Goal: Task Accomplishment & Management: Use online tool/utility

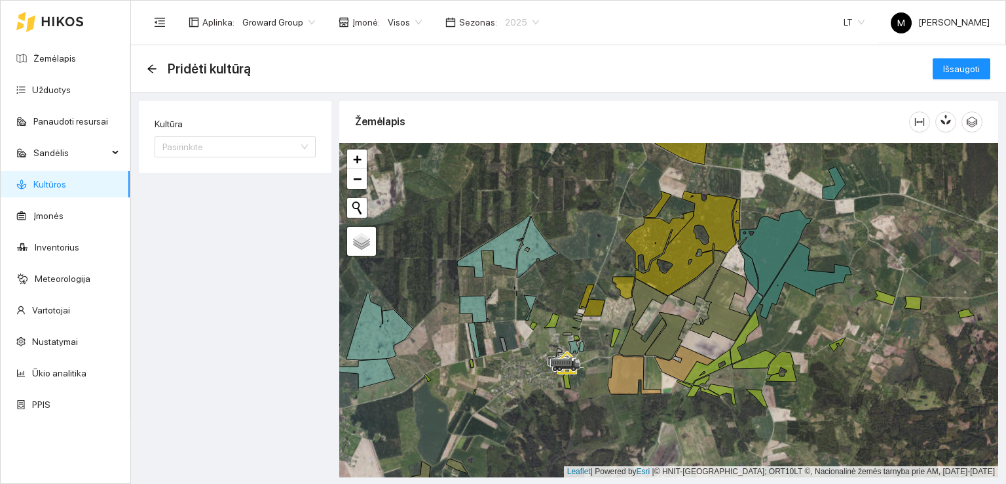
click at [508, 17] on span "2025" at bounding box center [522, 22] width 34 height 20
click at [518, 171] on div "2026" at bounding box center [511, 173] width 49 height 21
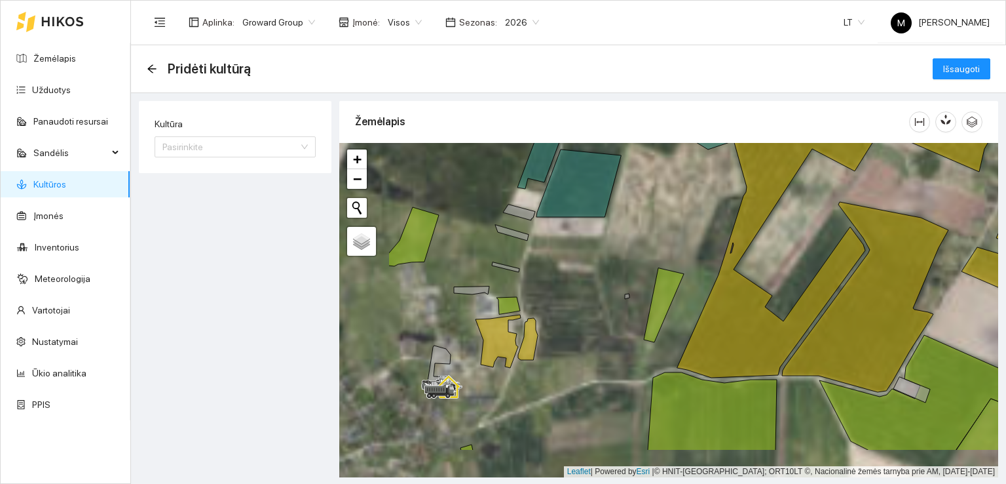
drag, startPoint x: 472, startPoint y: 367, endPoint x: 622, endPoint y: 282, distance: 172.2
click at [622, 283] on div at bounding box center [668, 310] width 659 height 334
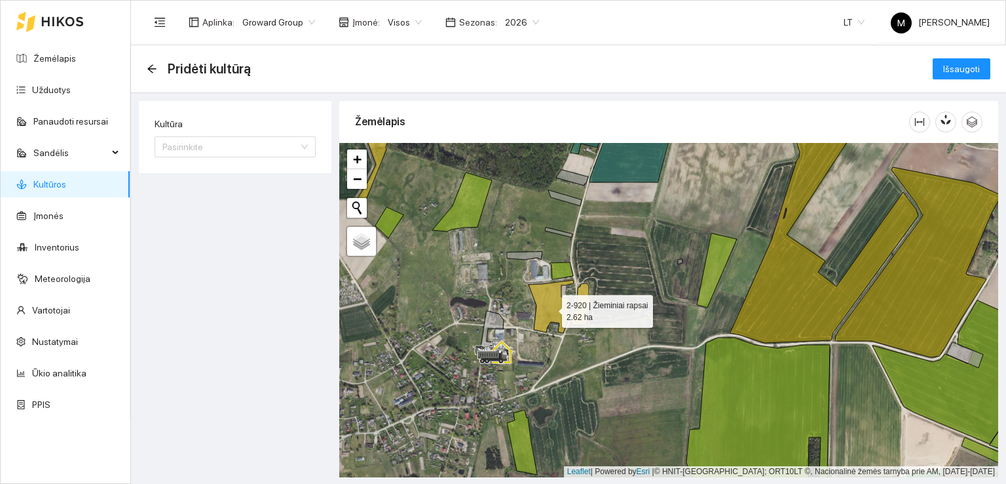
click at [550, 307] on icon at bounding box center [551, 306] width 45 height 53
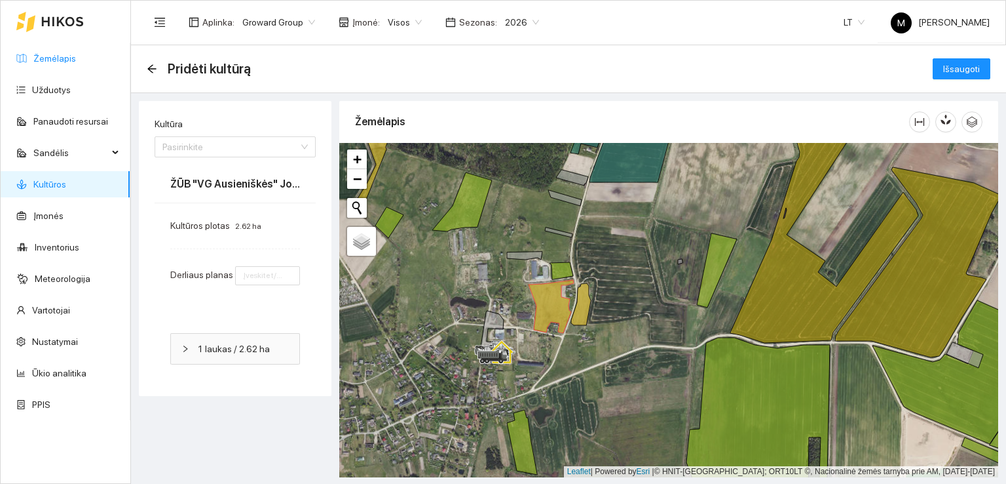
click at [69, 59] on link "Žemėlapis" at bounding box center [54, 58] width 43 height 10
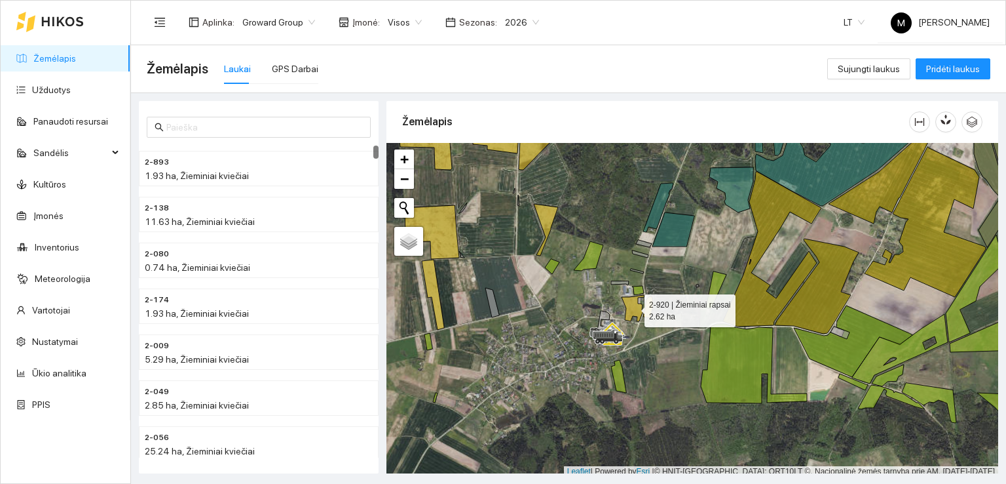
scroll to position [3, 0]
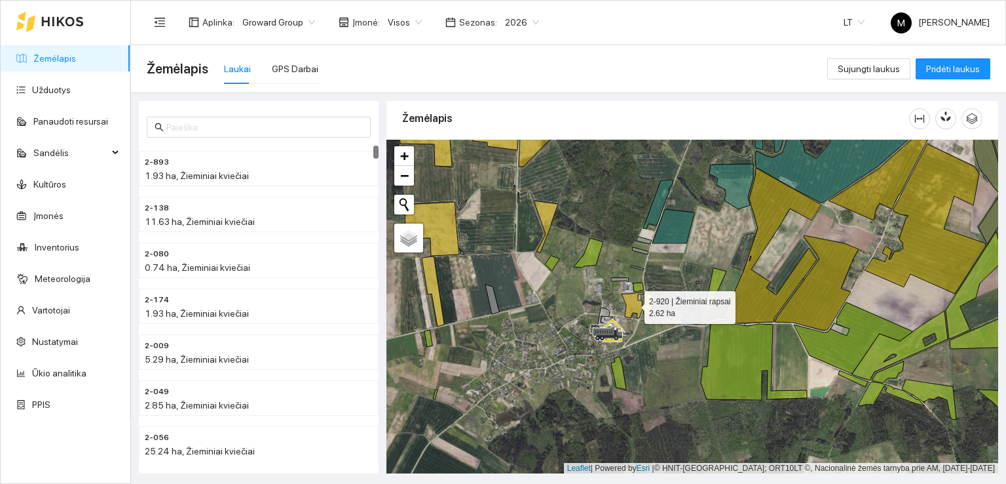
click at [638, 307] on icon at bounding box center [633, 305] width 23 height 26
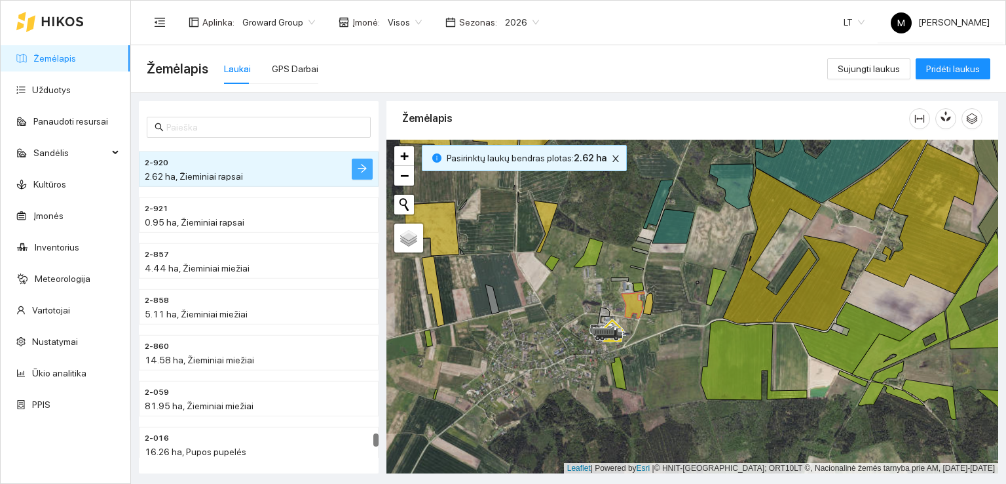
drag, startPoint x: 364, startPoint y: 164, endPoint x: 358, endPoint y: 159, distance: 7.4
click at [362, 161] on button "button" at bounding box center [362, 169] width 21 height 21
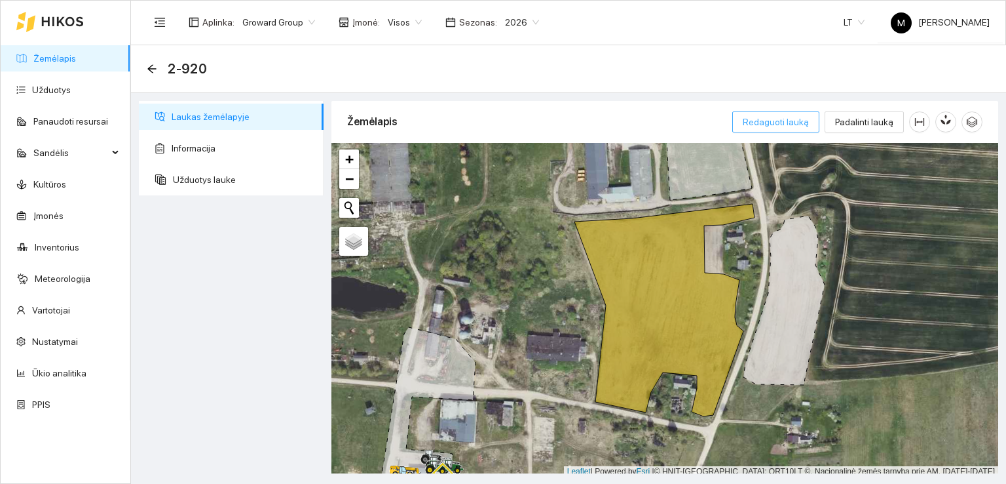
click at [796, 122] on span "Redaguoti lauką" at bounding box center [776, 122] width 66 height 14
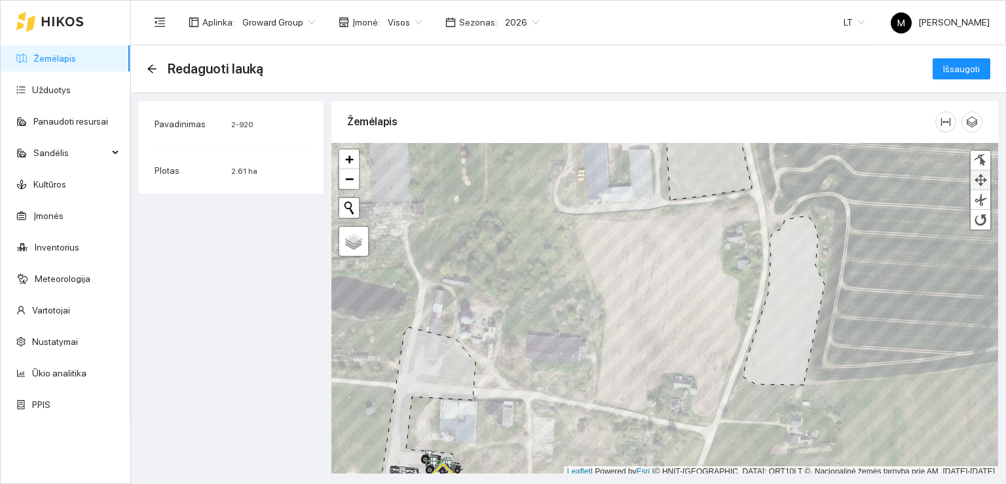
click at [983, 178] on div at bounding box center [980, 180] width 13 height 12
click at [984, 157] on div at bounding box center [980, 160] width 13 height 12
click at [58, 189] on link "Kultūros" at bounding box center [49, 184] width 33 height 10
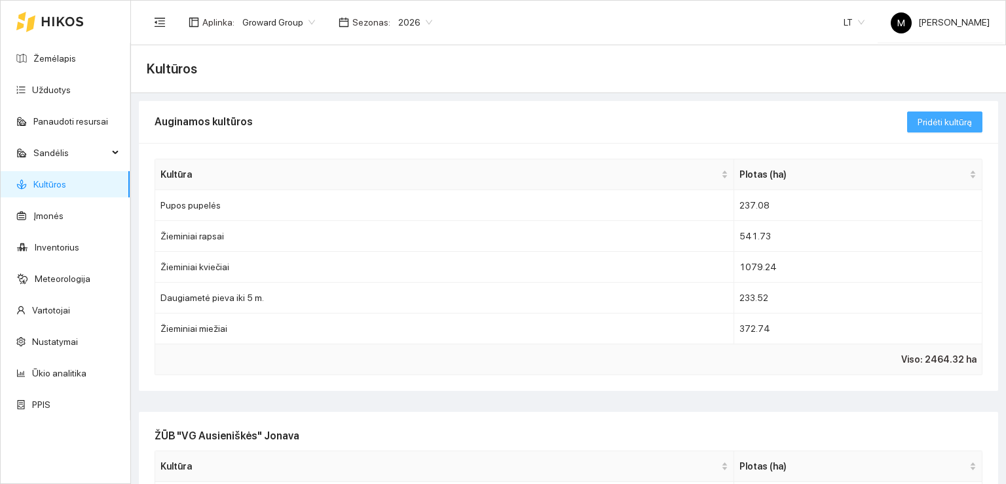
click at [919, 121] on span "Pridėti kultūrą" at bounding box center [945, 122] width 54 height 14
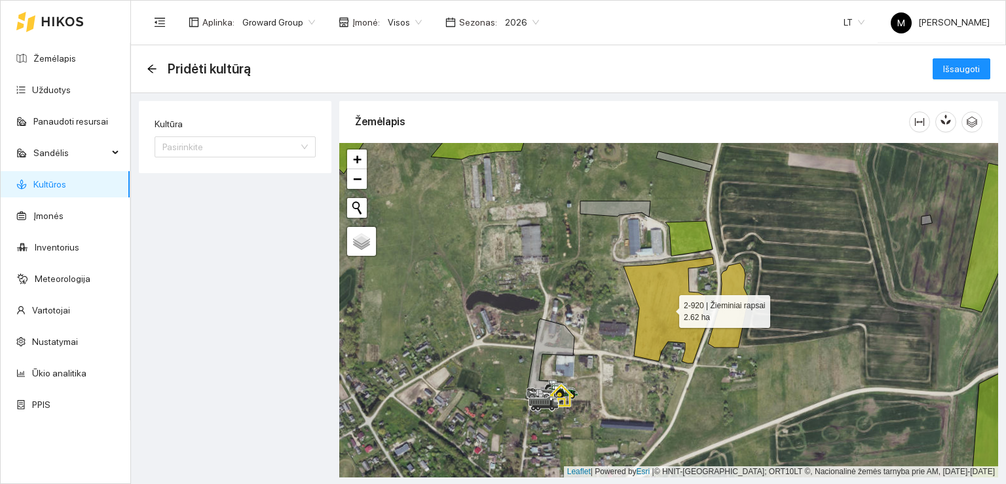
click at [656, 305] on icon at bounding box center [669, 310] width 90 height 106
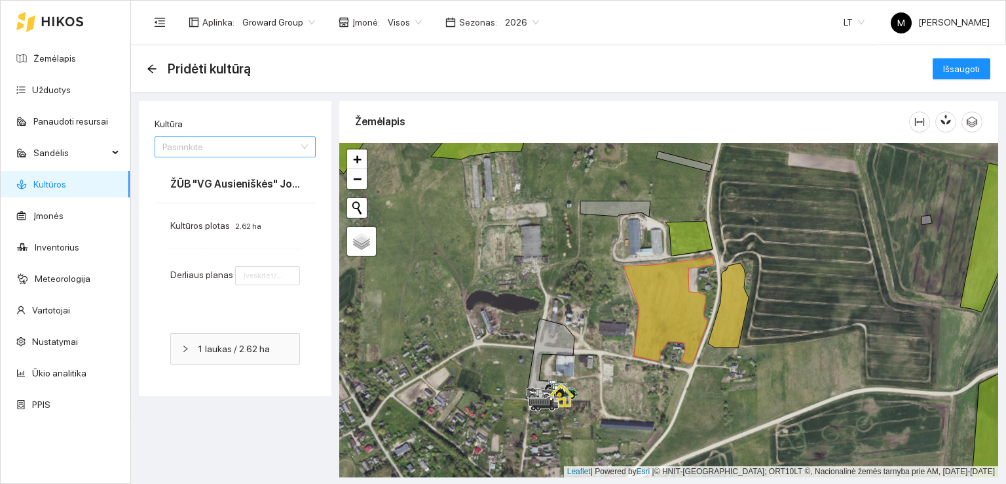
click at [210, 144] on input "Kultūra" at bounding box center [230, 147] width 136 height 20
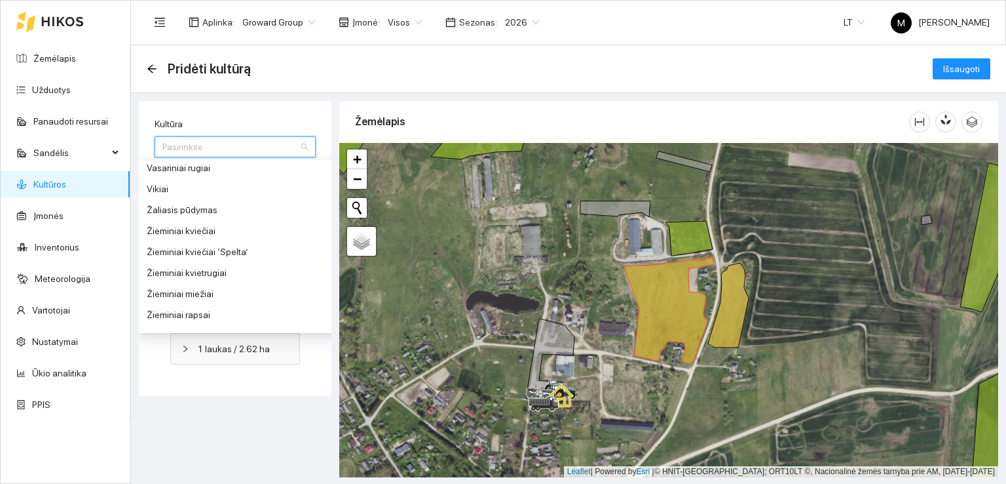
scroll to position [1468, 0]
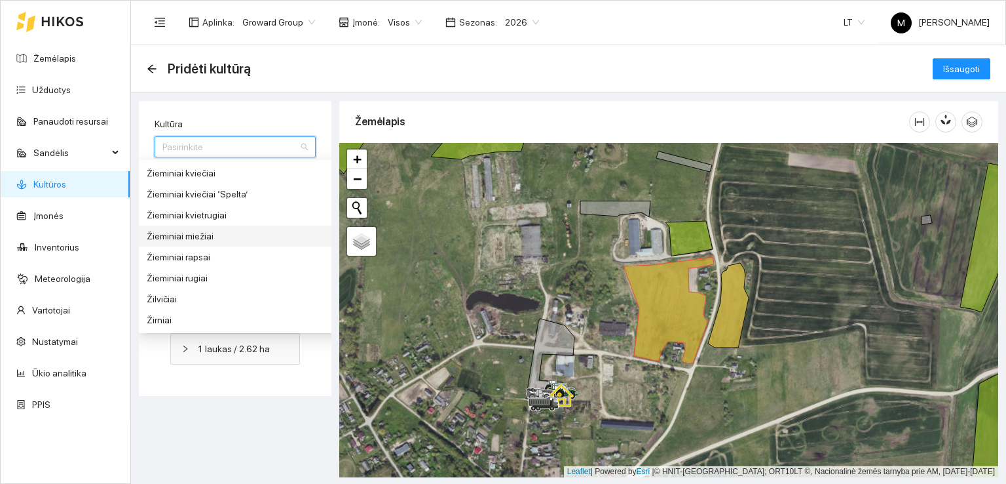
click at [201, 235] on div "Žieminiai miežiai" at bounding box center [245, 236] width 197 height 14
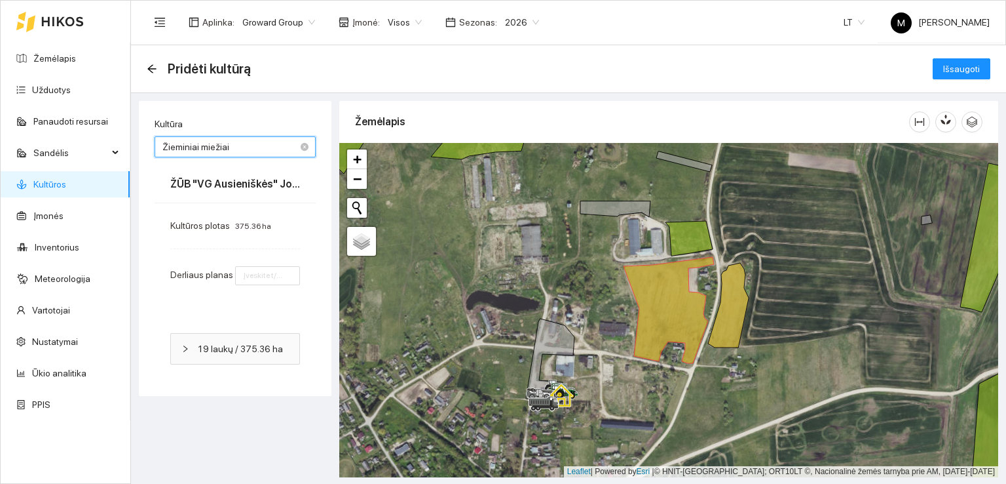
type input "1"
click at [971, 69] on span "Išsaugoti" at bounding box center [962, 69] width 37 height 14
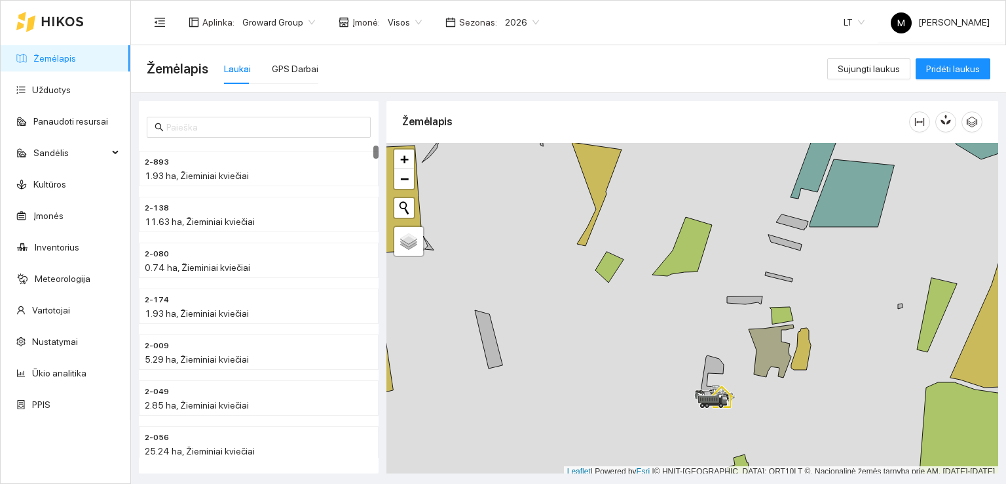
scroll to position [3, 0]
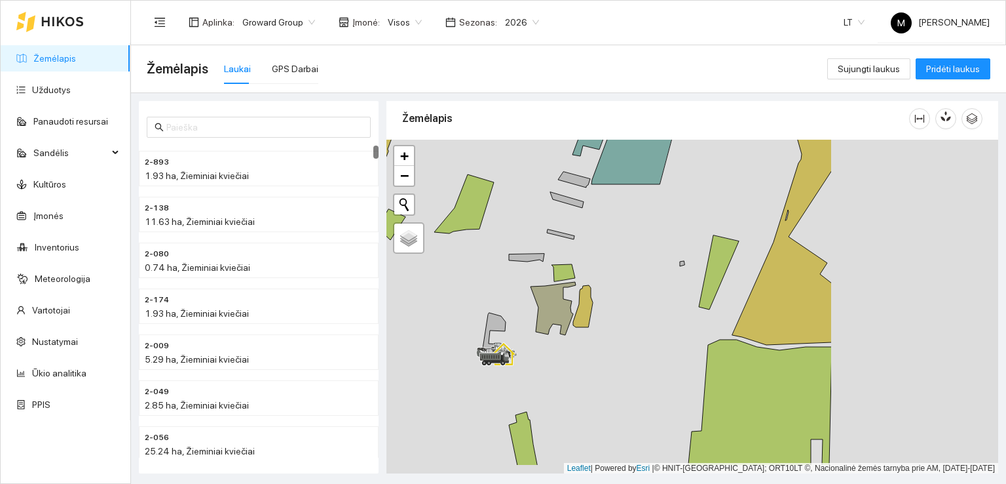
drag, startPoint x: 860, startPoint y: 394, endPoint x: 594, endPoint y: 357, distance: 268.5
click at [573, 361] on div at bounding box center [693, 307] width 612 height 334
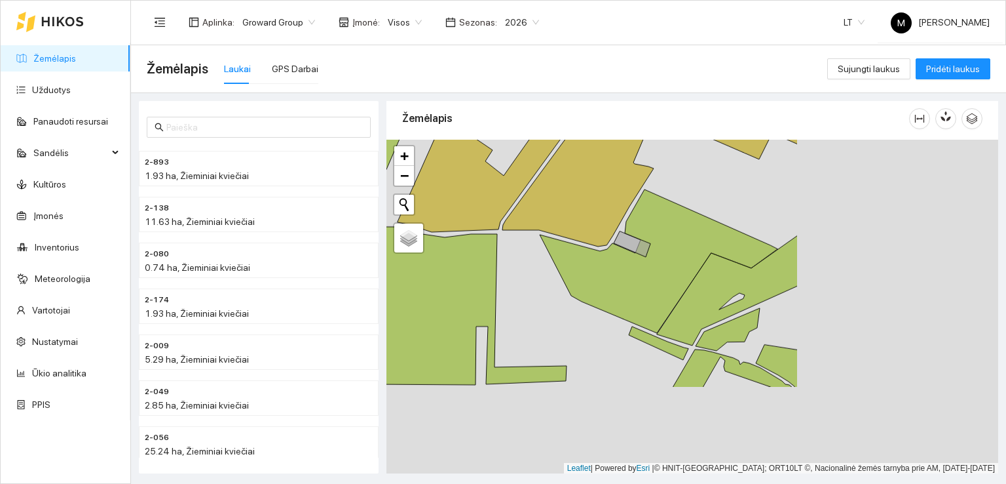
drag, startPoint x: 933, startPoint y: 373, endPoint x: 665, endPoint y: 250, distance: 294.9
click at [667, 250] on icon at bounding box center [659, 260] width 238 height 143
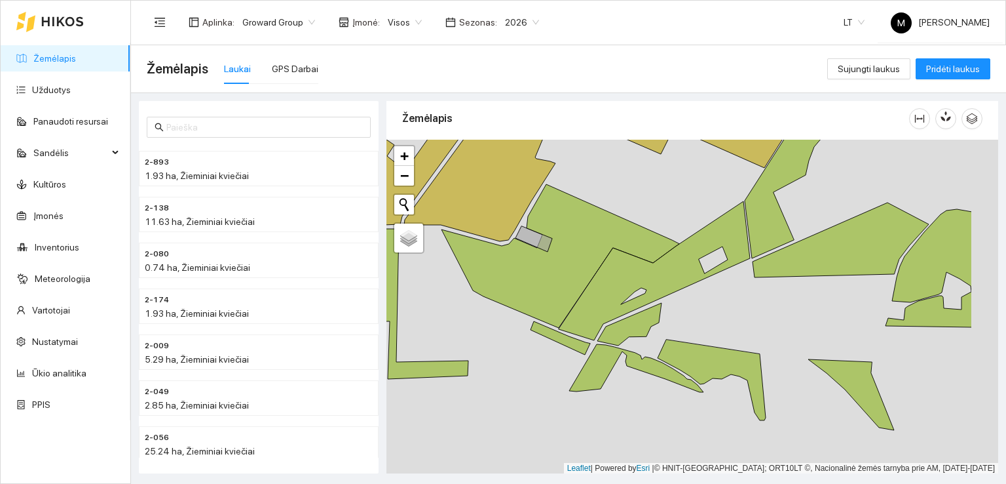
drag, startPoint x: 839, startPoint y: 375, endPoint x: 573, endPoint y: 322, distance: 270.5
click at [658, 339] on icon at bounding box center [712, 379] width 108 height 81
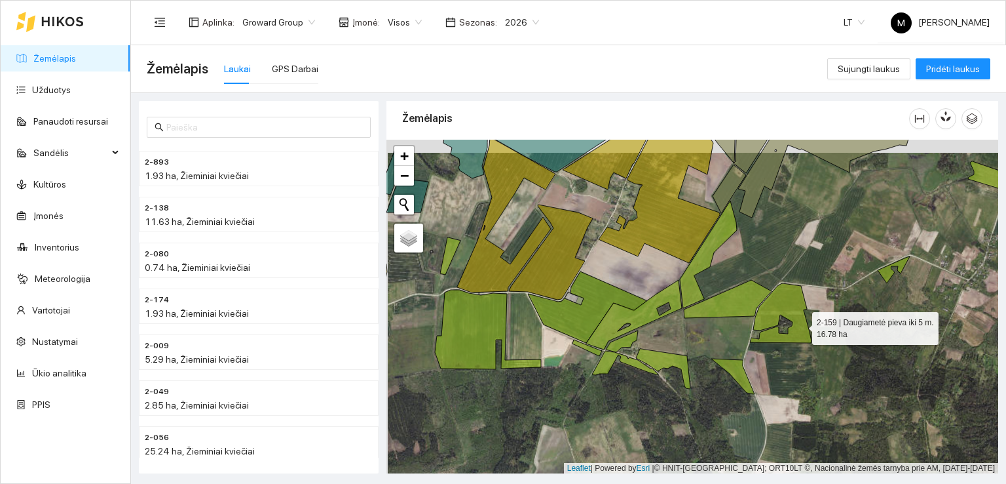
drag, startPoint x: 799, startPoint y: 311, endPoint x: 807, endPoint y: 408, distance: 96.6
click at [807, 343] on icon at bounding box center [781, 313] width 62 height 60
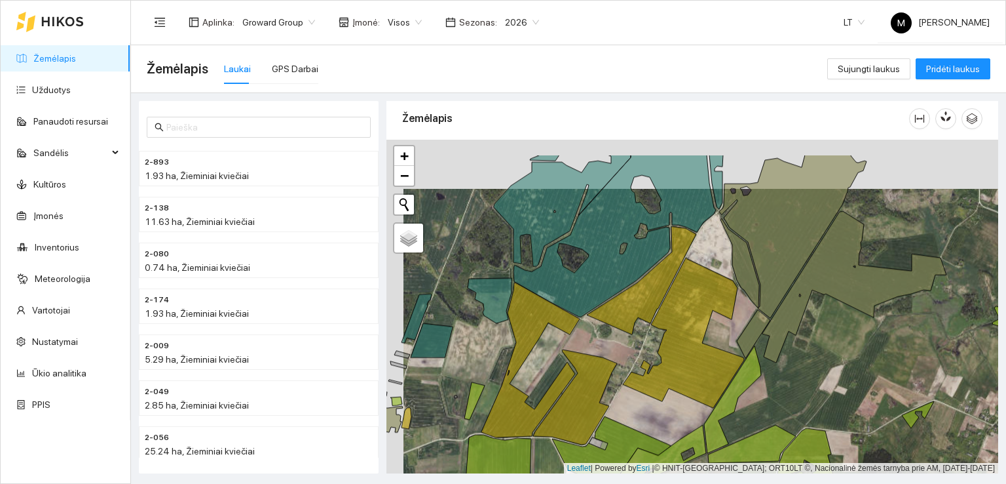
drag, startPoint x: 713, startPoint y: 260, endPoint x: 768, endPoint y: 472, distance: 219.3
click at [769, 480] on main "Žemėlapis Laukai GPS Darbai Sujungti laukus Pridėti laukus 2-893 1.93 ha, Žiemi…" at bounding box center [568, 264] width 875 height 438
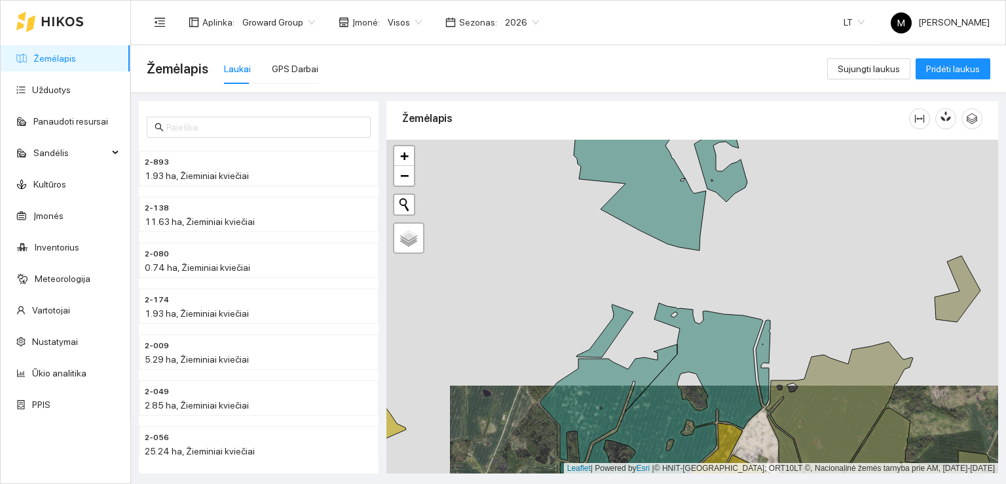
click at [527, 19] on span "2026" at bounding box center [522, 22] width 34 height 20
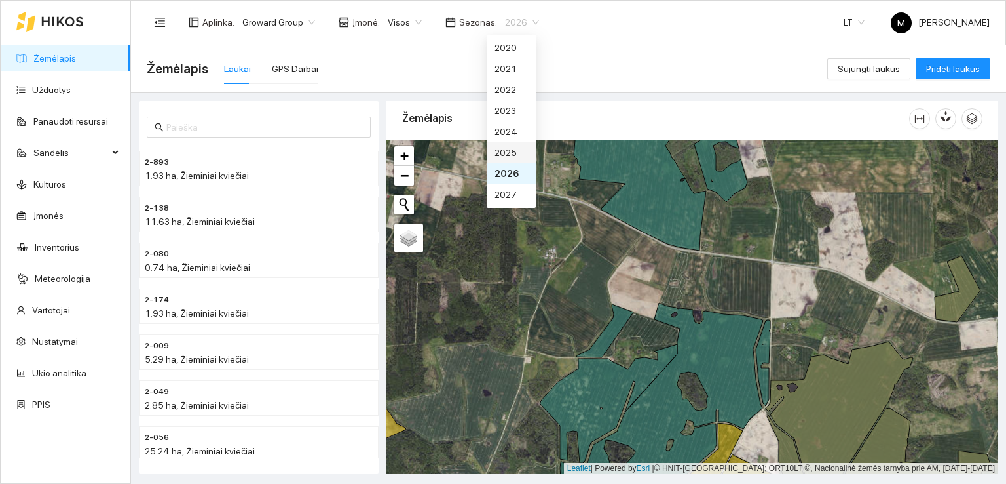
click at [503, 151] on div "2025" at bounding box center [511, 152] width 33 height 14
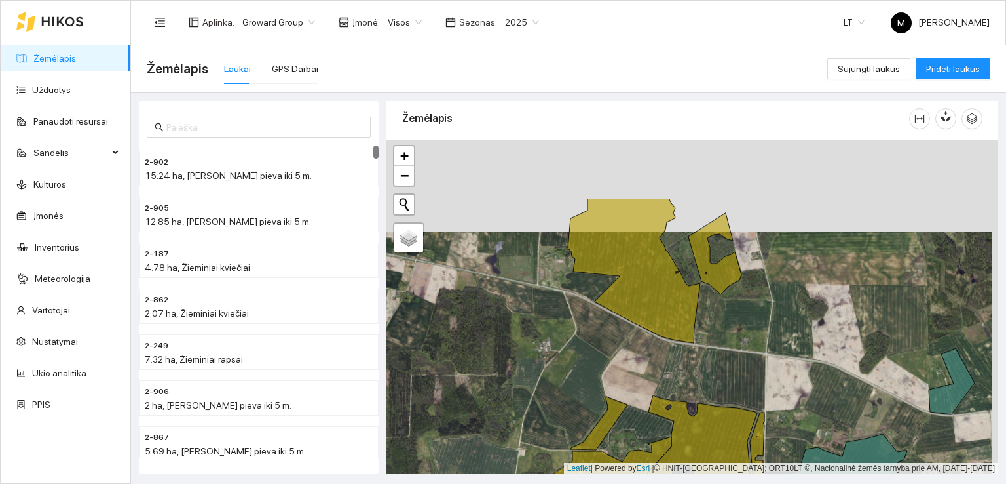
drag, startPoint x: 745, startPoint y: 218, endPoint x: 708, endPoint y: 383, distance: 168.7
click at [689, 429] on div at bounding box center [693, 307] width 612 height 334
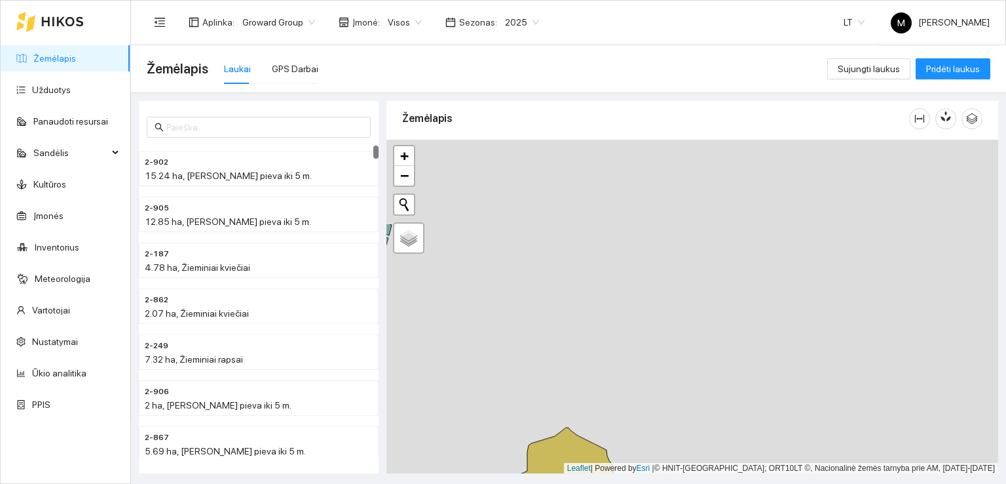
drag, startPoint x: 717, startPoint y: 294, endPoint x: 731, endPoint y: 356, distance: 63.8
click at [731, 354] on div at bounding box center [693, 307] width 612 height 334
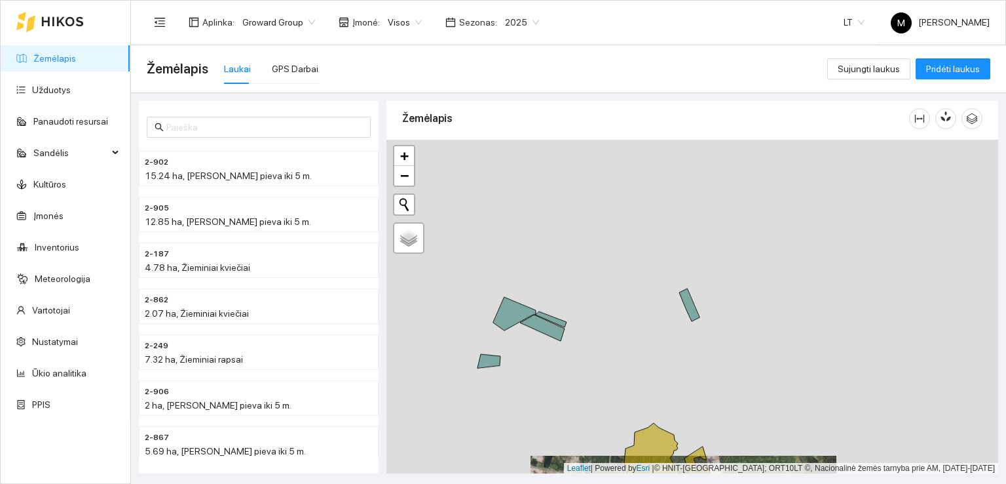
drag, startPoint x: 676, startPoint y: 267, endPoint x: 689, endPoint y: 354, distance: 88.7
click at [689, 321] on icon at bounding box center [689, 304] width 20 height 33
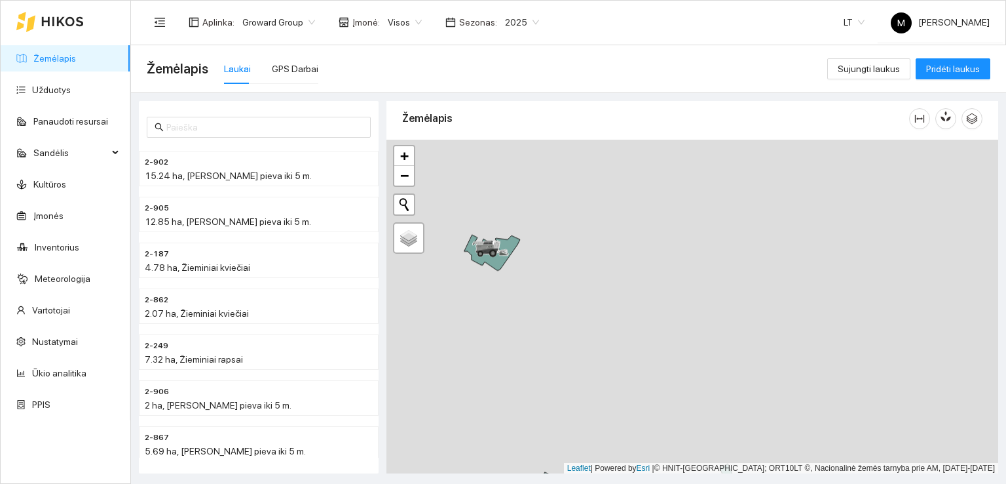
drag, startPoint x: 654, startPoint y: 275, endPoint x: 700, endPoint y: 413, distance: 145.9
click at [700, 412] on div at bounding box center [693, 307] width 612 height 334
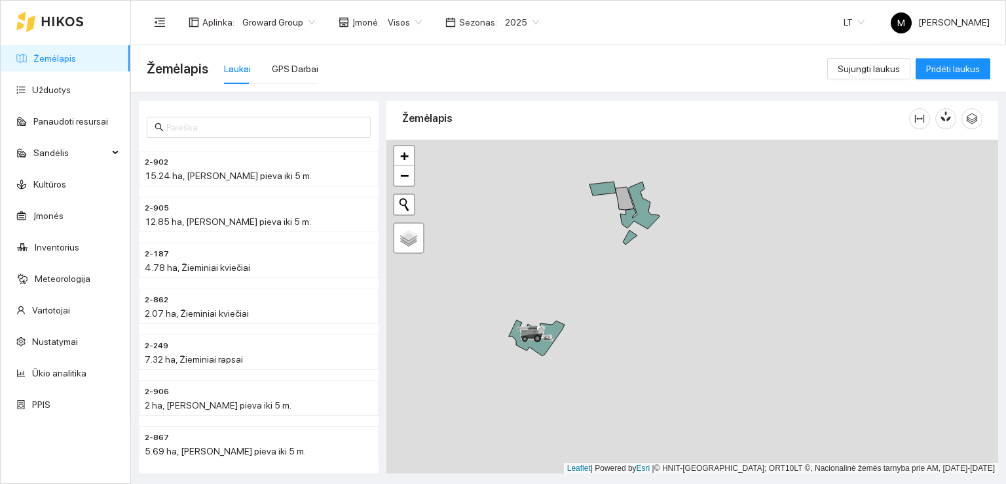
drag, startPoint x: 613, startPoint y: 306, endPoint x: 647, endPoint y: 384, distance: 85.4
click at [647, 384] on div at bounding box center [693, 307] width 612 height 334
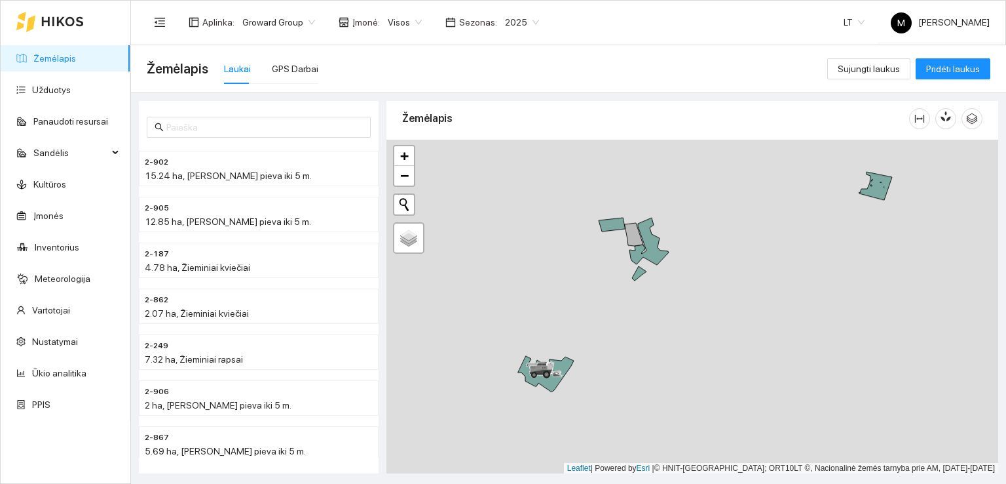
drag, startPoint x: 657, startPoint y: 300, endPoint x: 664, endPoint y: 339, distance: 39.3
click at [664, 337] on div at bounding box center [693, 307] width 612 height 334
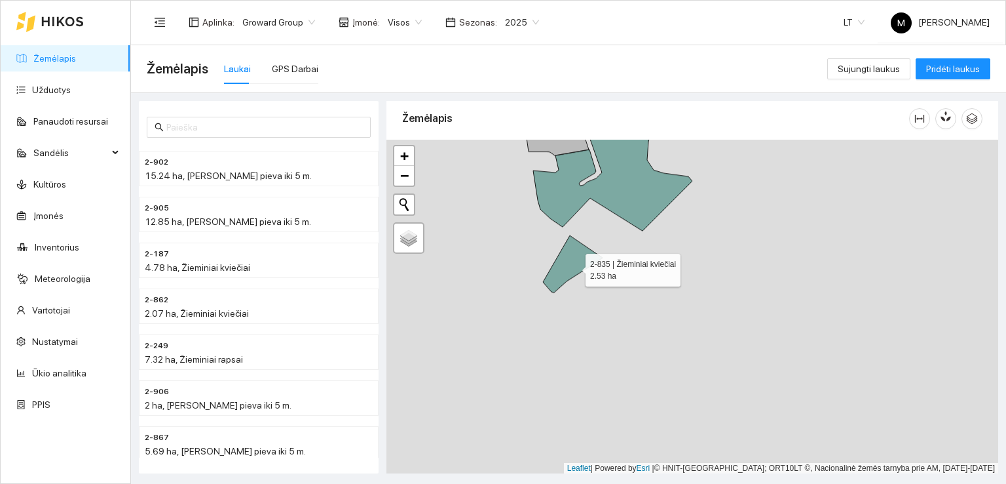
click at [572, 266] on icon at bounding box center [573, 263] width 60 height 57
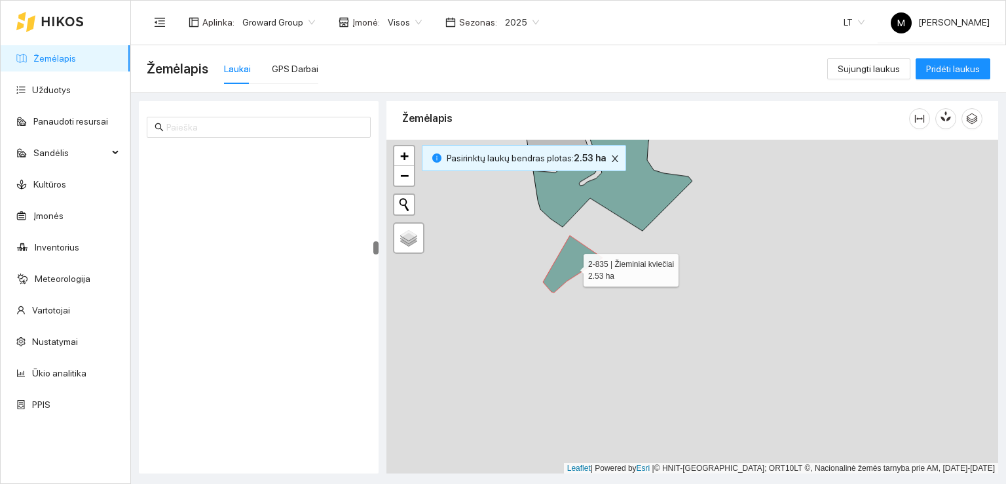
scroll to position [2471, 0]
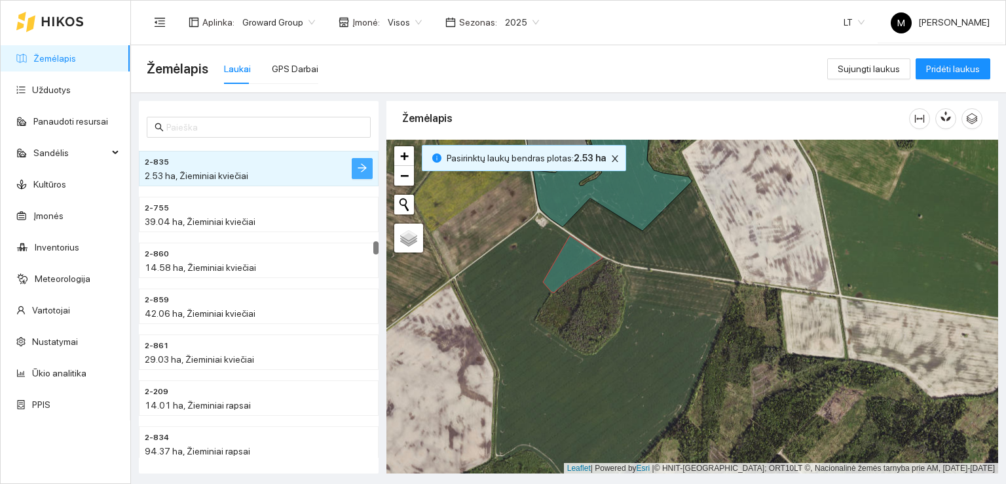
click at [368, 164] on button "button" at bounding box center [362, 168] width 21 height 21
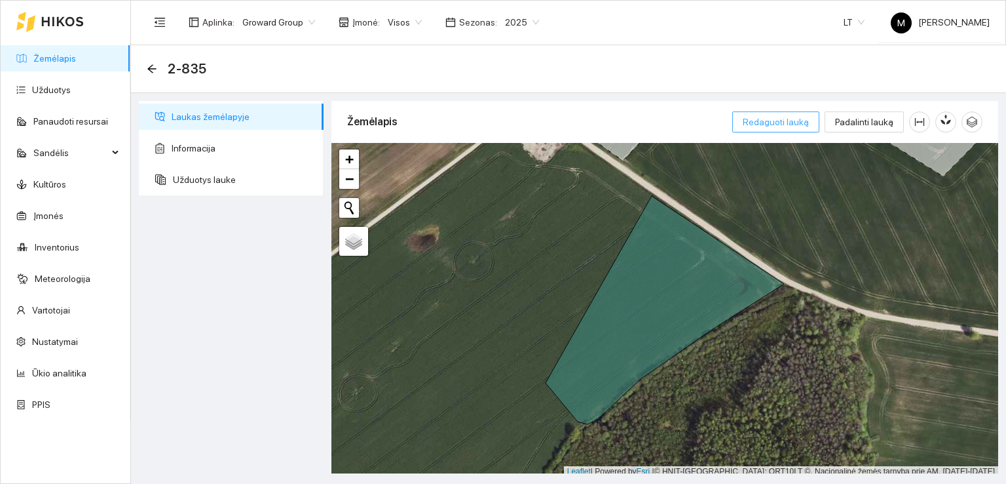
click at [799, 120] on span "Redaguoti lauką" at bounding box center [776, 122] width 66 height 14
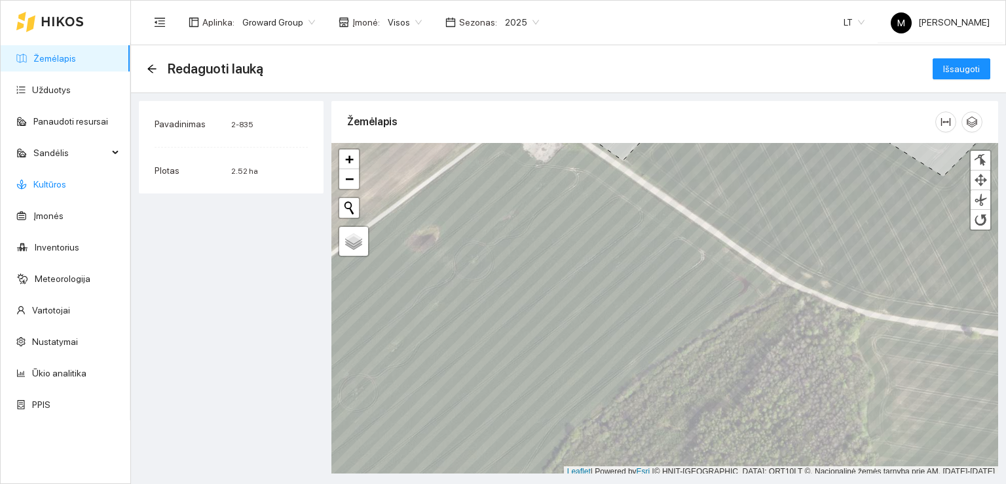
click at [47, 184] on link "Kultūros" at bounding box center [49, 184] width 33 height 10
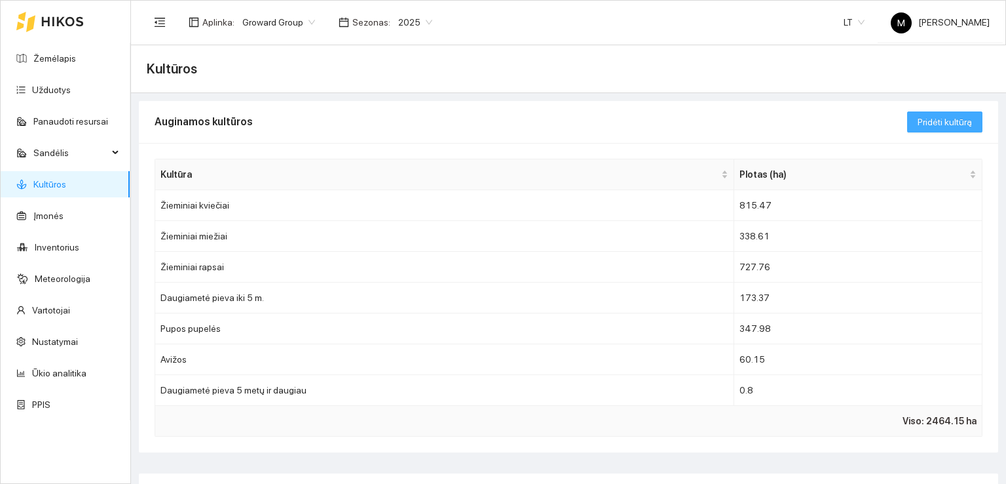
click at [942, 119] on span "Pridėti kultūrą" at bounding box center [945, 122] width 54 height 14
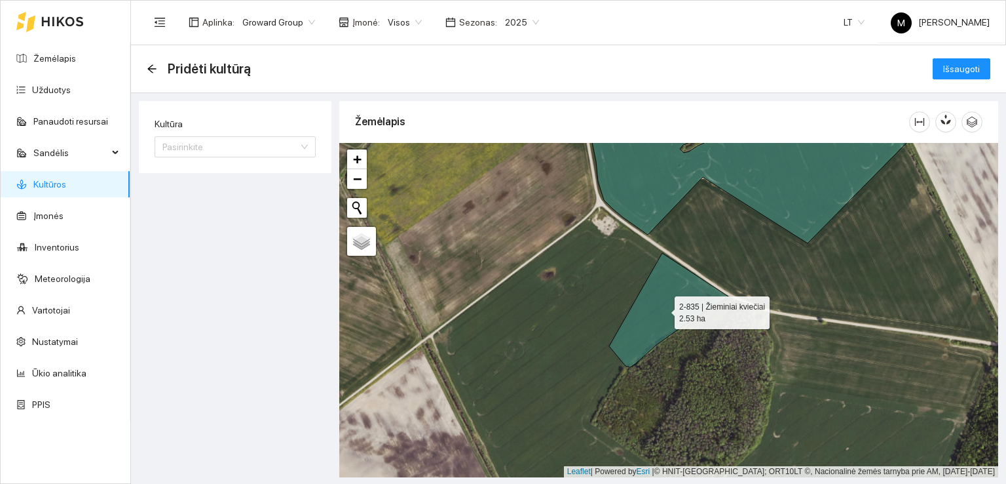
click at [640, 305] on icon at bounding box center [668, 310] width 119 height 114
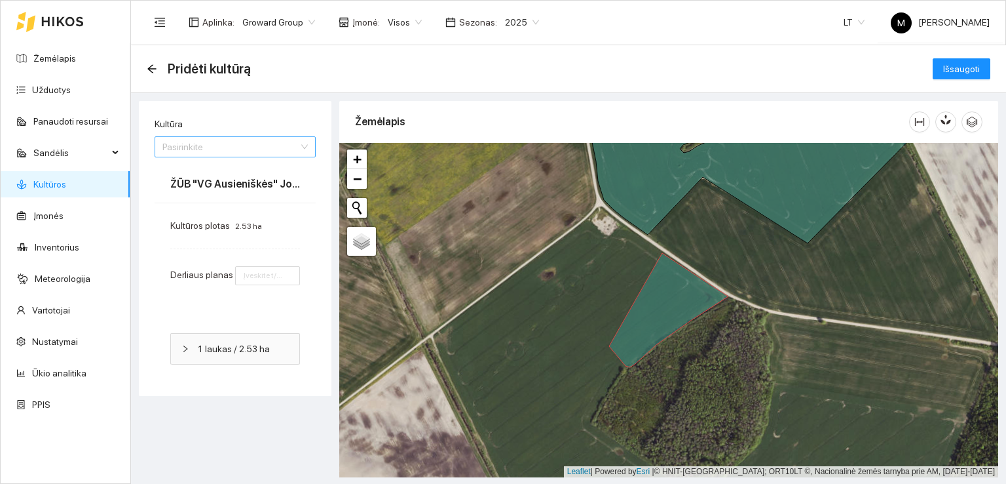
click at [221, 147] on input "Kultūra" at bounding box center [230, 147] width 136 height 20
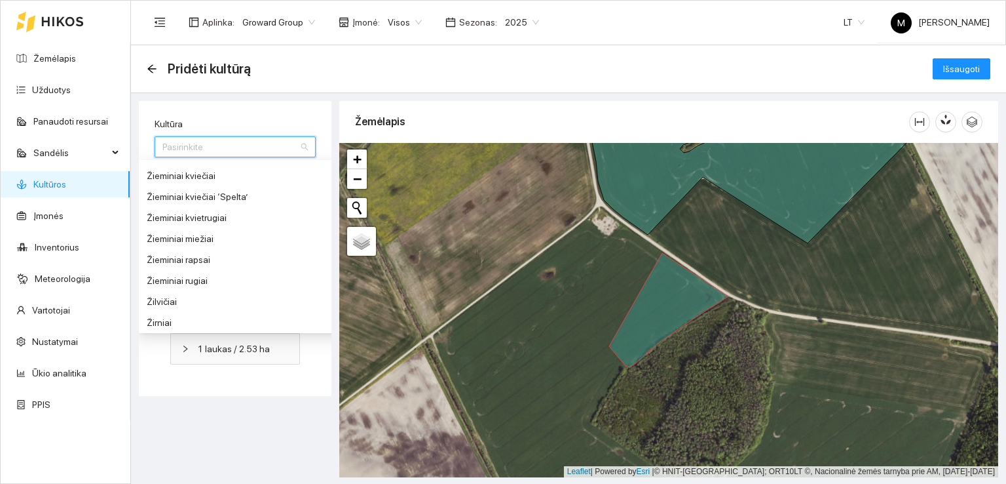
scroll to position [1468, 0]
click at [963, 69] on span "Išsaugoti" at bounding box center [962, 69] width 37 height 14
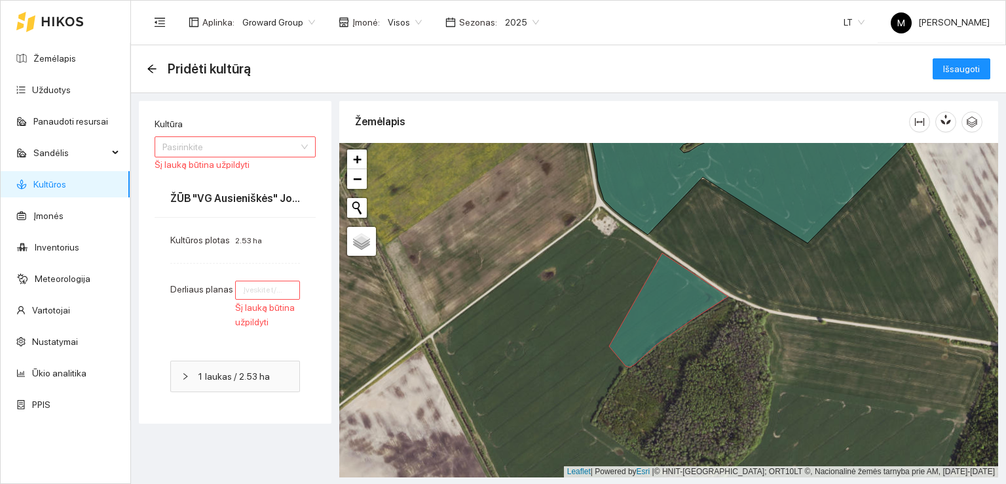
click at [187, 149] on input "Kultūra" at bounding box center [230, 147] width 136 height 20
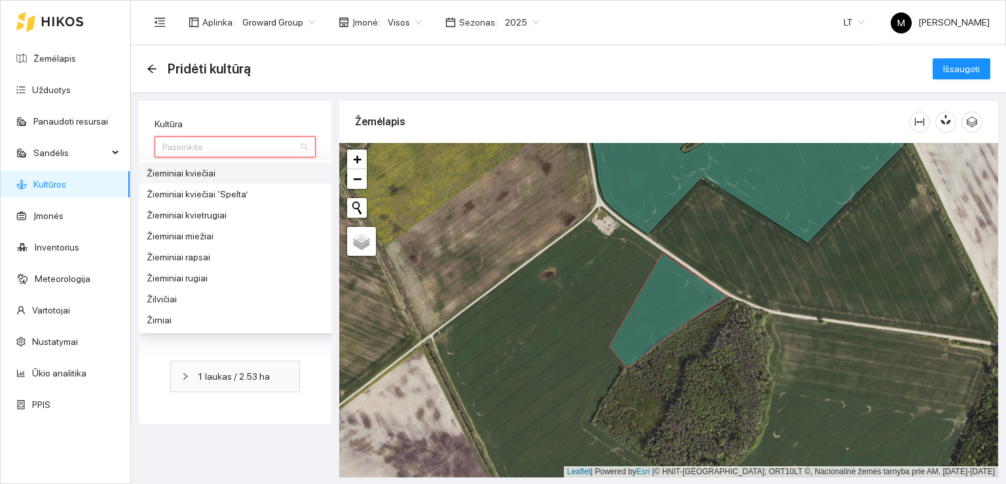
click at [202, 145] on input "Kultūra" at bounding box center [230, 147] width 136 height 20
click at [191, 258] on div "Žieminiai rapsai" at bounding box center [245, 257] width 197 height 14
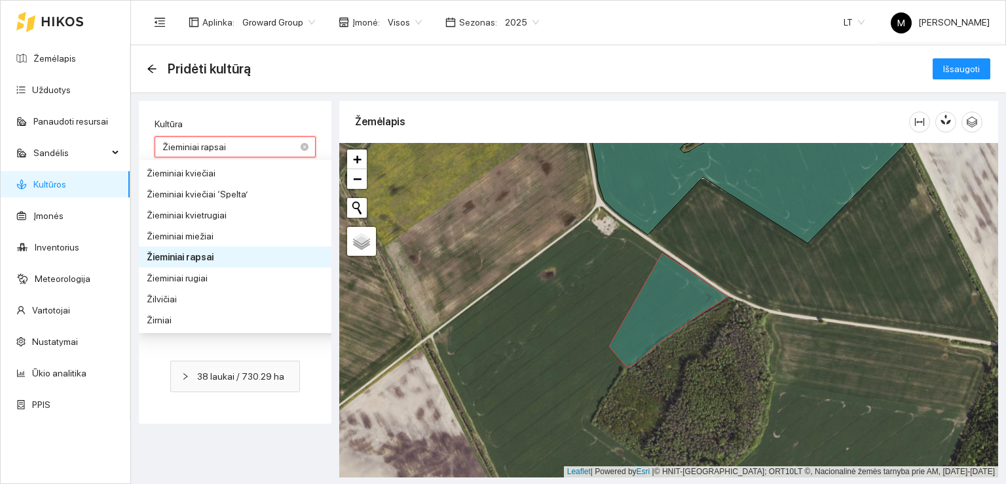
type input "1"
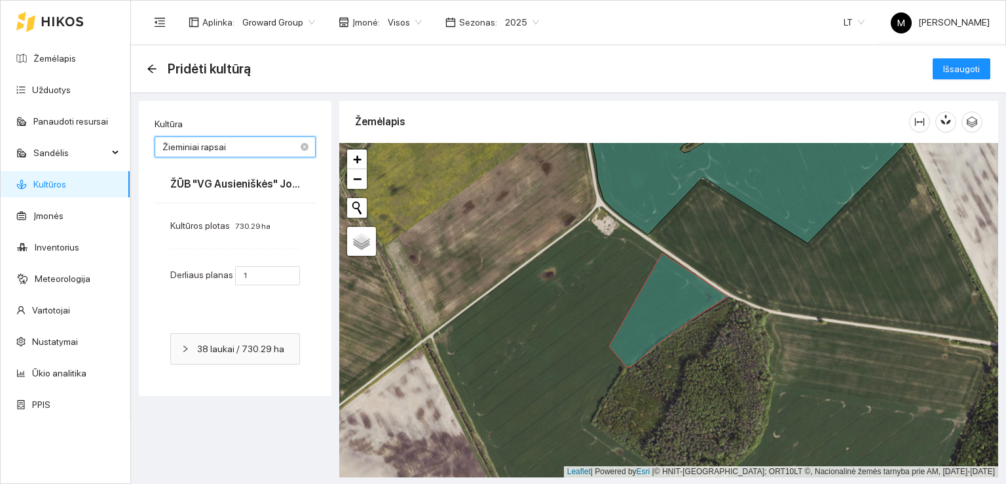
click at [309, 143] on div "Žieminiai rapsai" at bounding box center [235, 146] width 161 height 21
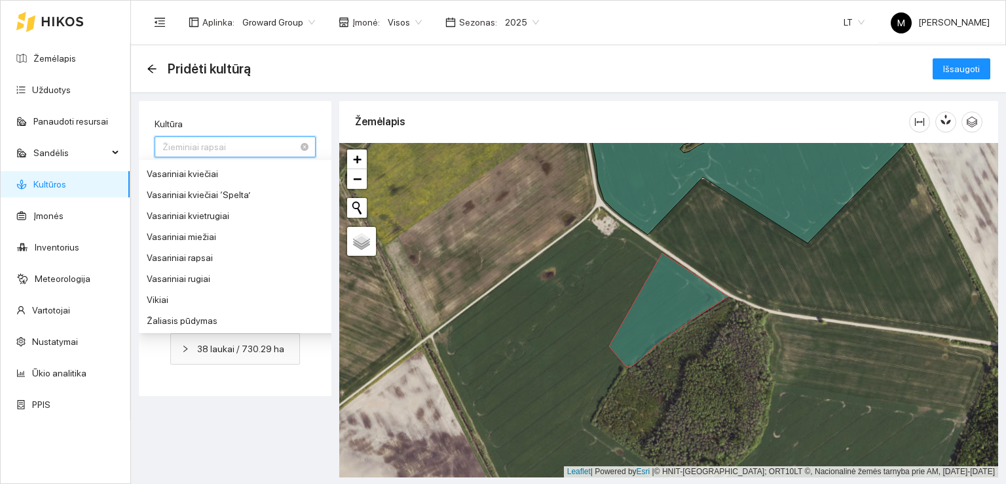
scroll to position [1206, 0]
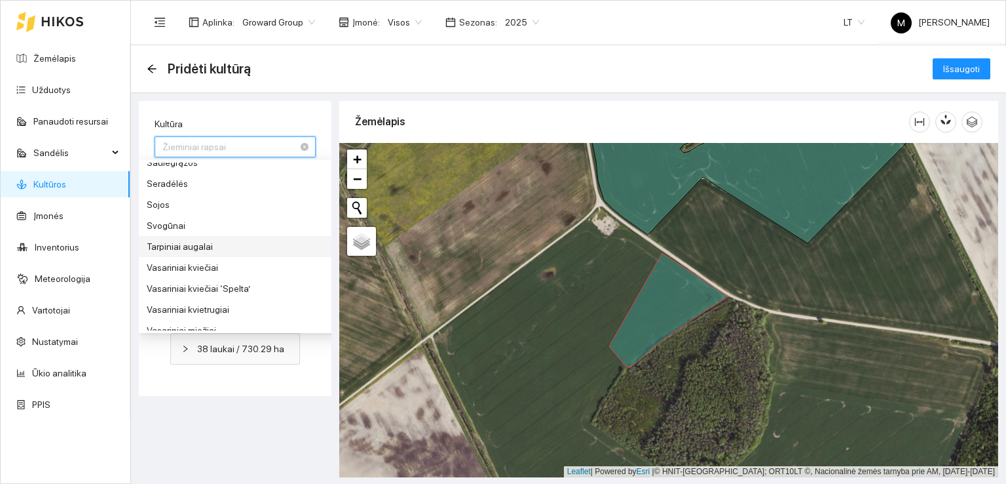
click at [177, 243] on div "Tarpiniai augalai" at bounding box center [245, 246] width 197 height 14
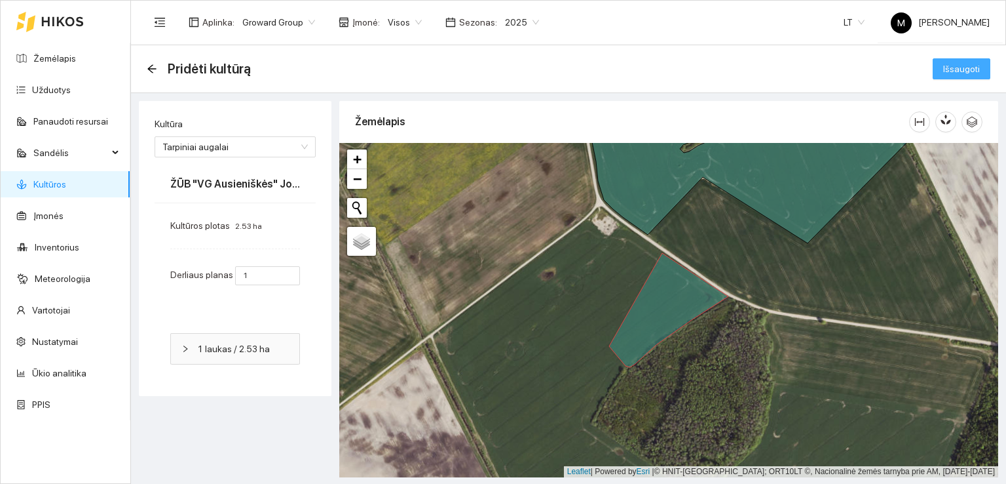
click at [972, 69] on span "Išsaugoti" at bounding box center [962, 69] width 37 height 14
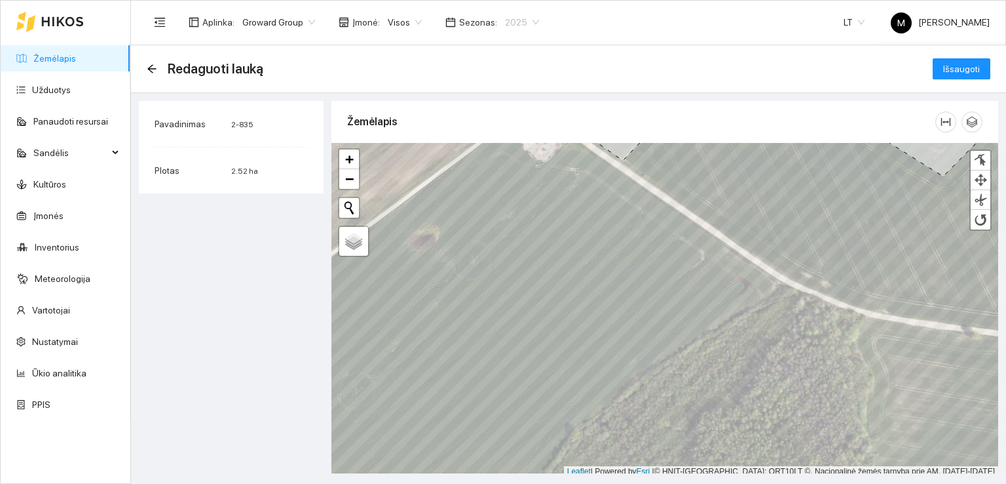
click at [510, 20] on span "2025" at bounding box center [522, 22] width 34 height 20
click at [505, 171] on div "2026" at bounding box center [511, 173] width 33 height 14
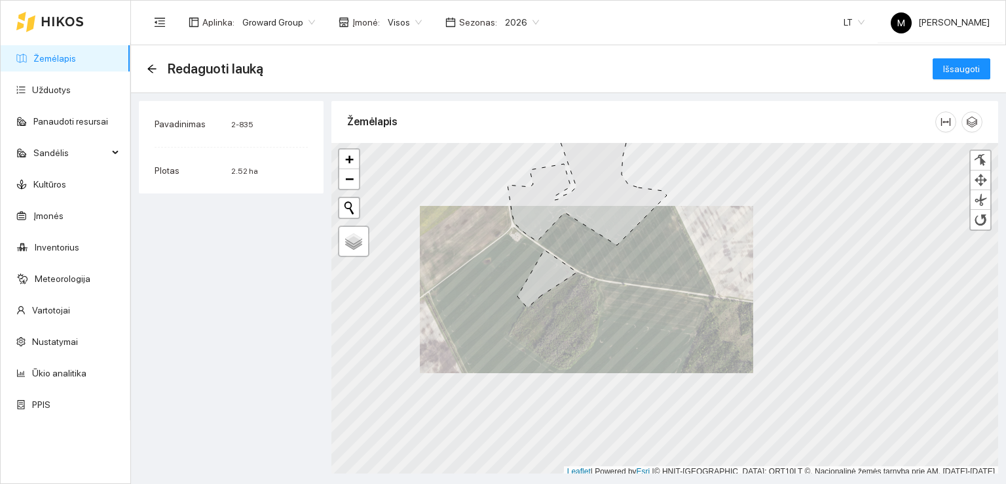
scroll to position [3, 0]
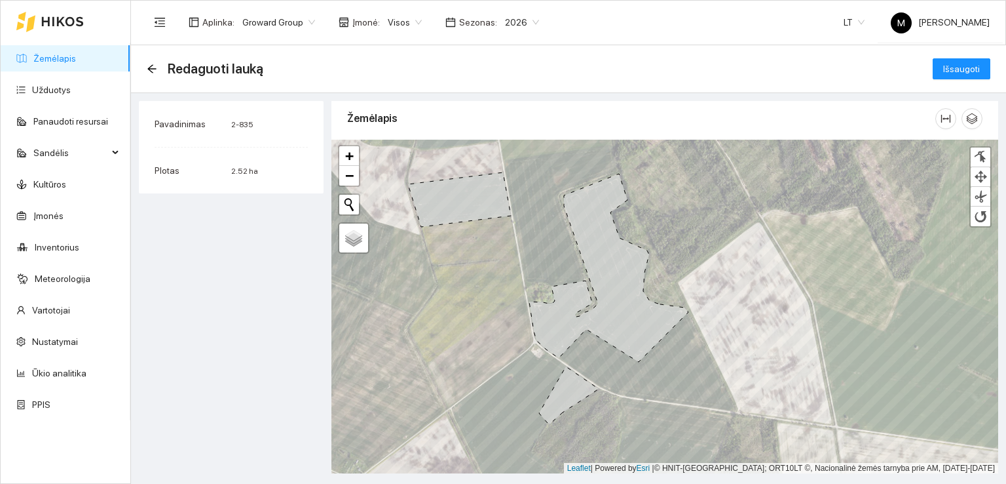
click at [64, 58] on link "Žemėlapis" at bounding box center [54, 58] width 43 height 10
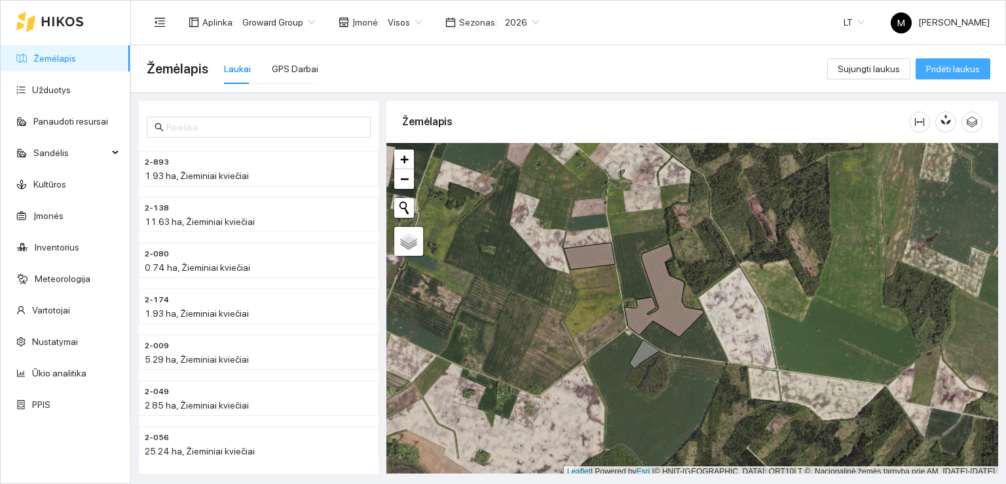
click at [946, 67] on span "Pridėti laukus" at bounding box center [954, 69] width 54 height 14
click at [639, 288] on div at bounding box center [693, 310] width 612 height 334
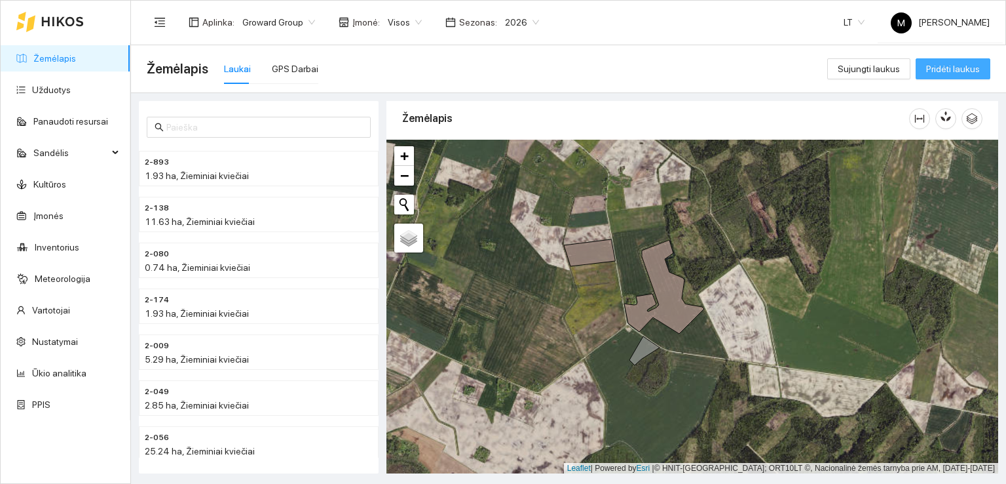
click at [969, 68] on span "Pridėti laukus" at bounding box center [954, 69] width 54 height 14
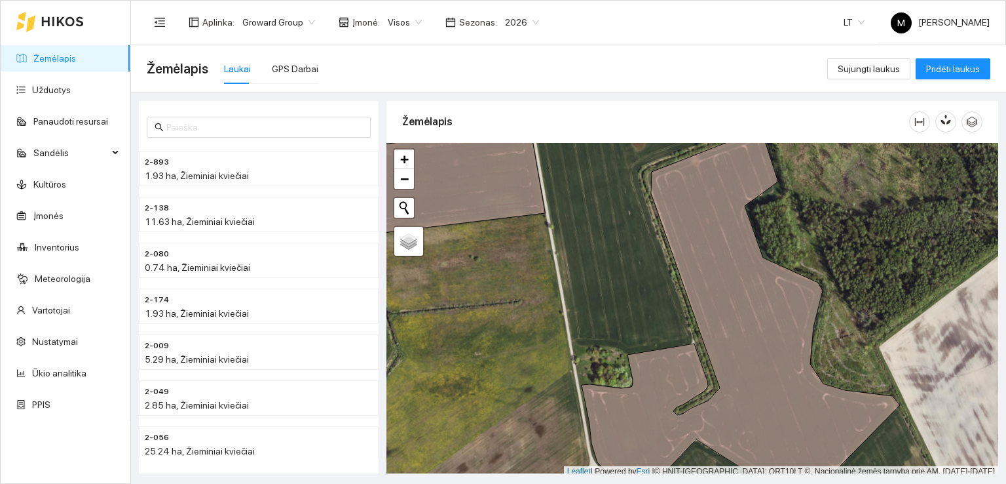
click at [45, 59] on link "Žemėlapis" at bounding box center [54, 58] width 43 height 10
click at [969, 120] on icon "button" at bounding box center [972, 122] width 12 height 12
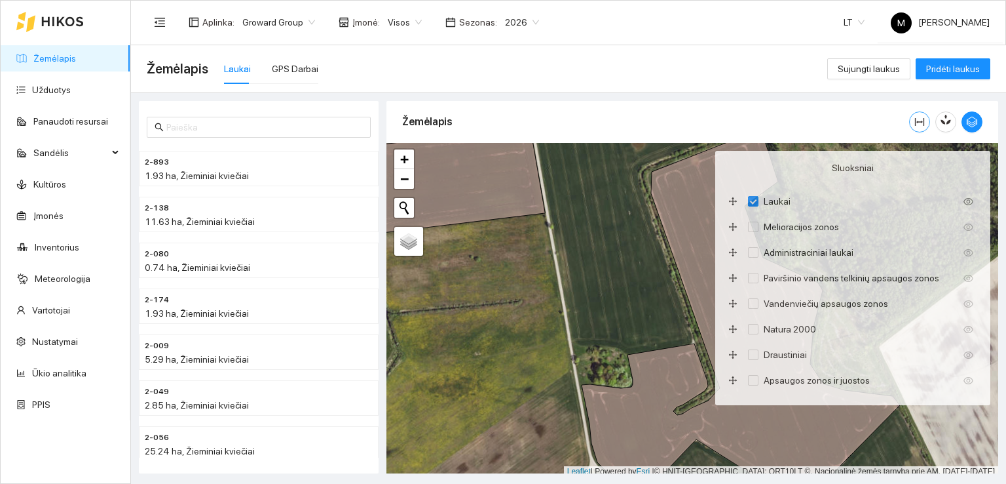
click at [917, 119] on icon "column-width" at bounding box center [920, 122] width 10 height 10
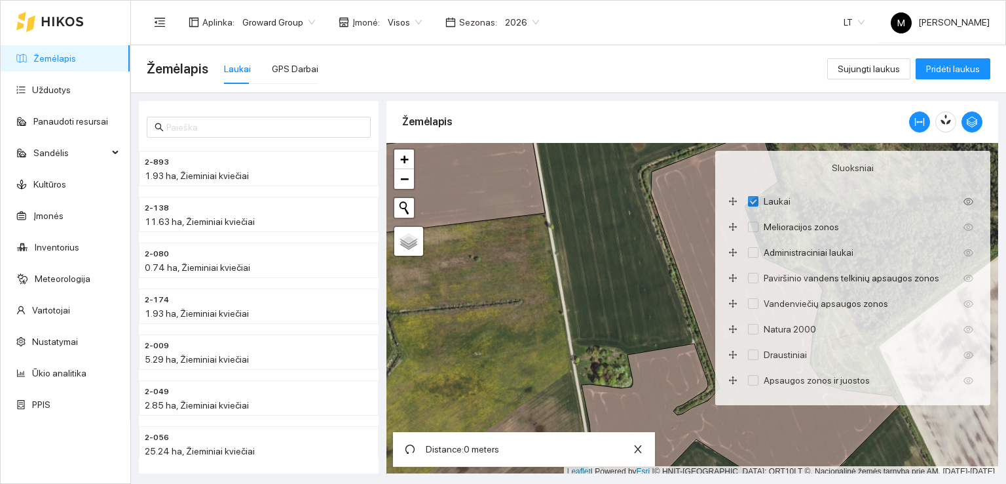
click at [858, 118] on div "Žemėlapis" at bounding box center [655, 121] width 507 height 37
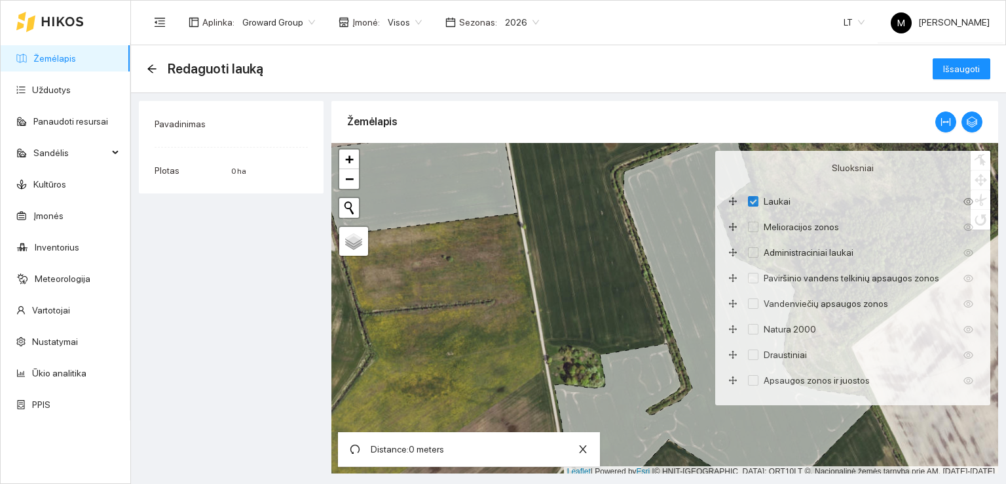
click at [621, 417] on icon at bounding box center [713, 317] width 318 height 376
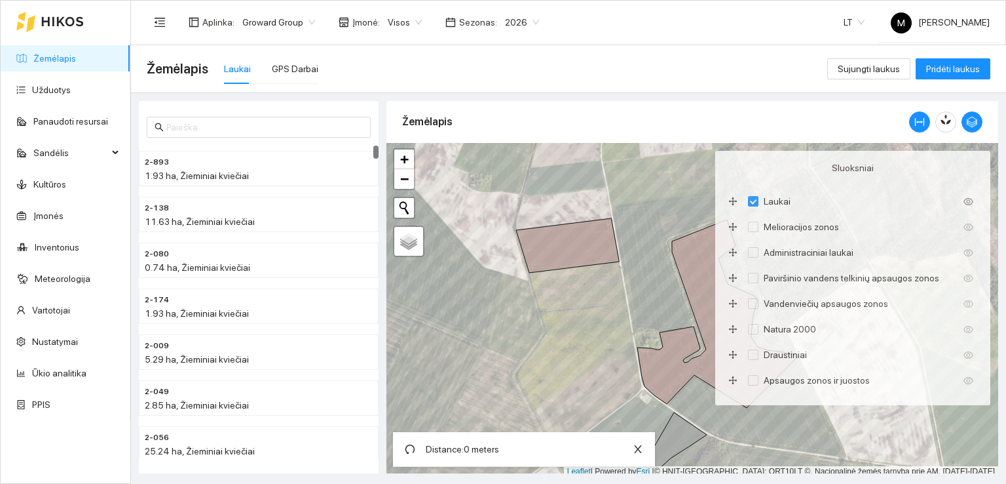
click at [495, 127] on div "Žemėlapis" at bounding box center [655, 121] width 507 height 37
click at [946, 119] on icon "button" at bounding box center [946, 121] width 0 height 5
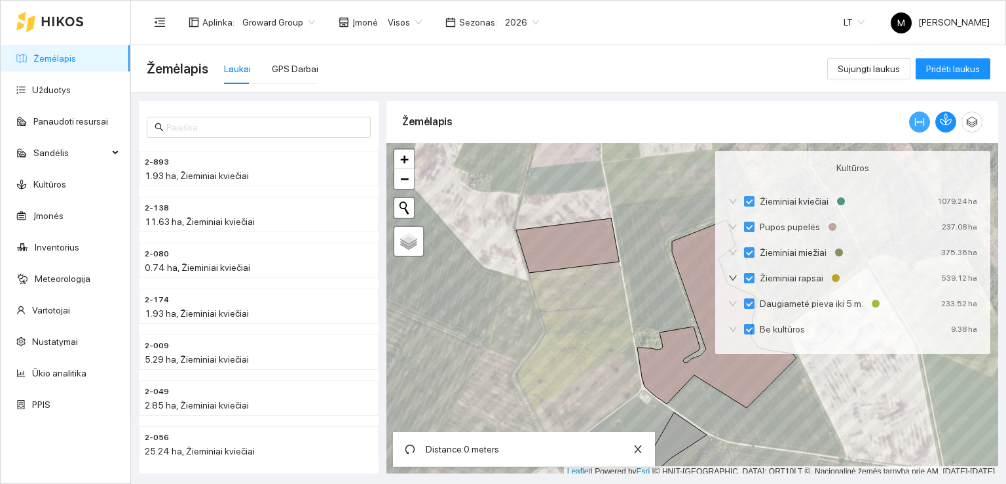
click at [913, 121] on span "column-width" at bounding box center [920, 122] width 20 height 10
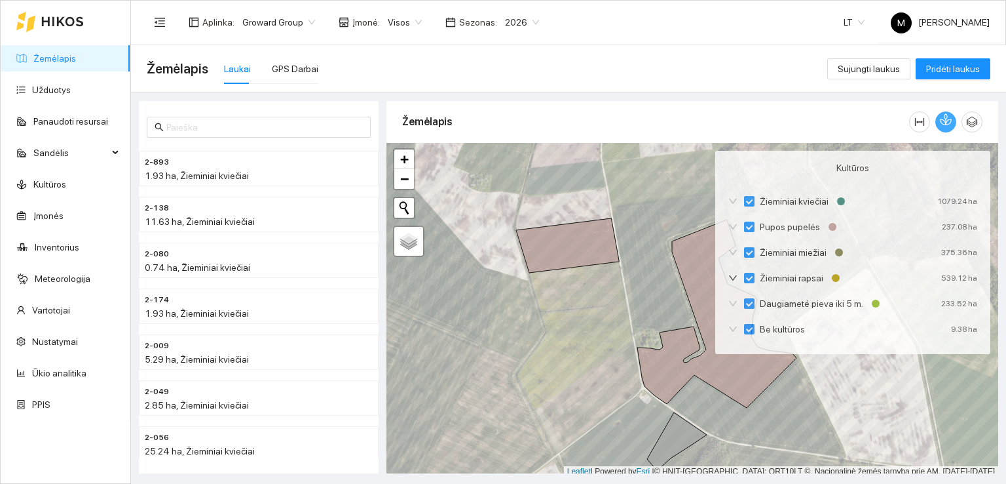
click at [941, 121] on icon "button" at bounding box center [943, 121] width 5 height 5
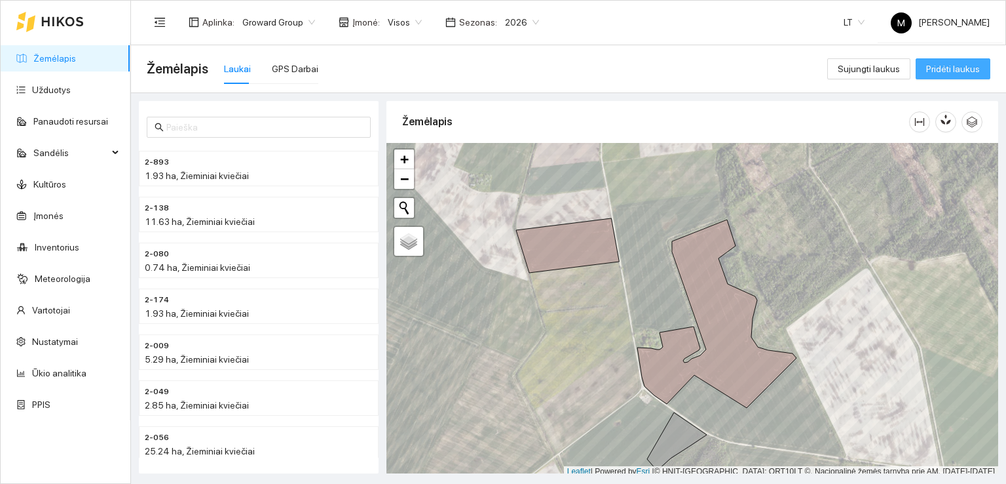
click at [966, 71] on span "Pridėti laukus" at bounding box center [954, 69] width 54 height 14
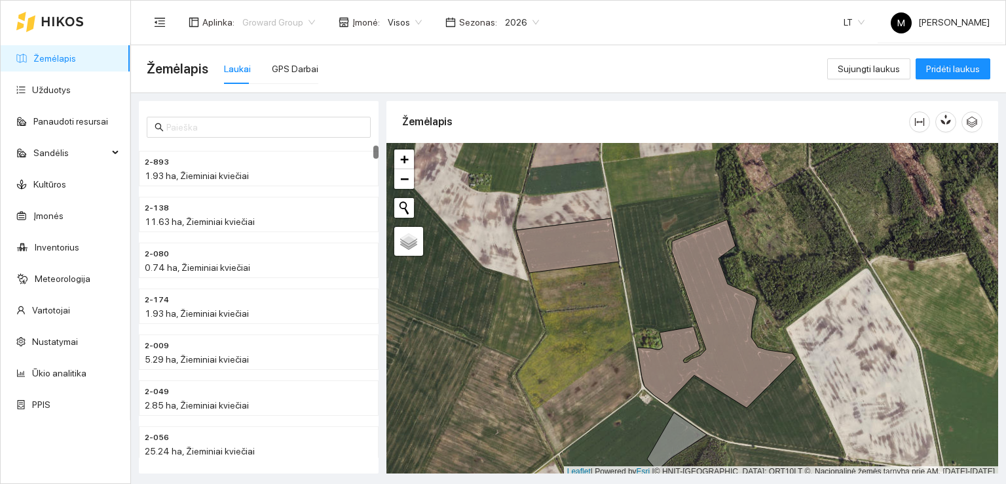
click at [270, 24] on span "Groward Group" at bounding box center [278, 22] width 73 height 20
click at [391, 20] on span "Visos" at bounding box center [405, 22] width 34 height 20
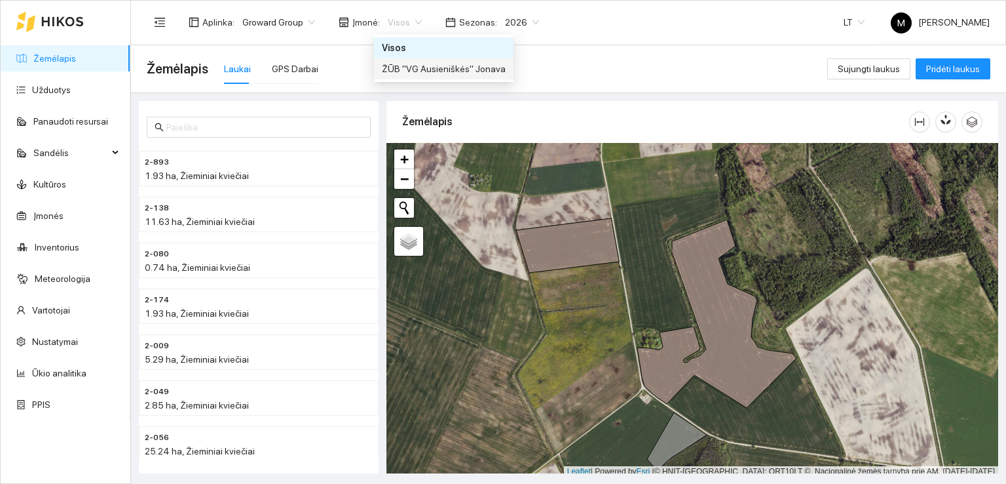
click at [421, 68] on div "ŽŪB "VG Ausieniškės" Jonava" at bounding box center [444, 69] width 124 height 14
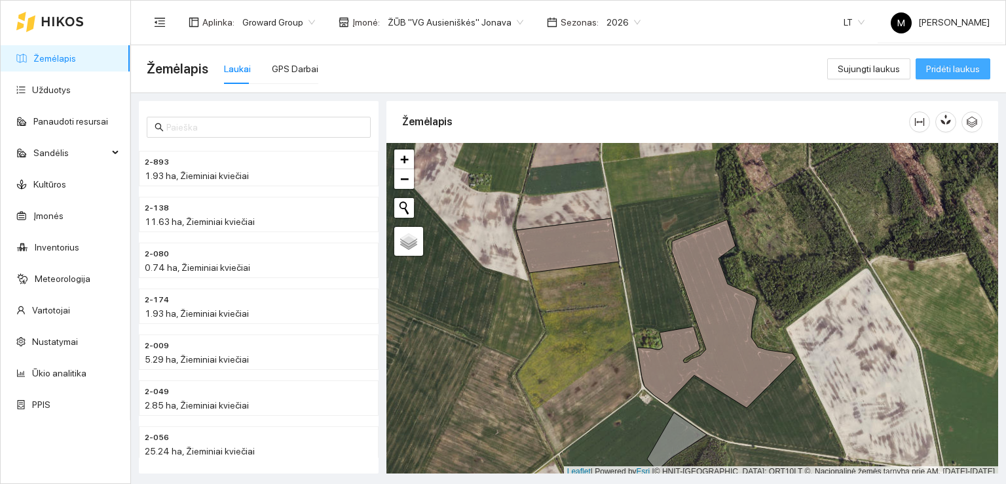
click at [948, 69] on span "Pridėti laukus" at bounding box center [954, 69] width 54 height 14
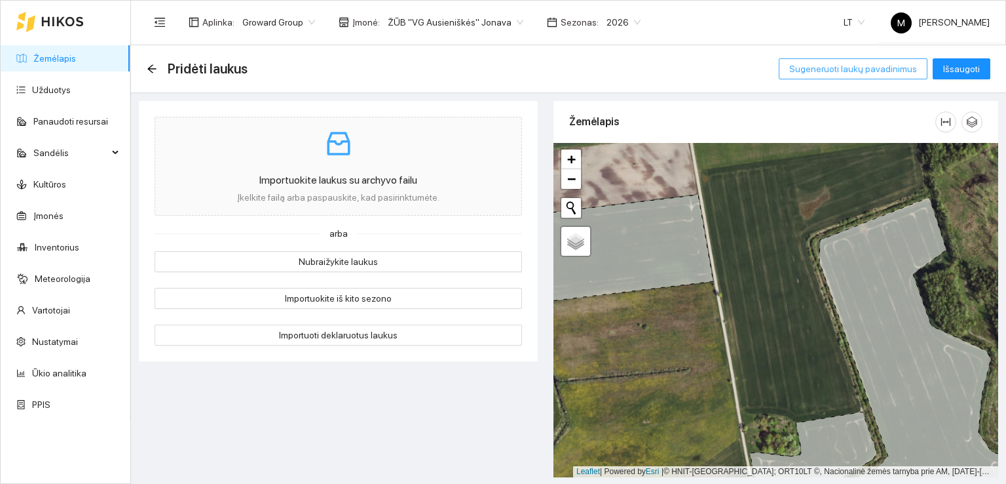
click at [832, 70] on span "Sugeneruoti laukų pavadinimus" at bounding box center [854, 69] width 128 height 14
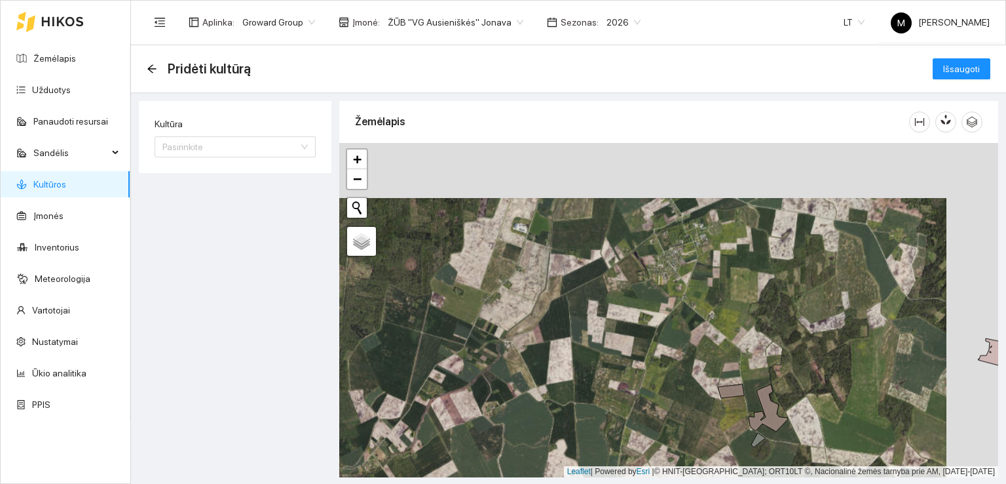
drag, startPoint x: 754, startPoint y: 315, endPoint x: 703, endPoint y: 373, distance: 77.1
click at [708, 370] on div at bounding box center [668, 310] width 659 height 334
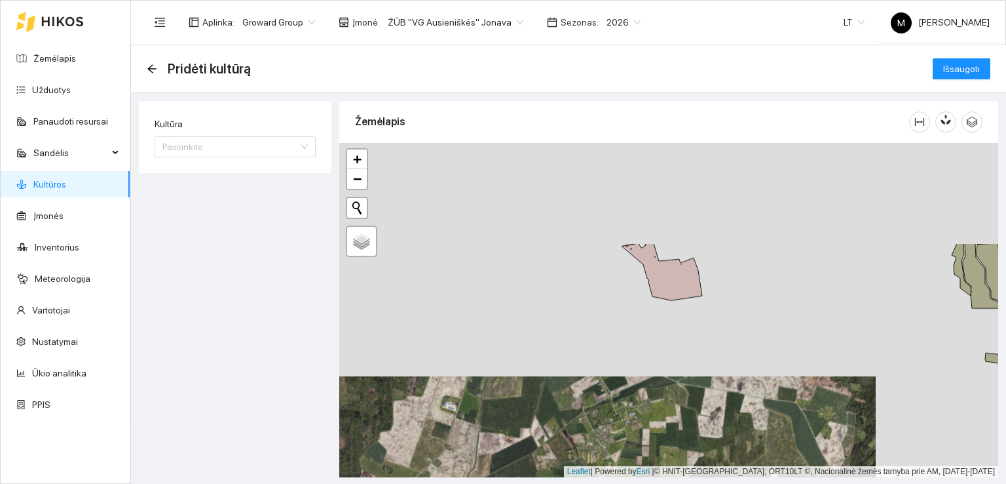
drag, startPoint x: 718, startPoint y: 296, endPoint x: 668, endPoint y: 451, distance: 163.1
click at [673, 446] on div at bounding box center [668, 310] width 659 height 334
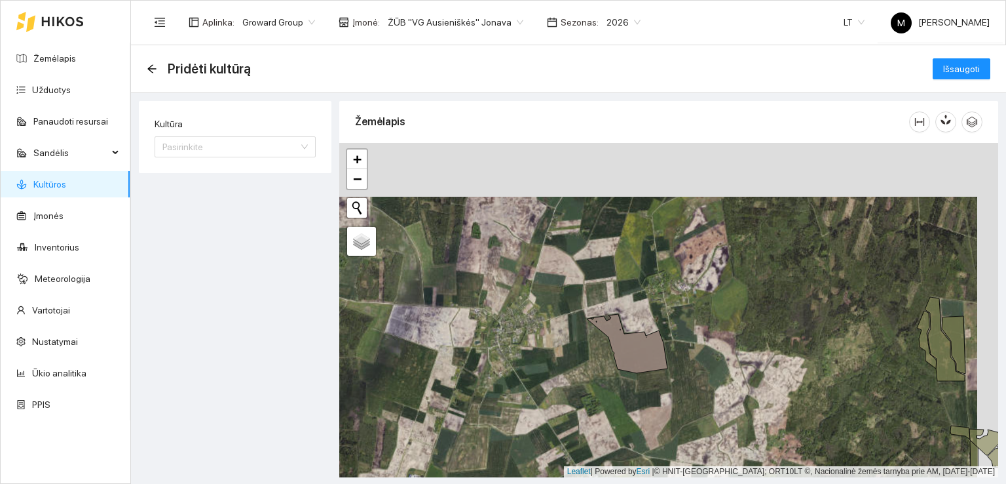
drag, startPoint x: 676, startPoint y: 307, endPoint x: 653, endPoint y: 376, distance: 72.7
click at [653, 373] on icon at bounding box center [628, 343] width 80 height 59
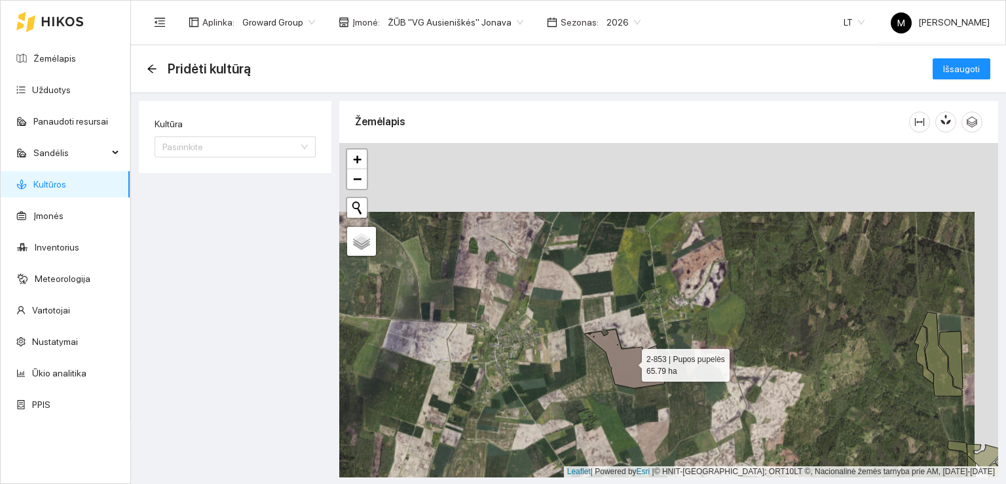
click at [645, 366] on icon at bounding box center [625, 358] width 80 height 59
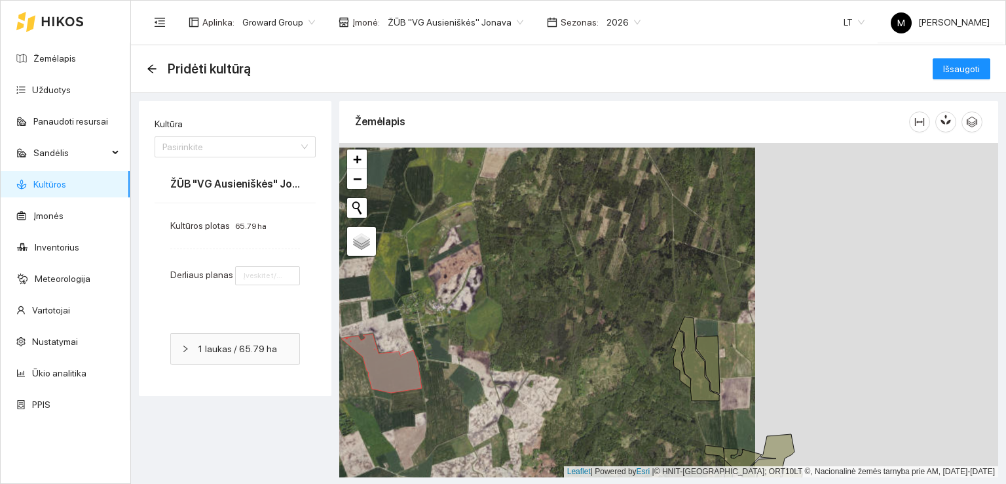
drag, startPoint x: 860, startPoint y: 354, endPoint x: 477, endPoint y: 326, distance: 383.7
click at [477, 328] on div at bounding box center [668, 310] width 659 height 334
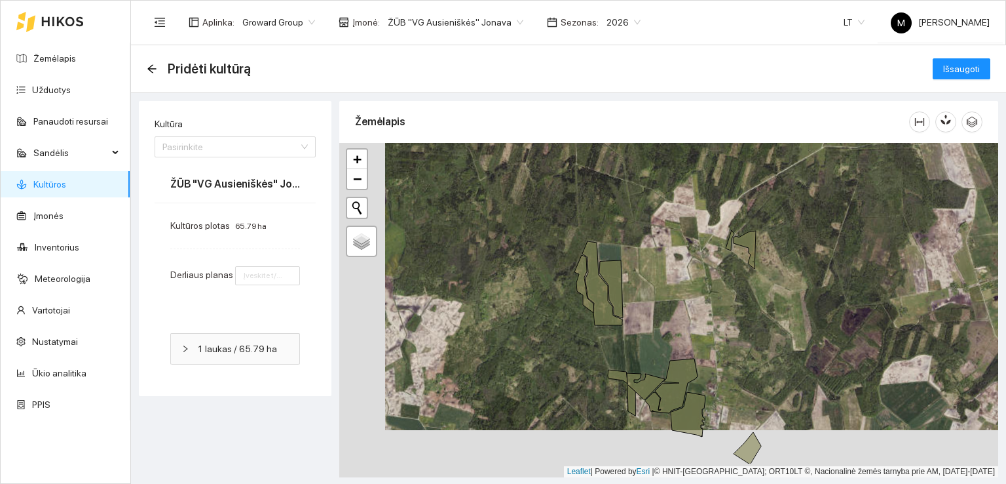
drag, startPoint x: 696, startPoint y: 430, endPoint x: 742, endPoint y: 383, distance: 65.8
click at [742, 383] on div at bounding box center [668, 310] width 659 height 334
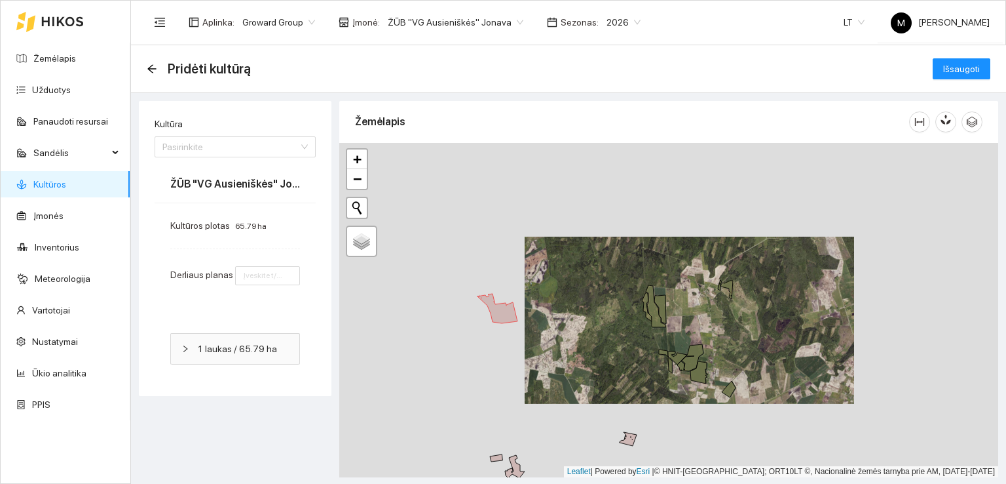
drag, startPoint x: 699, startPoint y: 410, endPoint x: 704, endPoint y: 318, distance: 92.5
click at [705, 361] on icon at bounding box center [699, 372] width 17 height 22
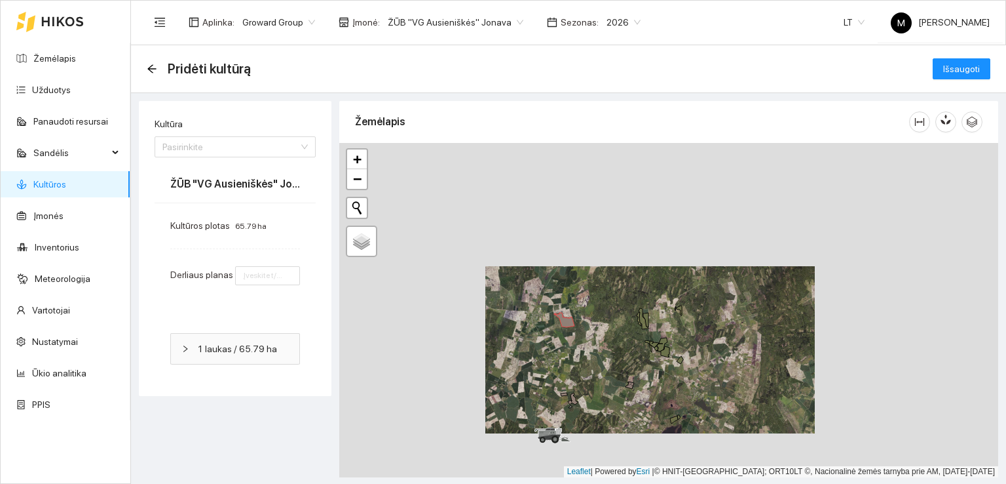
drag, startPoint x: 581, startPoint y: 441, endPoint x: 628, endPoint y: 335, distance: 116.2
click at [628, 336] on div at bounding box center [668, 310] width 659 height 334
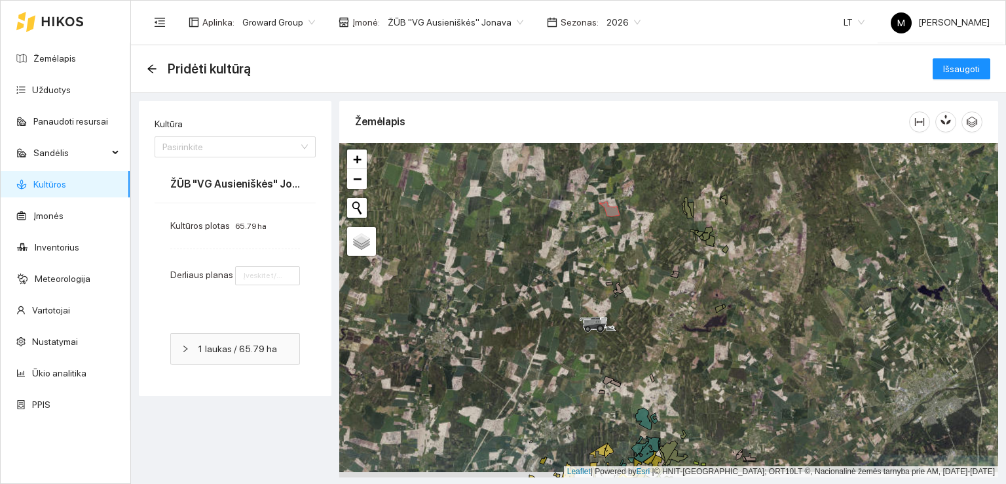
drag, startPoint x: 624, startPoint y: 404, endPoint x: 619, endPoint y: 391, distance: 14.1
click at [621, 393] on div at bounding box center [668, 310] width 659 height 334
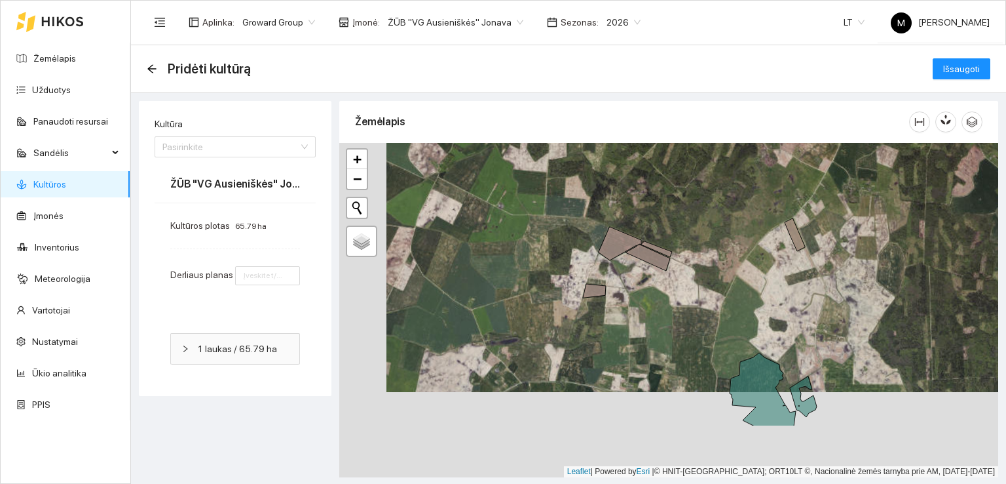
drag, startPoint x: 713, startPoint y: 420, endPoint x: 772, endPoint y: 292, distance: 141.3
click at [763, 313] on div at bounding box center [668, 310] width 659 height 334
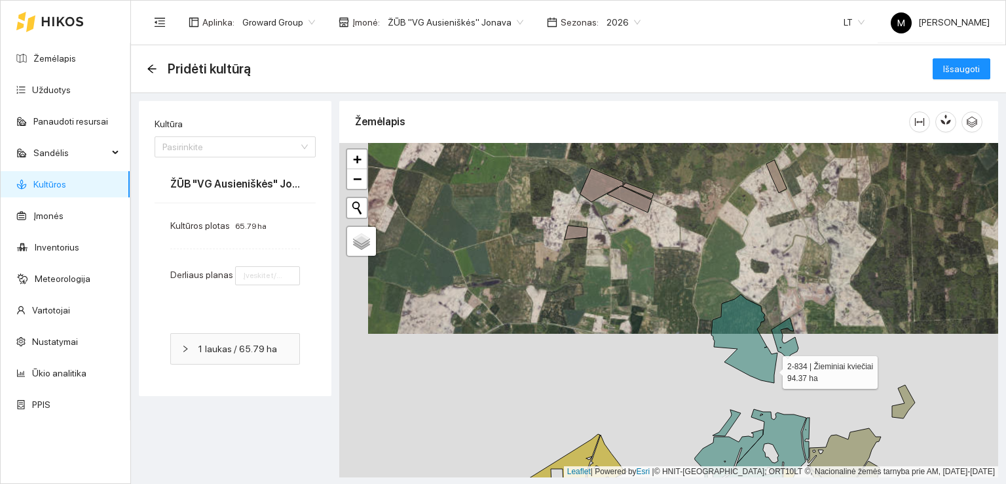
drag, startPoint x: 795, startPoint y: 396, endPoint x: 766, endPoint y: 365, distance: 43.1
click at [770, 368] on icon at bounding box center [745, 338] width 66 height 88
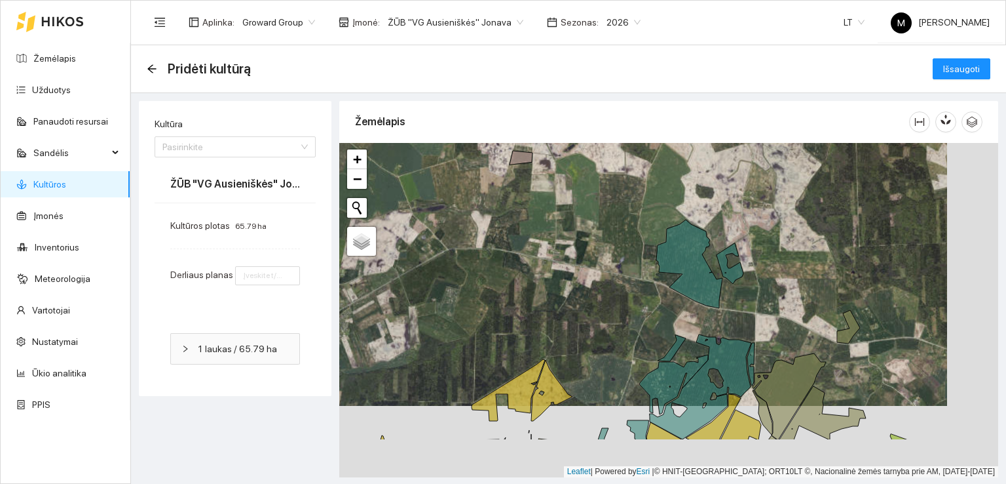
drag, startPoint x: 857, startPoint y: 408, endPoint x: 801, endPoint y: 330, distance: 96.2
click at [802, 331] on div at bounding box center [668, 310] width 659 height 334
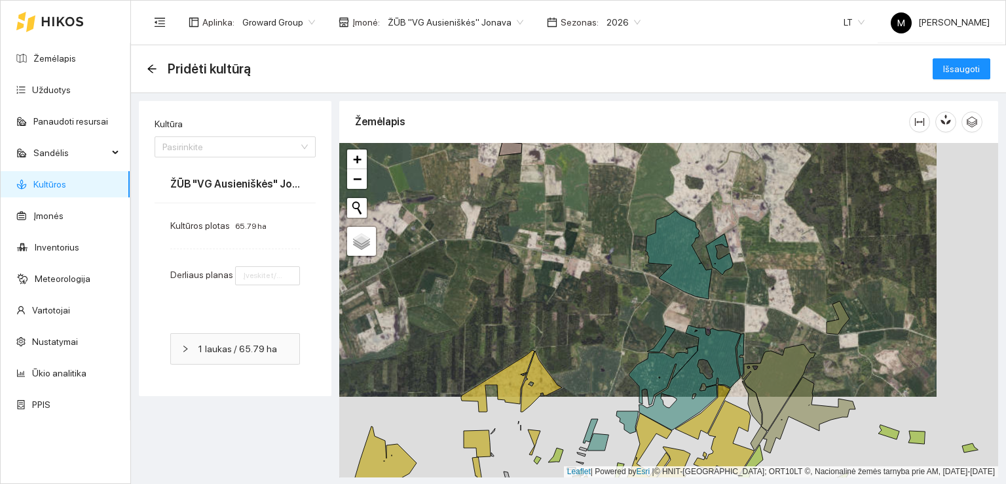
drag, startPoint x: 881, startPoint y: 394, endPoint x: 818, endPoint y: 337, distance: 84.5
click at [818, 338] on div at bounding box center [668, 310] width 659 height 334
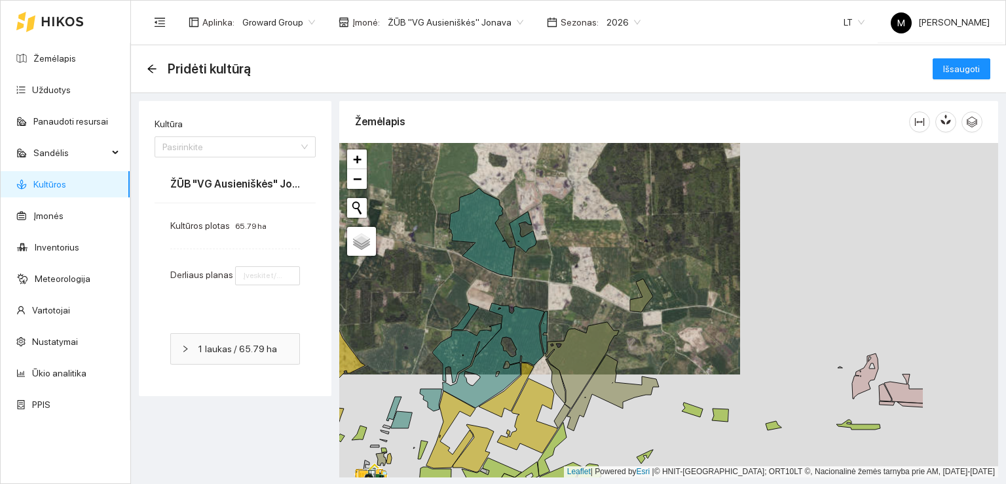
drag, startPoint x: 895, startPoint y: 383, endPoint x: 802, endPoint y: 408, distance: 96.3
click at [754, 409] on div at bounding box center [668, 310] width 659 height 334
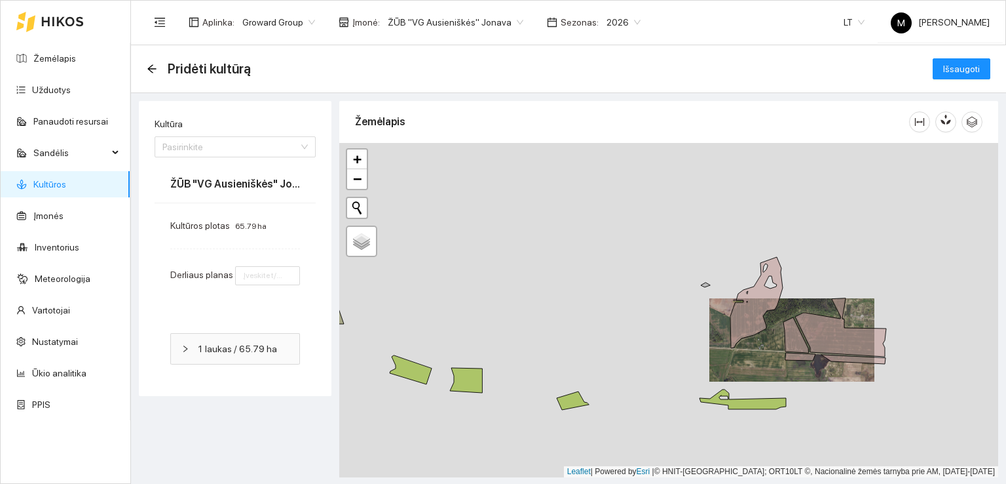
drag, startPoint x: 568, startPoint y: 389, endPoint x: 778, endPoint y: 349, distance: 214.0
click at [778, 349] on div at bounding box center [668, 310] width 659 height 334
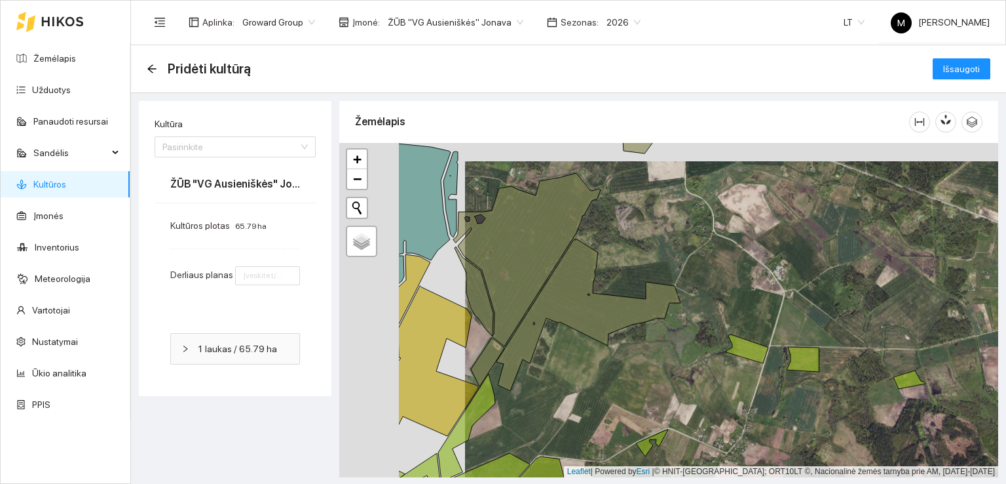
drag, startPoint x: 434, startPoint y: 329, endPoint x: 545, endPoint y: 339, distance: 110.5
click at [545, 339] on div at bounding box center [668, 310] width 659 height 334
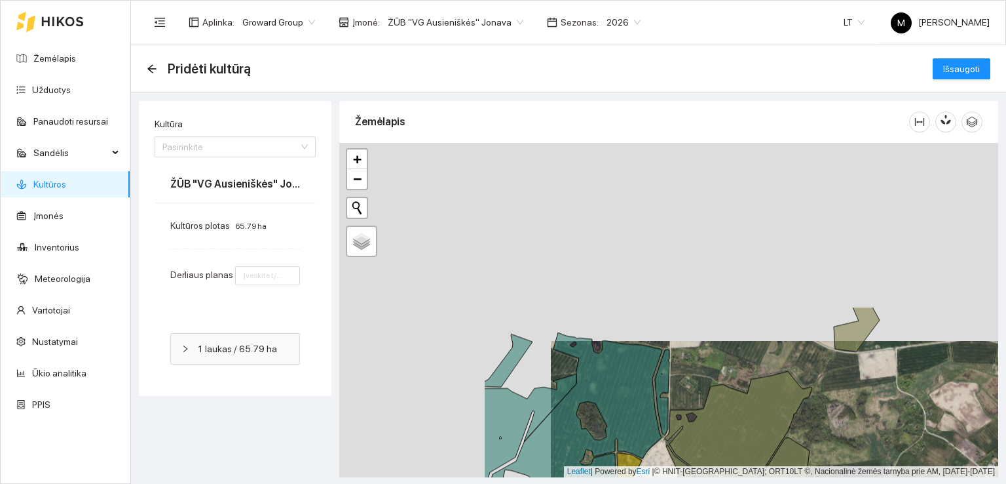
drag, startPoint x: 507, startPoint y: 167, endPoint x: 721, endPoint y: 366, distance: 292.6
click at [721, 366] on div at bounding box center [668, 310] width 659 height 334
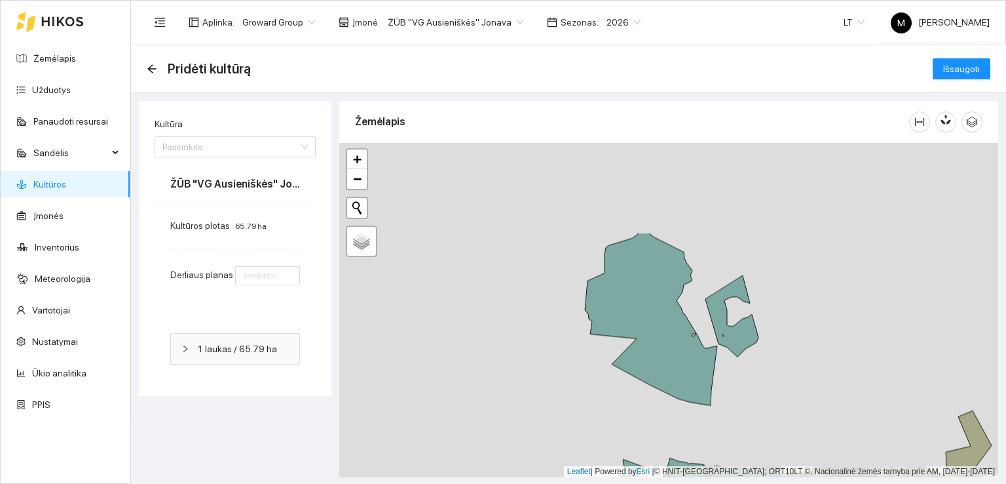
drag, startPoint x: 569, startPoint y: 279, endPoint x: 681, endPoint y: 408, distance: 171.4
click at [681, 408] on div at bounding box center [668, 310] width 659 height 334
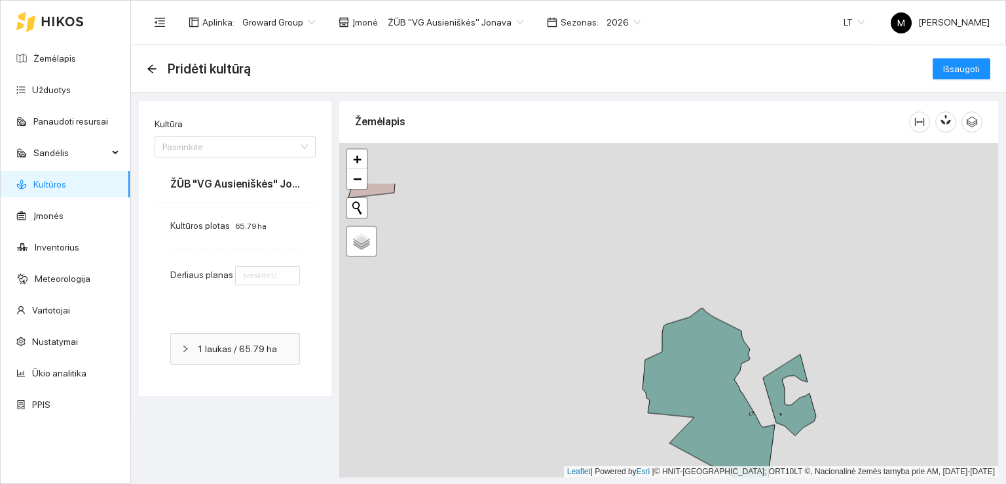
drag, startPoint x: 581, startPoint y: 264, endPoint x: 693, endPoint y: 412, distance: 186.1
click at [697, 416] on div at bounding box center [668, 310] width 659 height 334
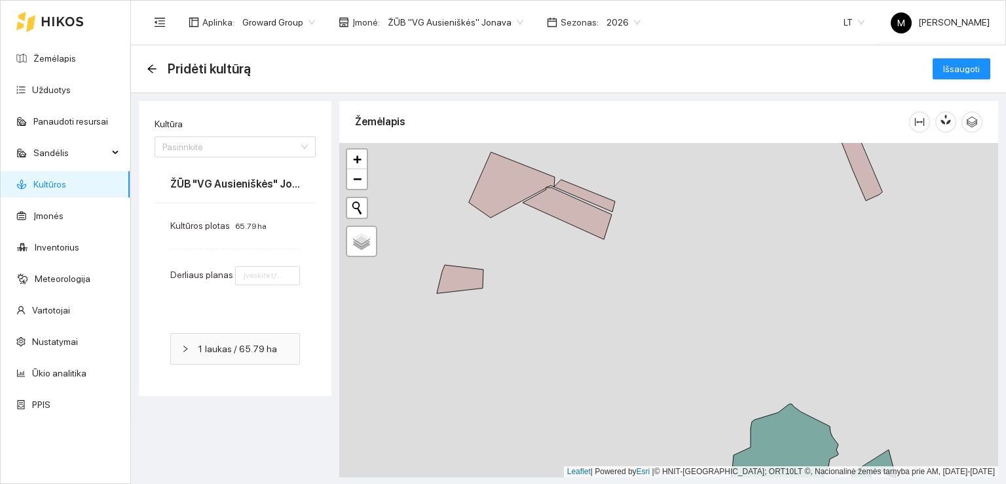
drag, startPoint x: 530, startPoint y: 309, endPoint x: 556, endPoint y: 322, distance: 29.0
click at [556, 322] on div at bounding box center [668, 310] width 659 height 334
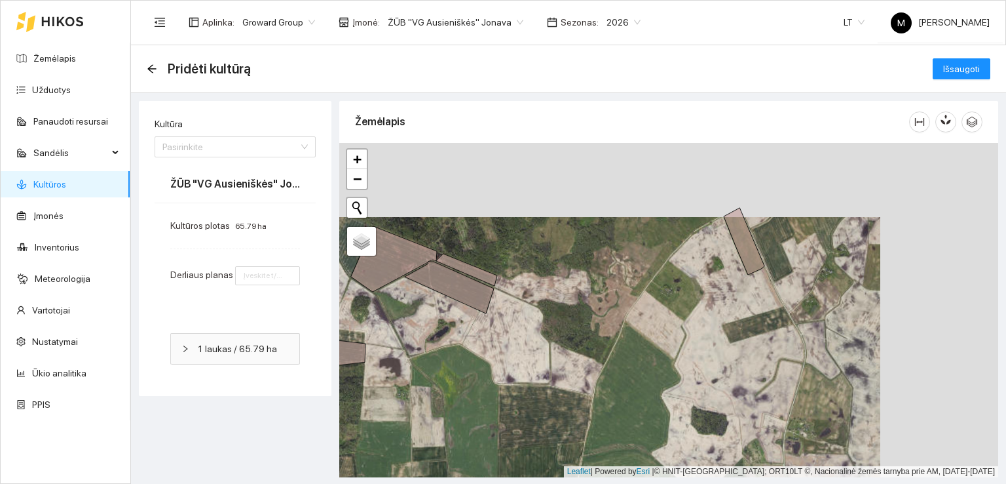
drag, startPoint x: 807, startPoint y: 275, endPoint x: 693, endPoint y: 326, distance: 125.5
click at [683, 345] on div at bounding box center [668, 310] width 659 height 334
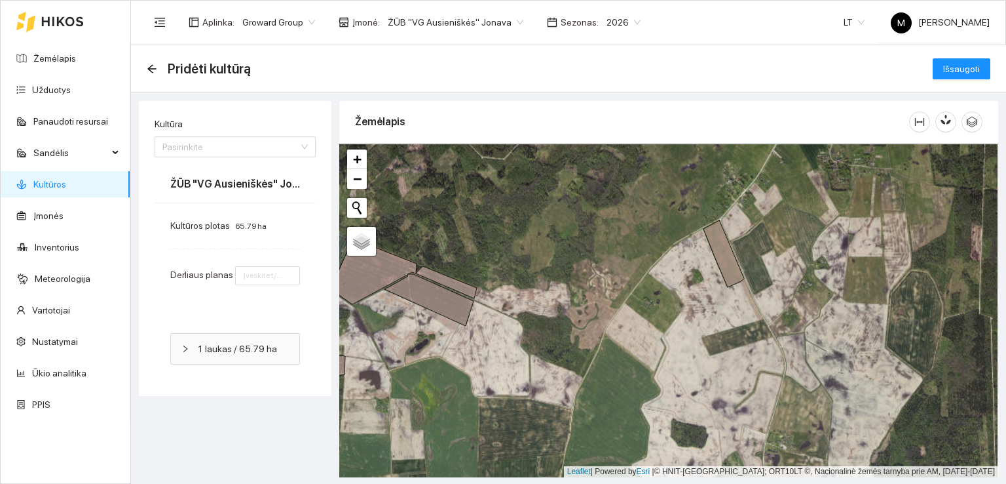
drag, startPoint x: 544, startPoint y: 404, endPoint x: 669, endPoint y: 223, distance: 220.5
click at [669, 223] on div at bounding box center [668, 310] width 659 height 334
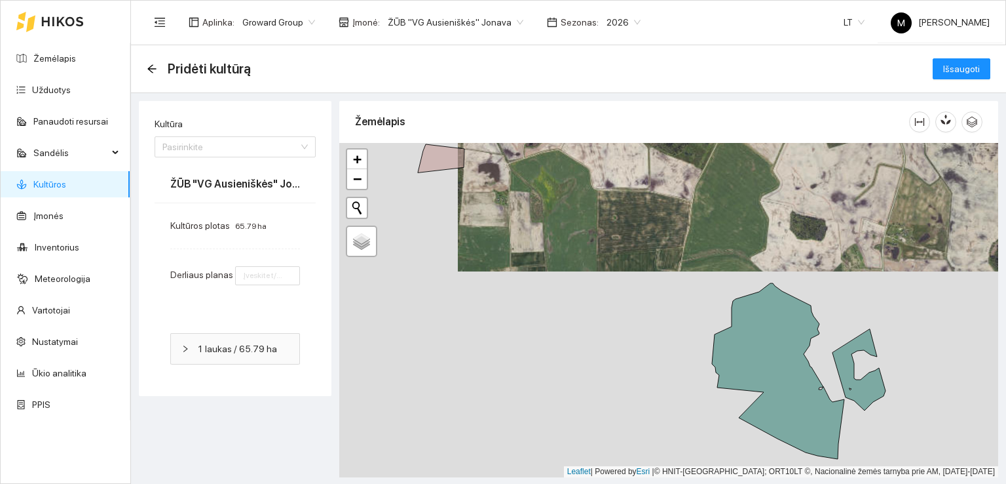
drag, startPoint x: 621, startPoint y: 404, endPoint x: 674, endPoint y: 247, distance: 165.1
click at [673, 248] on div at bounding box center [668, 310] width 659 height 334
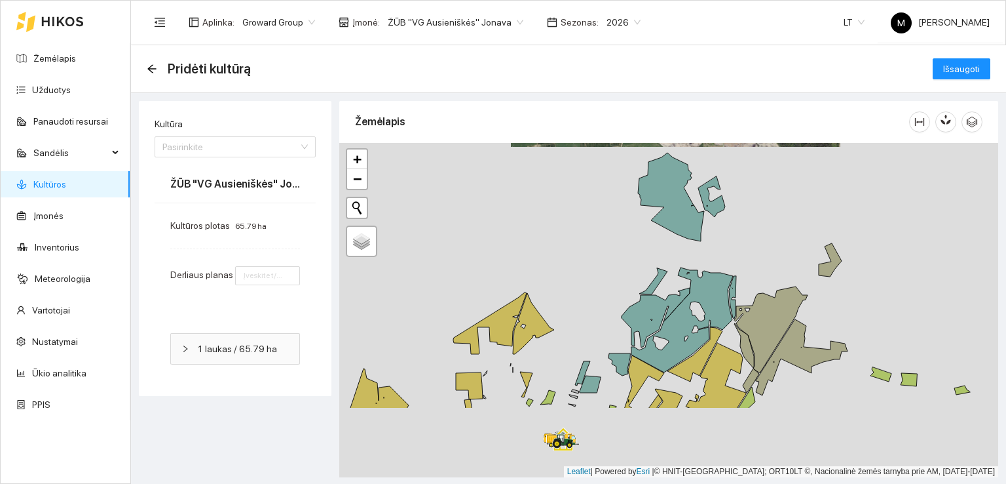
drag, startPoint x: 670, startPoint y: 419, endPoint x: 594, endPoint y: 300, distance: 140.9
click at [594, 302] on div at bounding box center [668, 310] width 659 height 334
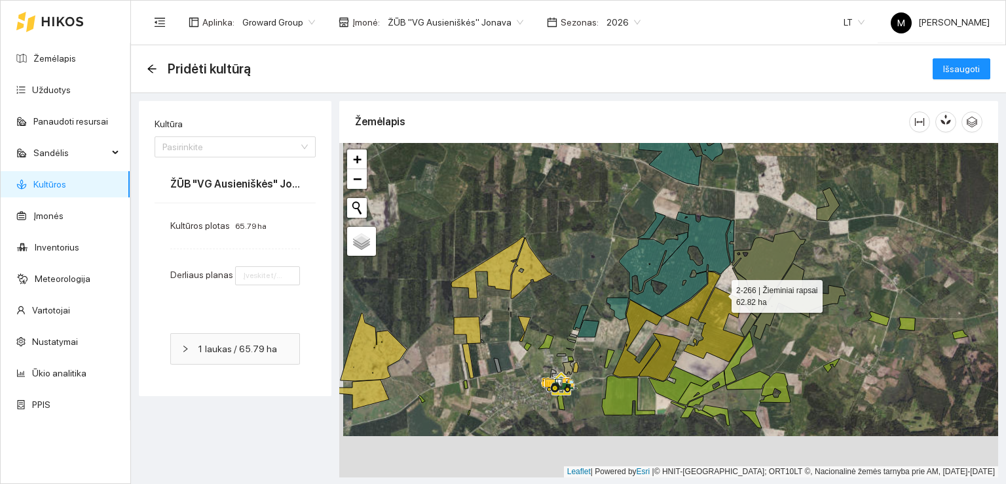
drag, startPoint x: 714, startPoint y: 347, endPoint x: 729, endPoint y: 246, distance: 101.3
click at [729, 287] on icon at bounding box center [714, 324] width 60 height 75
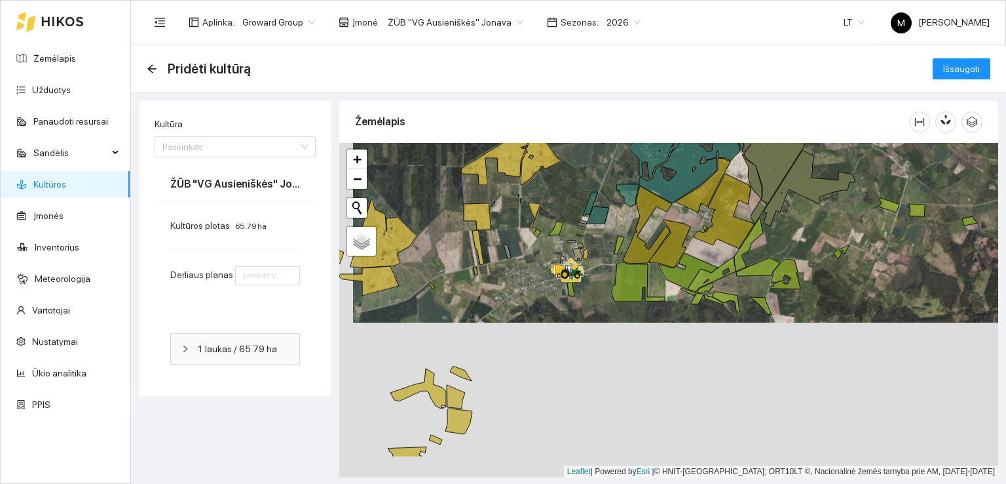
drag, startPoint x: 665, startPoint y: 329, endPoint x: 676, endPoint y: 239, distance: 90.5
click at [676, 253] on icon at bounding box center [689, 271] width 60 height 36
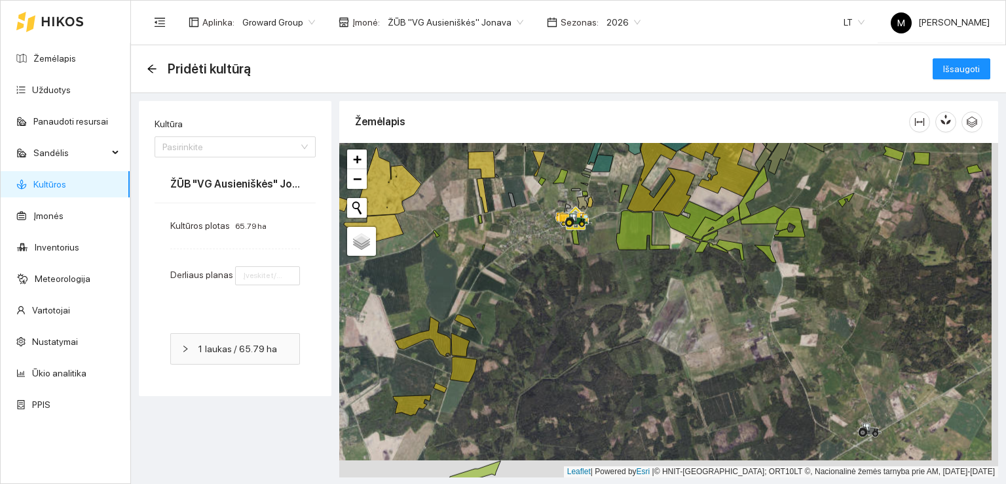
drag, startPoint x: 664, startPoint y: 343, endPoint x: 653, endPoint y: 310, distance: 35.2
click at [653, 310] on div at bounding box center [668, 310] width 659 height 334
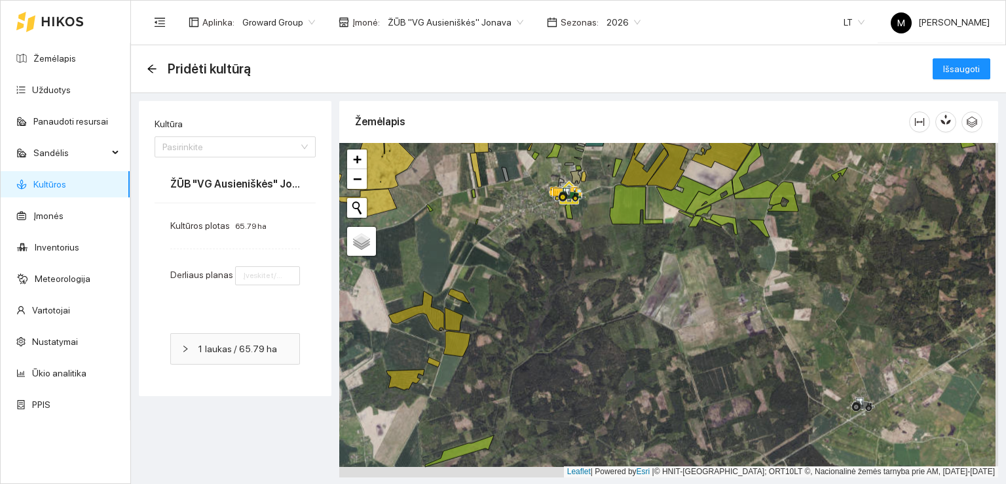
drag, startPoint x: 634, startPoint y: 344, endPoint x: 646, endPoint y: 282, distance: 62.7
click at [646, 283] on div at bounding box center [668, 310] width 659 height 334
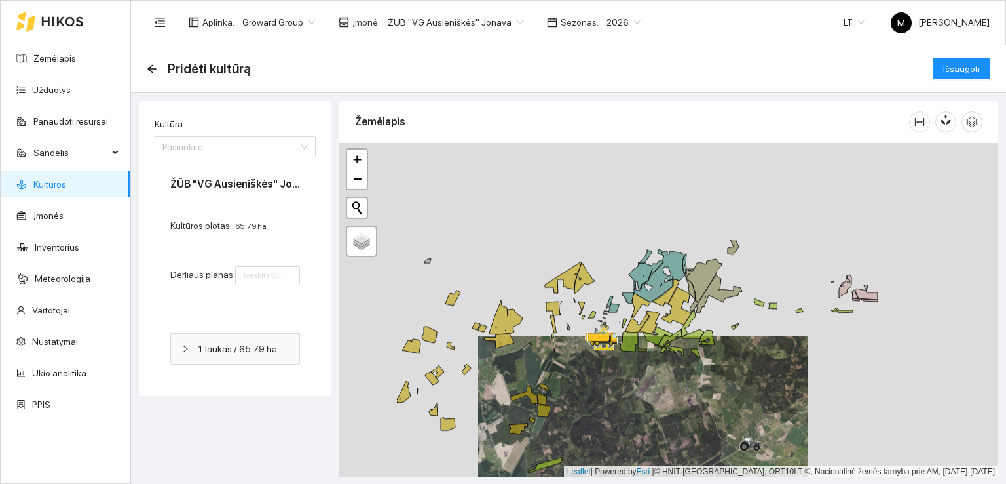
drag, startPoint x: 629, startPoint y: 221, endPoint x: 623, endPoint y: 358, distance: 137.7
click at [623, 357] on div at bounding box center [668, 310] width 659 height 334
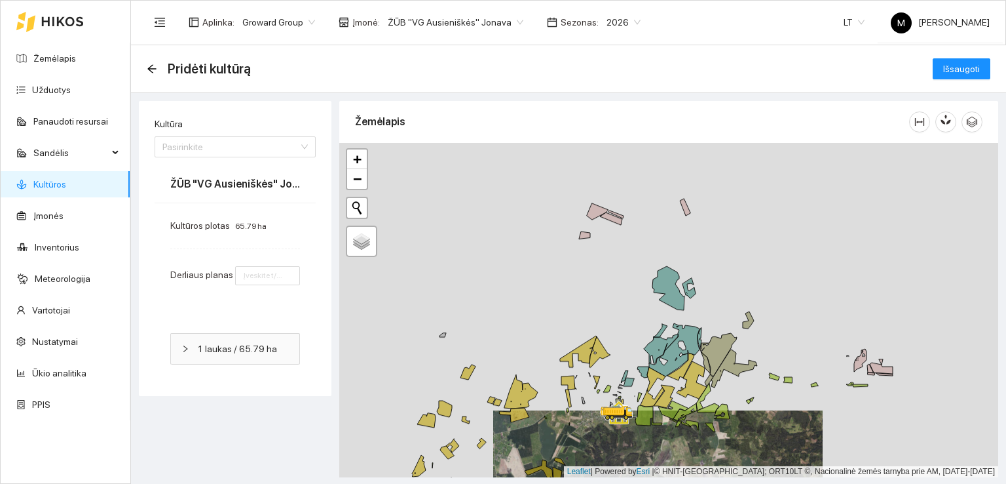
drag, startPoint x: 613, startPoint y: 229, endPoint x: 638, endPoint y: 336, distance: 110.2
click at [638, 336] on div at bounding box center [668, 310] width 659 height 334
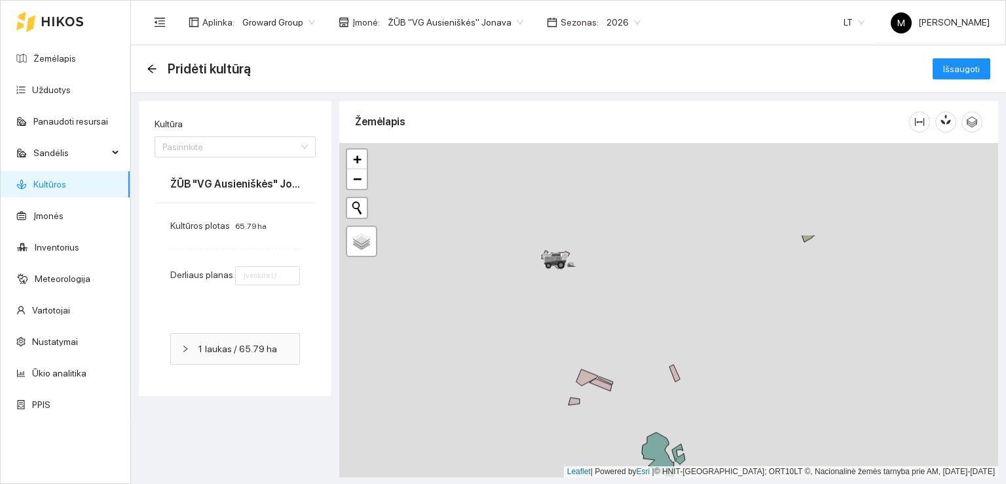
drag, startPoint x: 655, startPoint y: 244, endPoint x: 637, endPoint y: 375, distance: 131.7
click at [638, 373] on div at bounding box center [668, 310] width 659 height 334
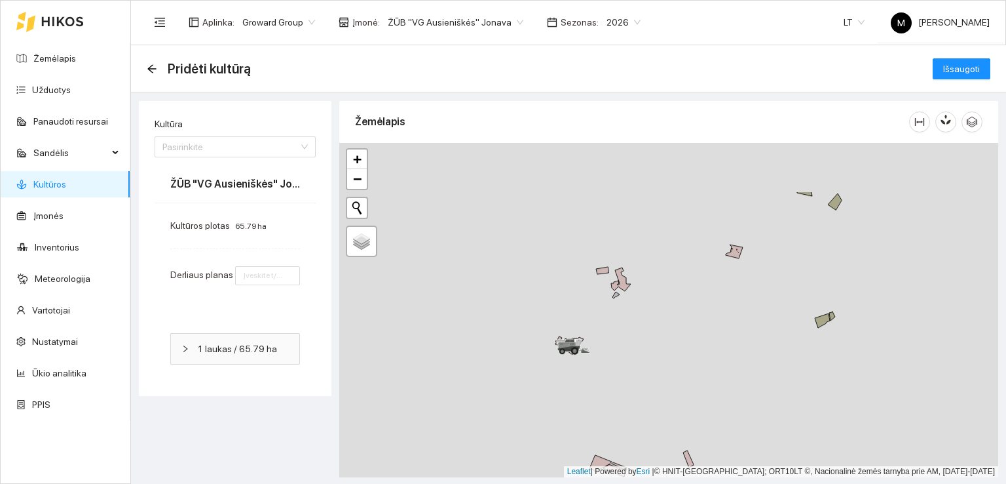
drag, startPoint x: 613, startPoint y: 250, endPoint x: 634, endPoint y: 356, distance: 108.2
click at [634, 355] on div at bounding box center [668, 310] width 659 height 334
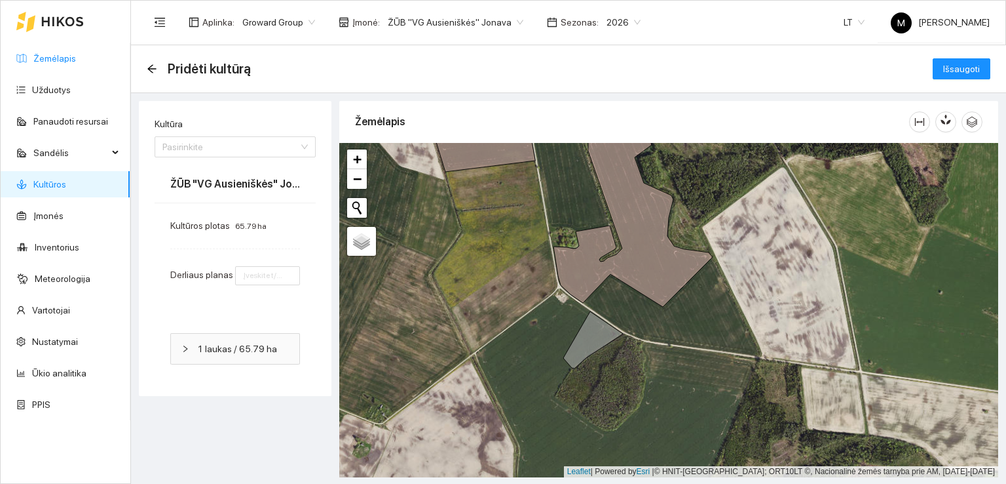
click at [56, 59] on link "Žemėlapis" at bounding box center [54, 58] width 43 height 10
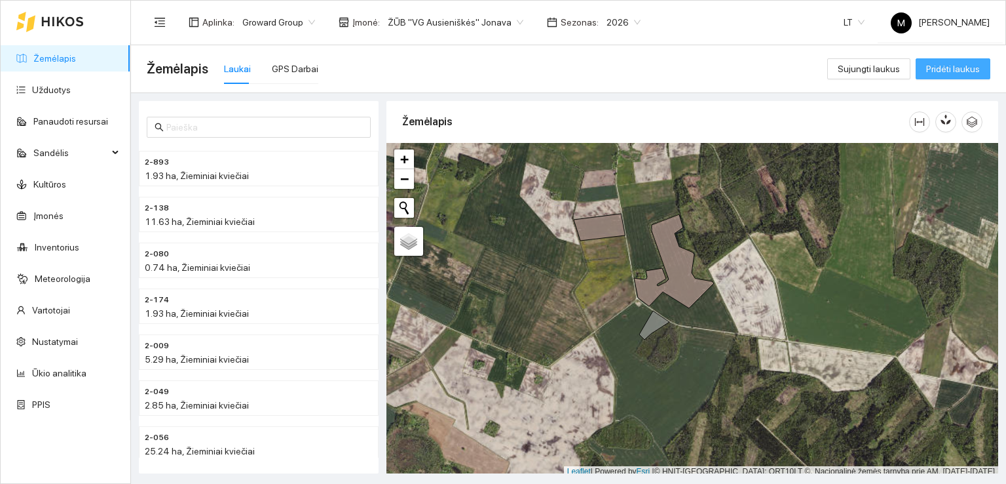
click at [932, 69] on span "Pridėti laukus" at bounding box center [954, 69] width 54 height 14
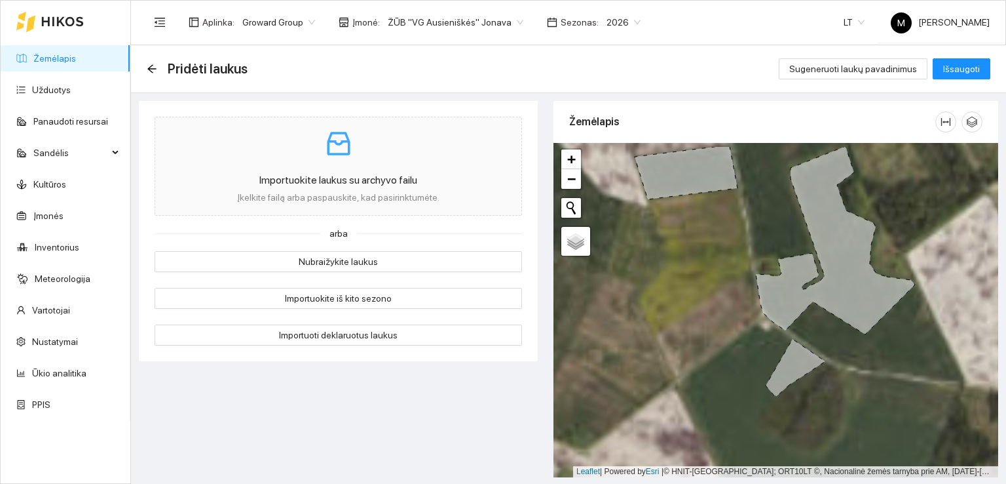
drag, startPoint x: 725, startPoint y: 332, endPoint x: 724, endPoint y: 394, distance: 61.6
click at [724, 394] on div at bounding box center [776, 310] width 445 height 334
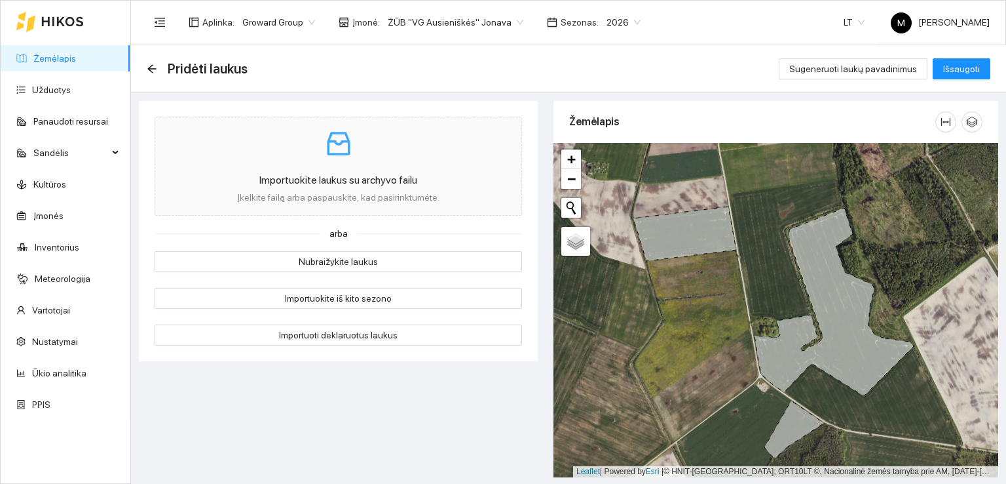
click at [744, 273] on div at bounding box center [776, 310] width 445 height 334
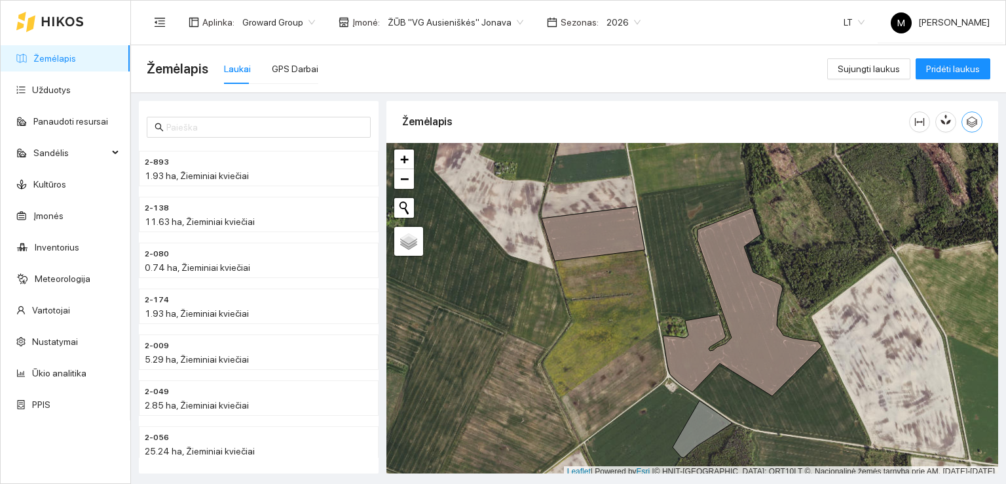
click at [968, 120] on icon "button" at bounding box center [972, 122] width 12 height 12
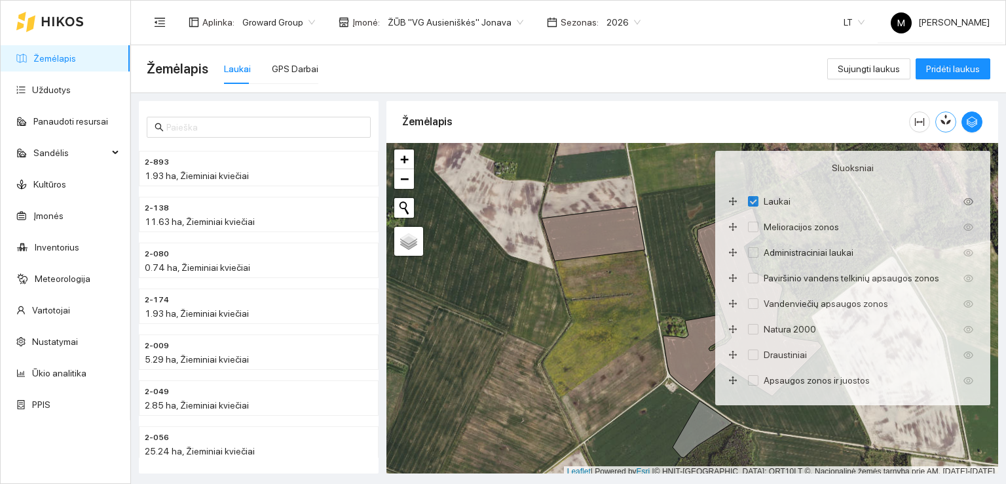
click at [950, 119] on icon "button" at bounding box center [948, 119] width 7 height 11
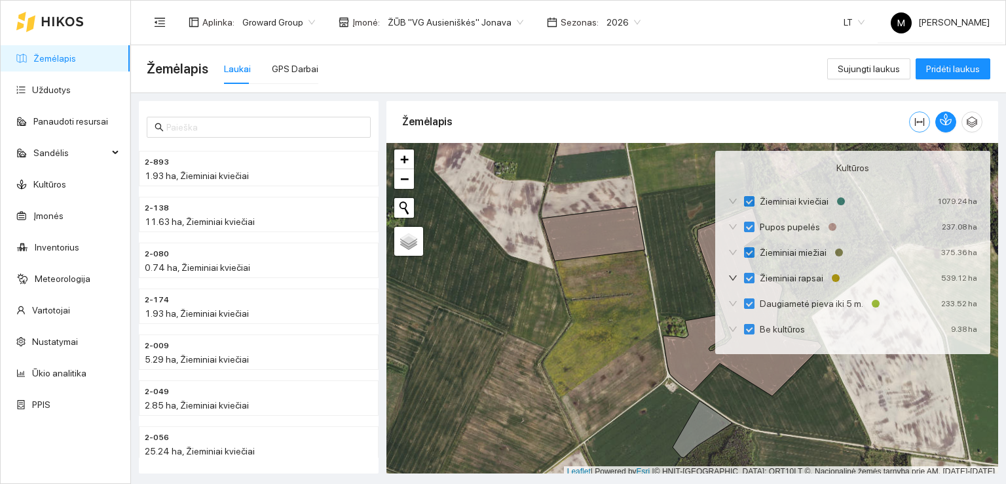
click at [920, 121] on icon "column-width" at bounding box center [920, 122] width 10 height 10
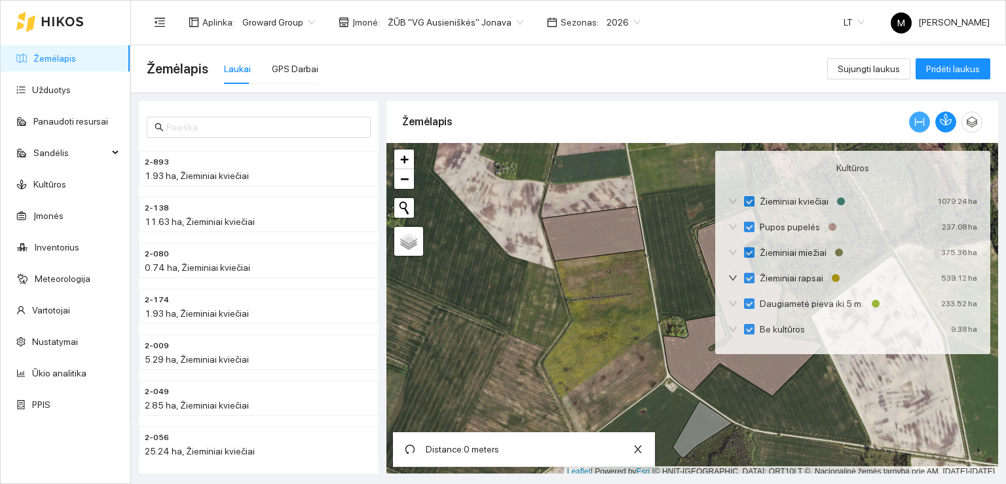
click at [917, 119] on icon "column-width" at bounding box center [920, 122] width 10 height 10
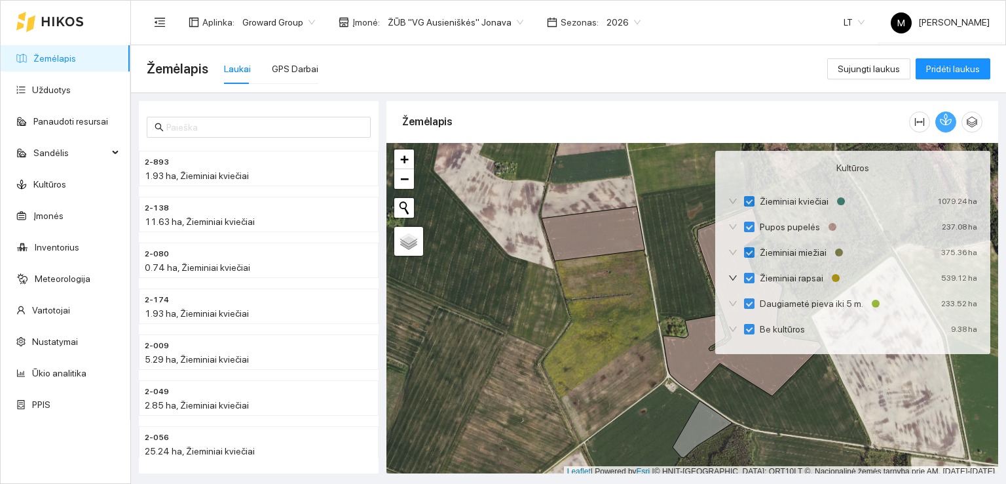
click at [946, 119] on icon "button" at bounding box center [946, 119] width 12 height 12
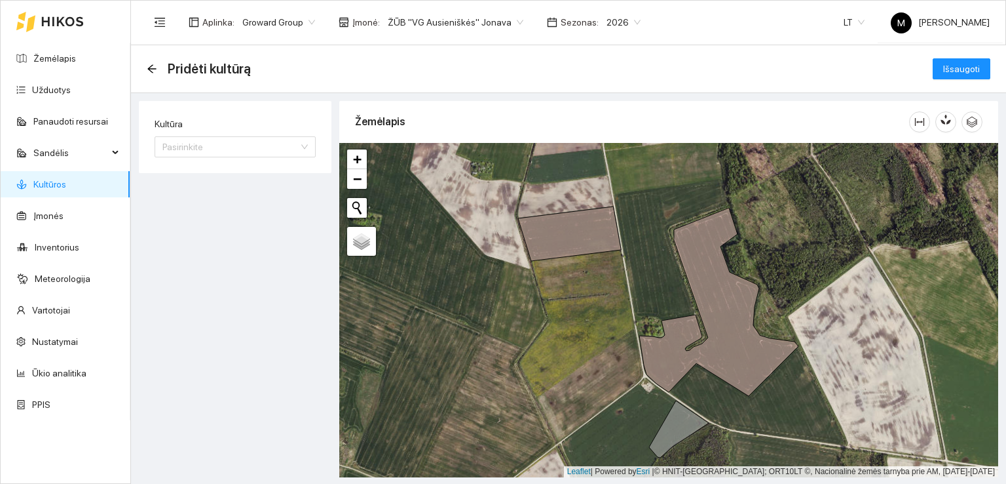
click at [678, 305] on div at bounding box center [668, 310] width 659 height 334
click at [51, 58] on link "Žemėlapis" at bounding box center [54, 58] width 43 height 10
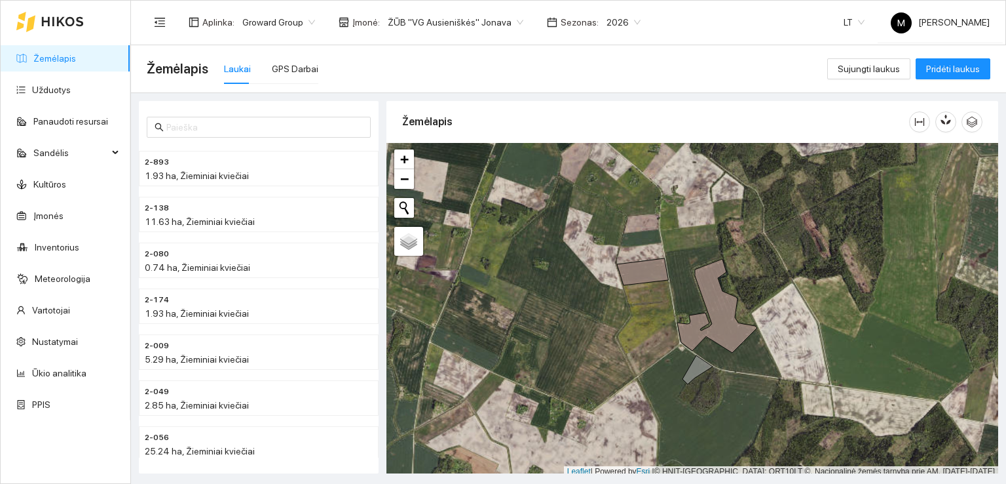
click at [685, 297] on div at bounding box center [693, 310] width 612 height 334
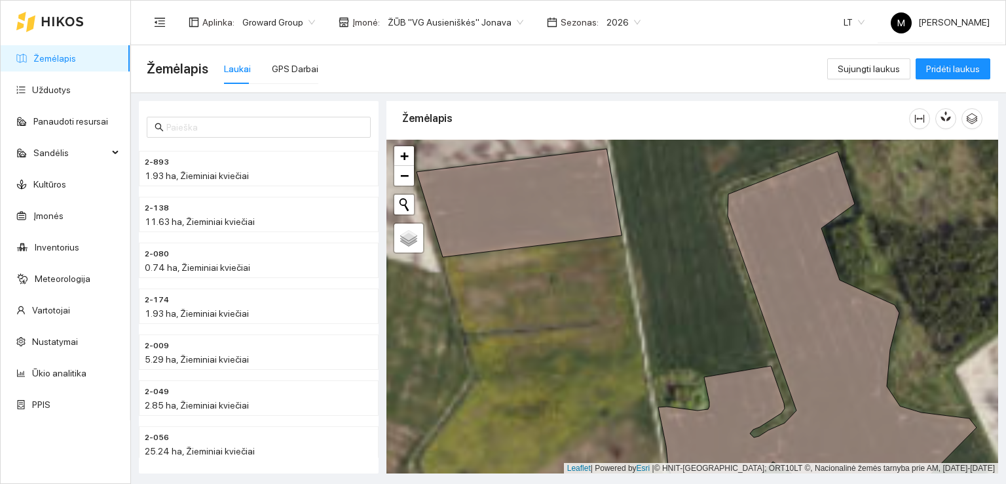
drag, startPoint x: 683, startPoint y: 290, endPoint x: 687, endPoint y: 349, distance: 59.1
click at [687, 349] on div at bounding box center [693, 307] width 612 height 334
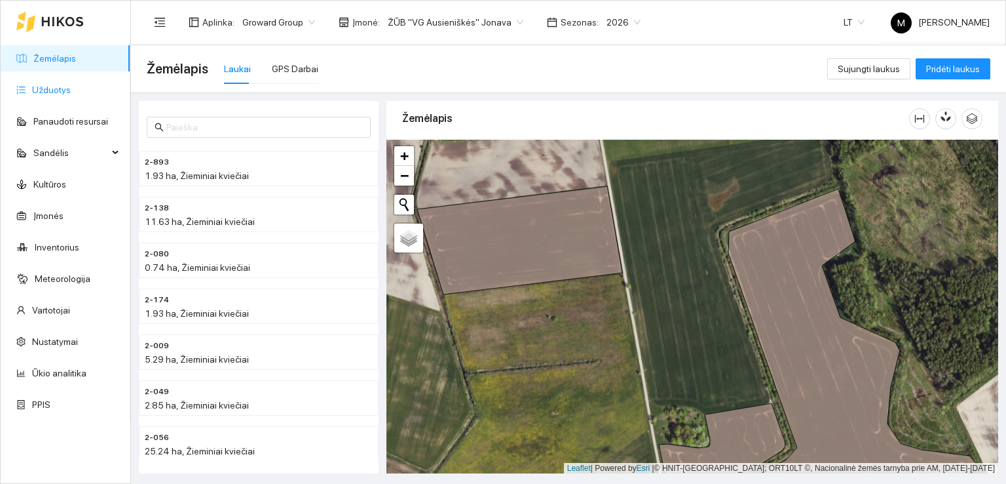
click at [47, 91] on link "Užduotys" at bounding box center [51, 90] width 39 height 10
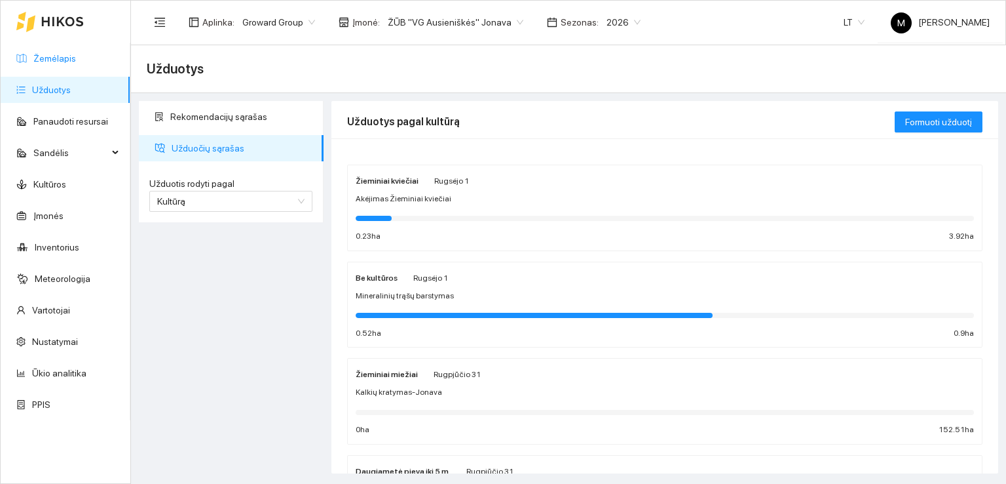
click at [41, 58] on link "Žemėlapis" at bounding box center [54, 58] width 43 height 10
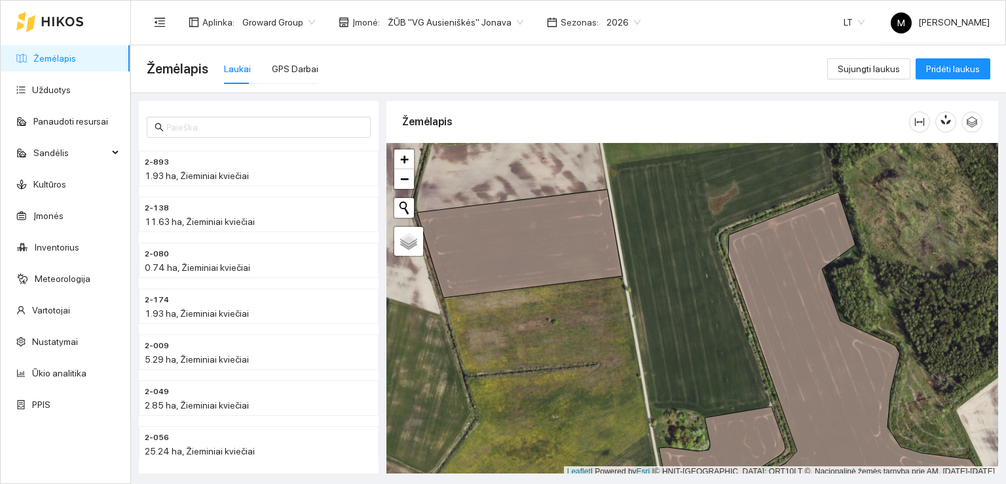
click at [624, 242] on div at bounding box center [693, 310] width 612 height 334
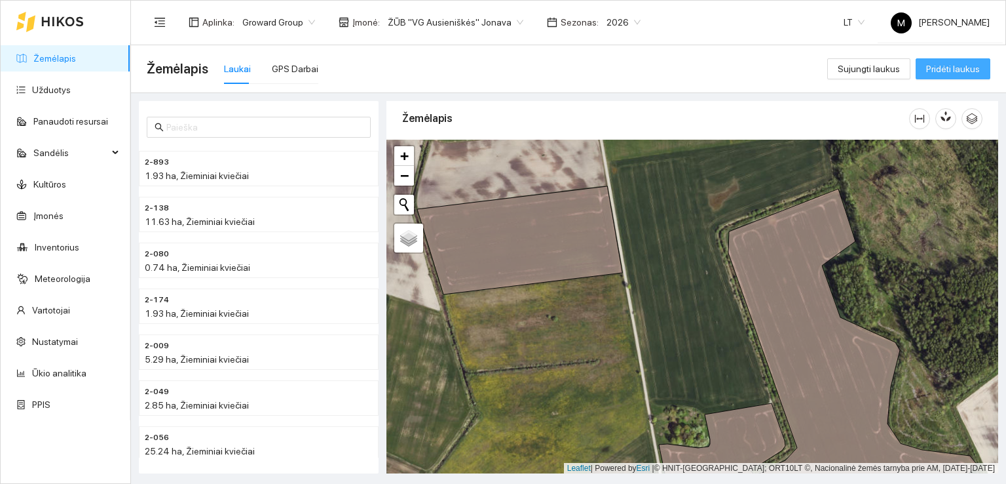
click at [931, 71] on span "Pridėti laukus" at bounding box center [954, 69] width 54 height 14
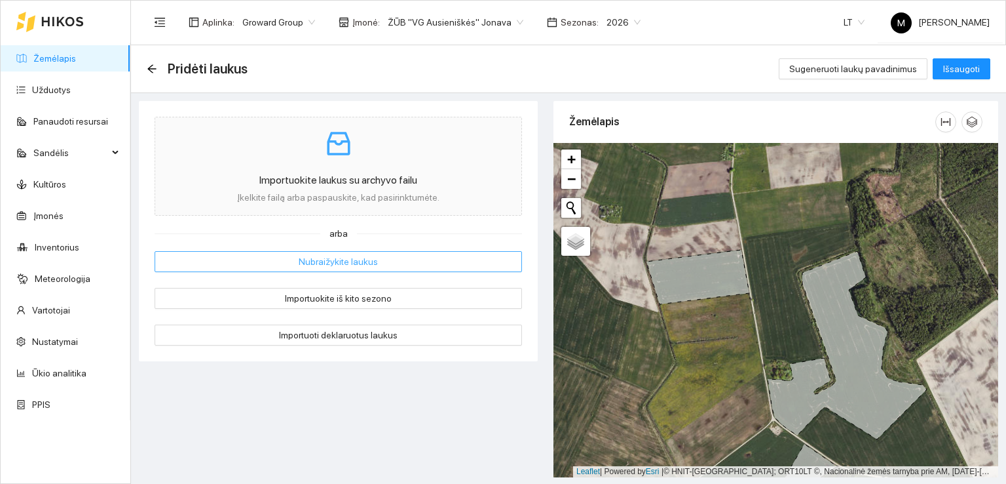
click at [389, 259] on button "Nubraižykite laukus" at bounding box center [339, 261] width 368 height 21
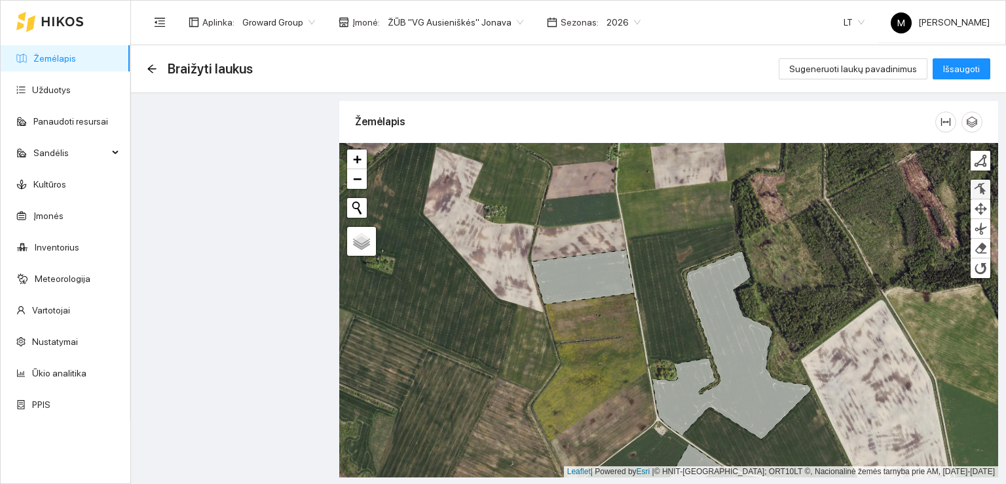
click at [980, 190] on div at bounding box center [980, 189] width 13 height 12
click at [636, 279] on div at bounding box center [668, 310] width 659 height 334
click at [976, 162] on div at bounding box center [980, 160] width 13 height 13
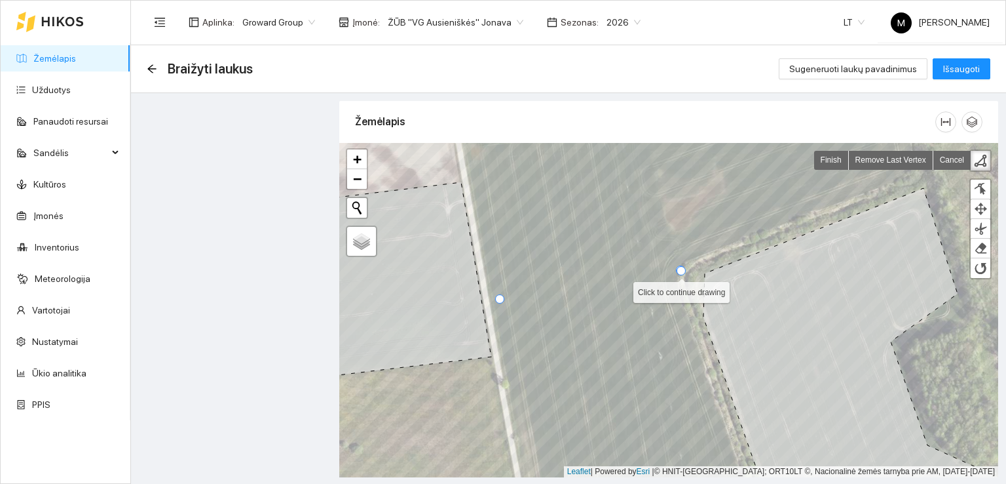
click at [682, 271] on div at bounding box center [680, 269] width 9 height 9
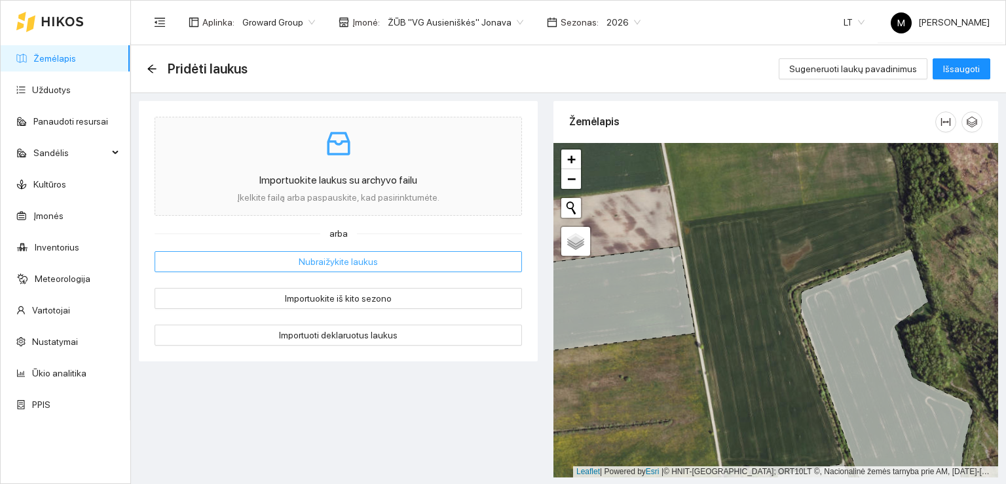
click at [332, 261] on span "Nubraižykite laukus" at bounding box center [338, 261] width 79 height 14
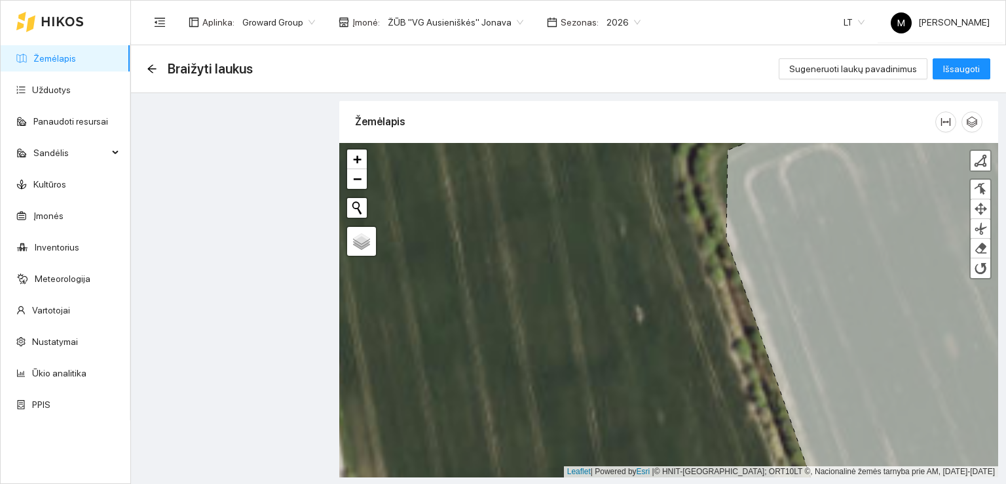
drag, startPoint x: 674, startPoint y: 366, endPoint x: 739, endPoint y: 368, distance: 65.6
click at [739, 368] on div at bounding box center [668, 310] width 659 height 334
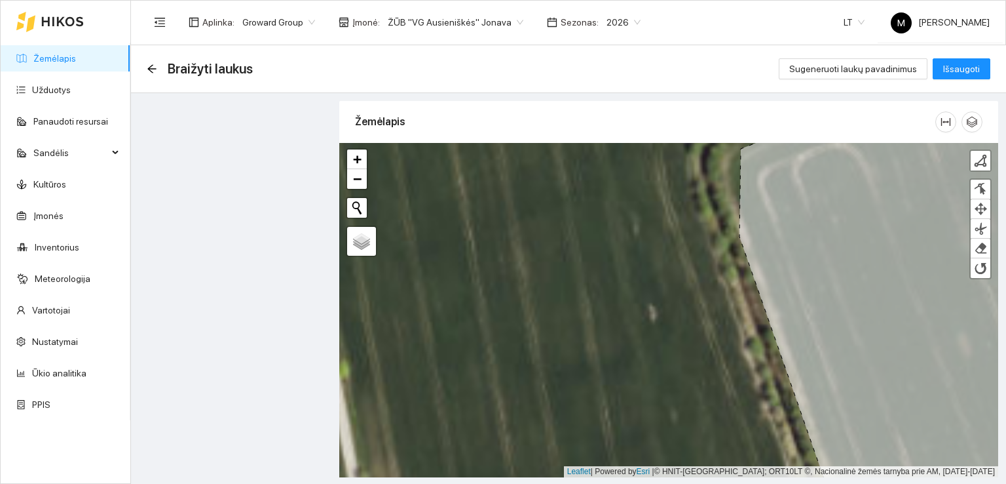
drag, startPoint x: 642, startPoint y: 341, endPoint x: 660, endPoint y: 271, distance: 72.3
click at [660, 271] on div at bounding box center [668, 310] width 659 height 334
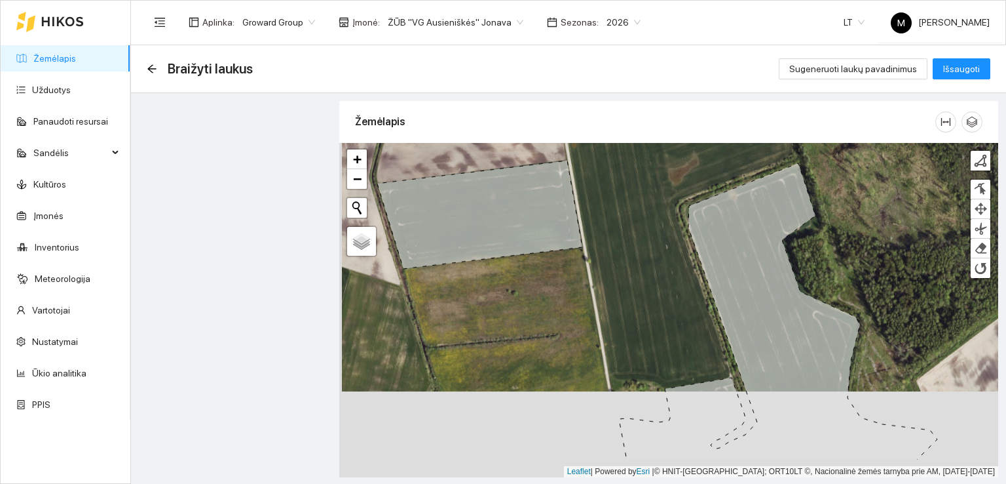
drag, startPoint x: 681, startPoint y: 316, endPoint x: 670, endPoint y: 265, distance: 52.3
click at [670, 265] on div at bounding box center [668, 310] width 659 height 334
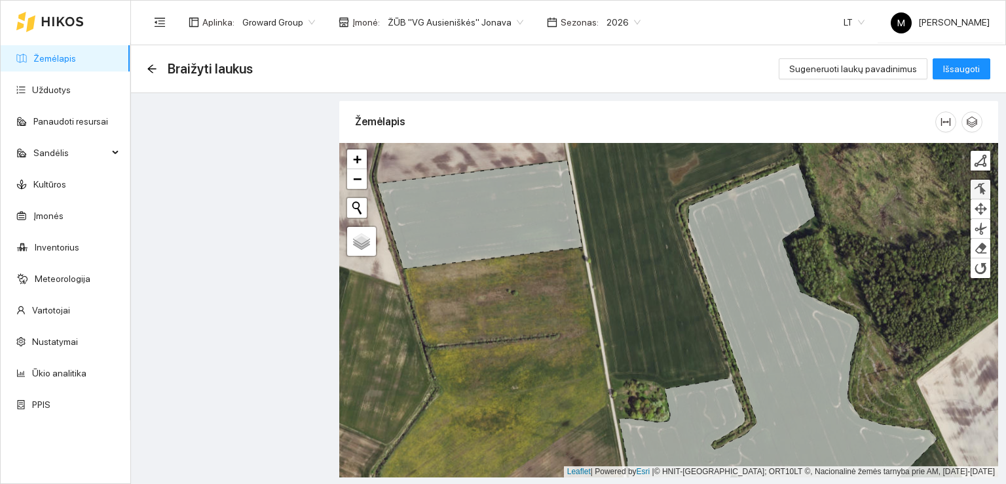
click at [983, 183] on div at bounding box center [980, 189] width 13 height 12
click at [611, 380] on div at bounding box center [668, 310] width 659 height 334
click at [985, 155] on div at bounding box center [980, 160] width 13 height 13
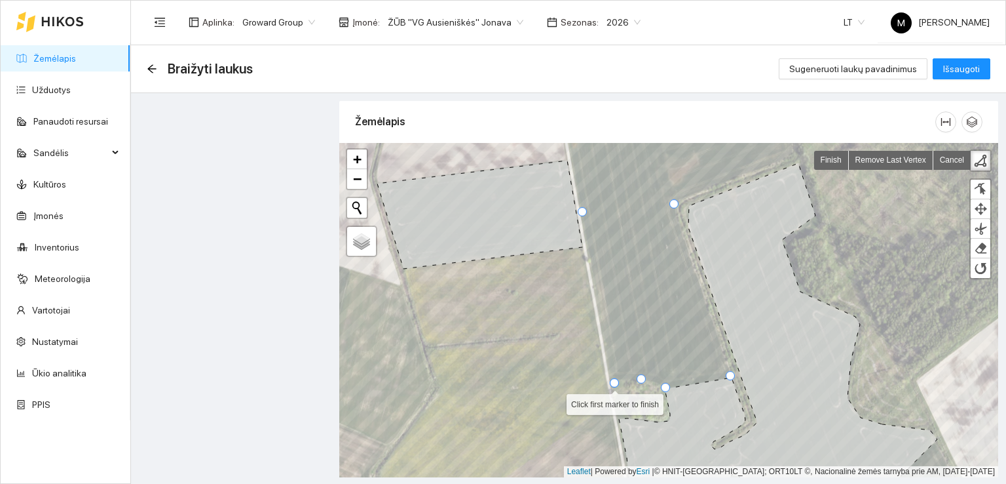
click at [611, 383] on div at bounding box center [614, 382] width 9 height 9
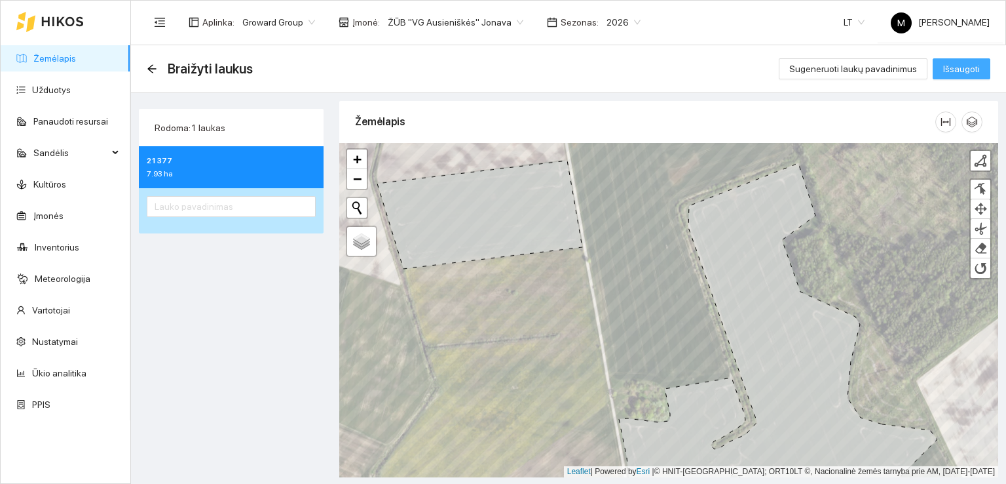
click at [956, 64] on span "Išsaugoti" at bounding box center [962, 69] width 37 height 14
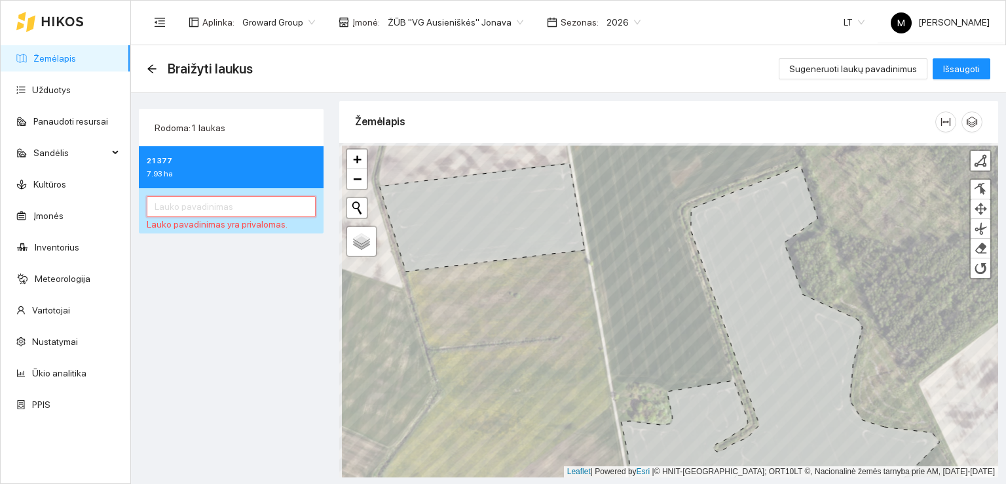
click at [176, 208] on input "text" at bounding box center [231, 206] width 169 height 21
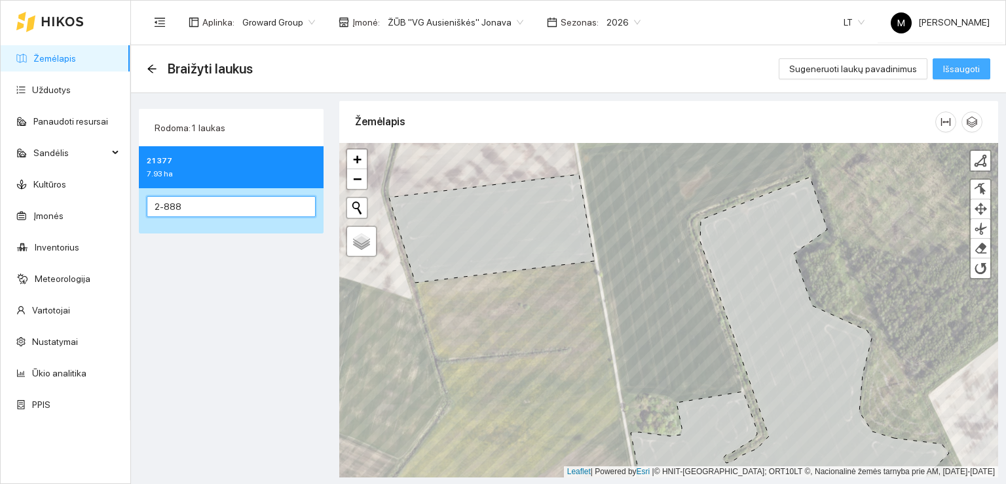
type input "2-888"
click at [955, 66] on span "Išsaugoti" at bounding box center [962, 69] width 37 height 14
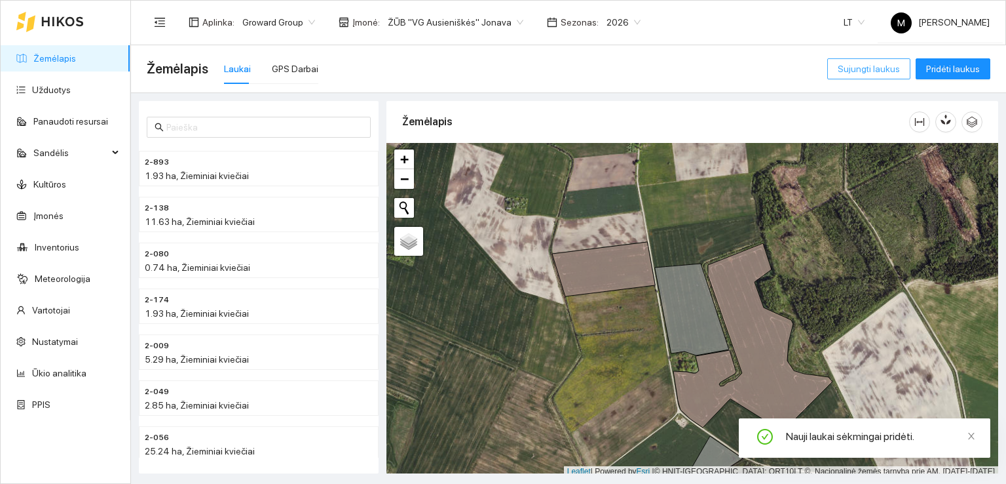
click at [862, 66] on span "Sujungti laukus" at bounding box center [869, 69] width 62 height 14
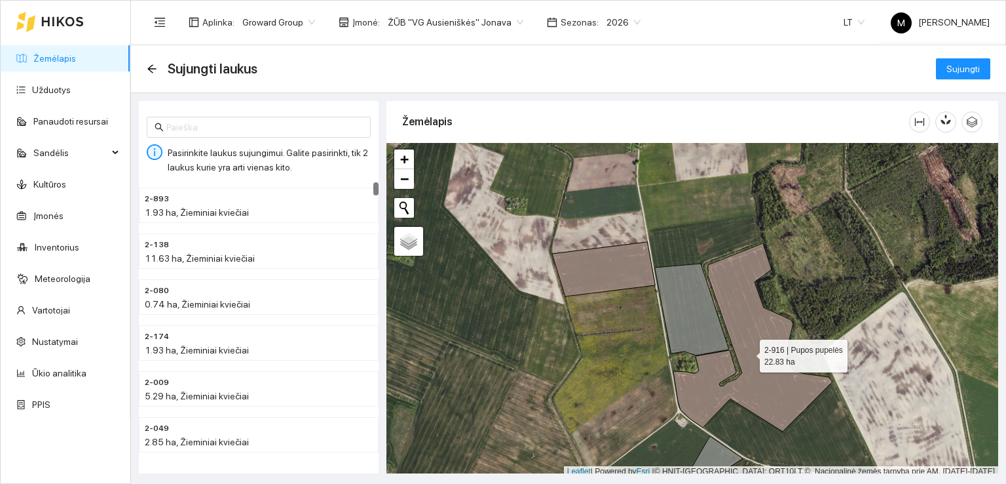
click at [754, 326] on icon at bounding box center [753, 337] width 159 height 188
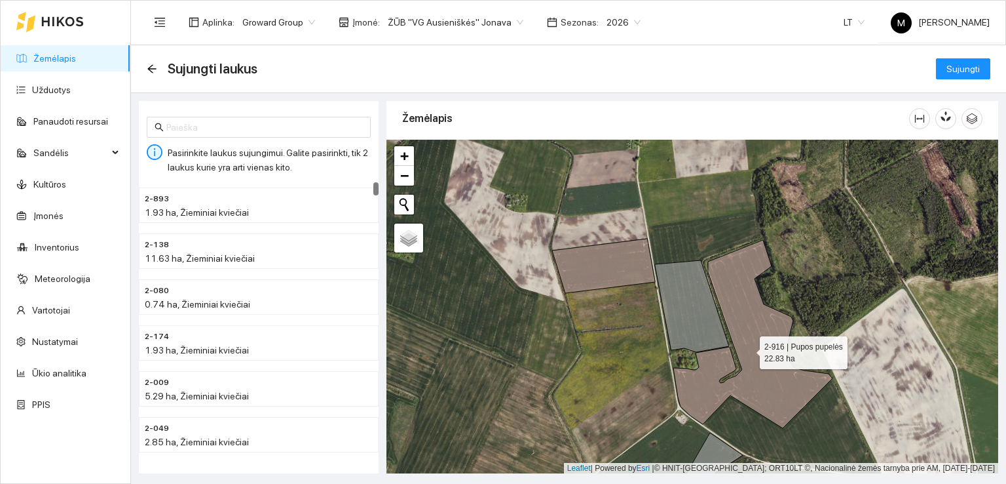
scroll to position [7685, 0]
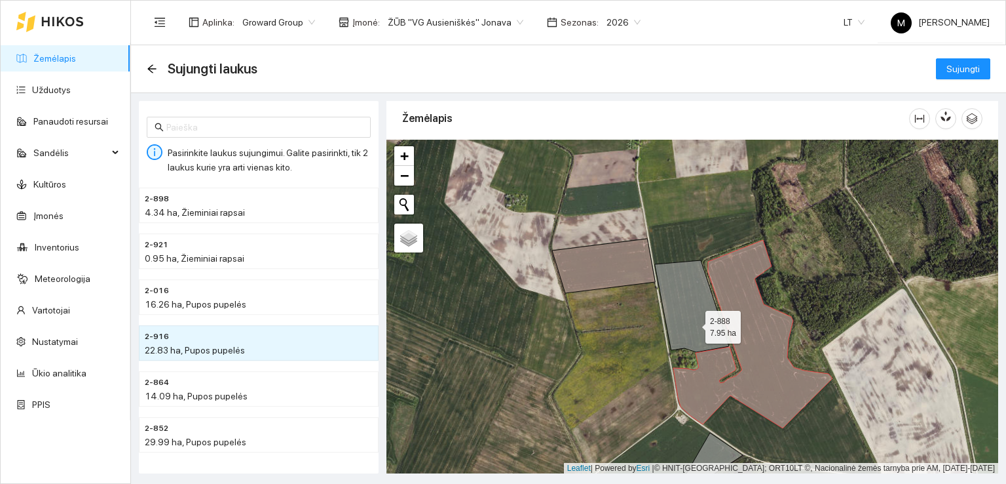
click at [694, 323] on icon at bounding box center [692, 306] width 74 height 92
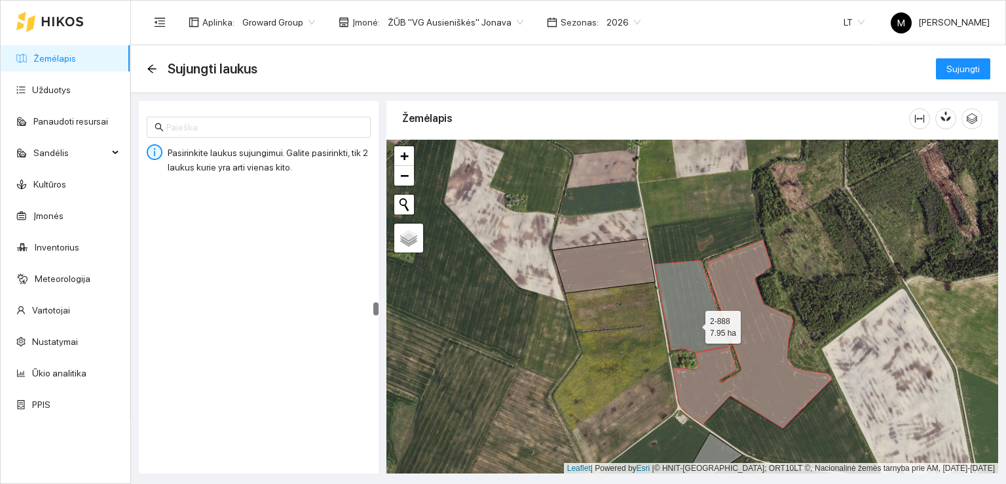
scroll to position [3523, 0]
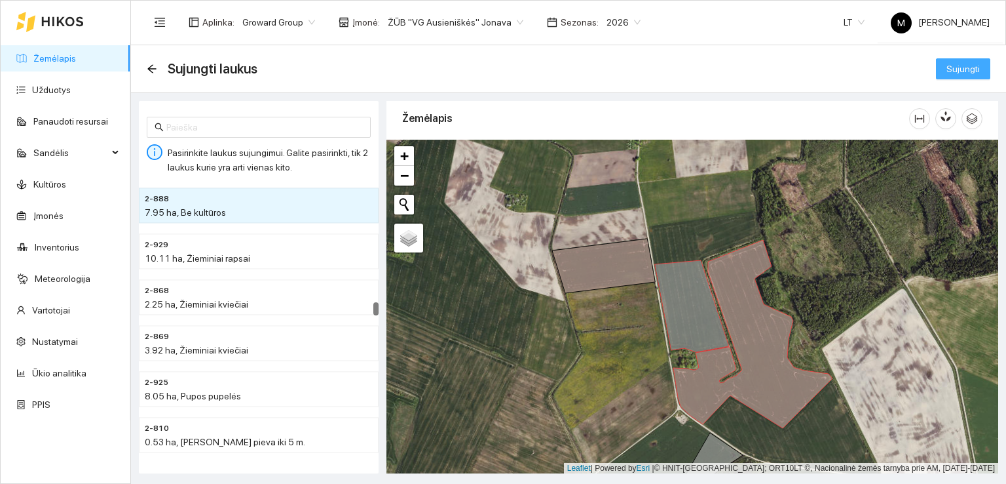
click at [957, 66] on span "Sujungti" at bounding box center [963, 69] width 33 height 14
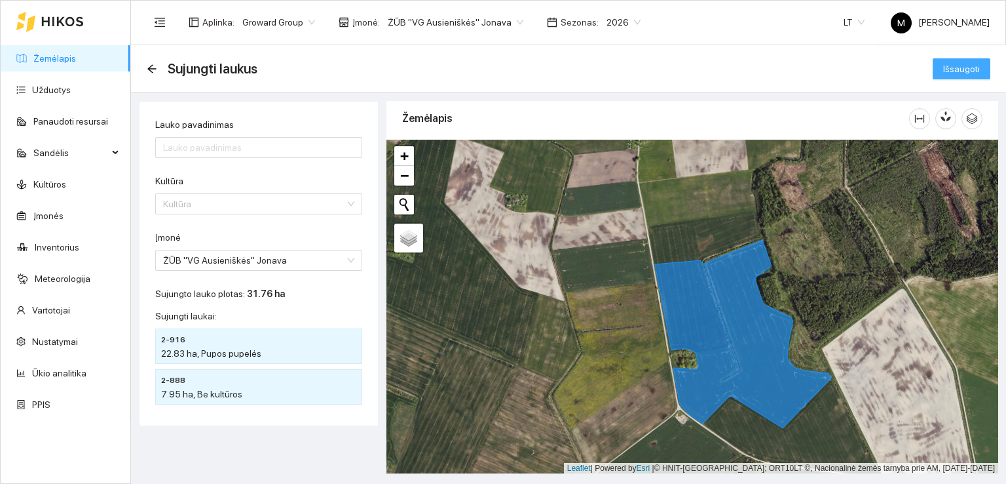
click at [973, 64] on span "Išsaugoti" at bounding box center [962, 69] width 37 height 14
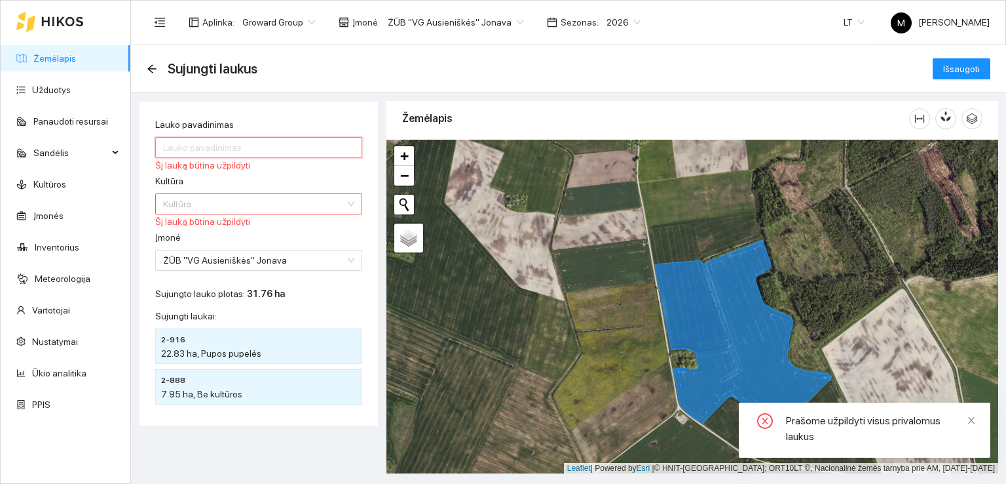
click at [247, 149] on input "Lauko pavadinimas" at bounding box center [258, 147] width 207 height 21
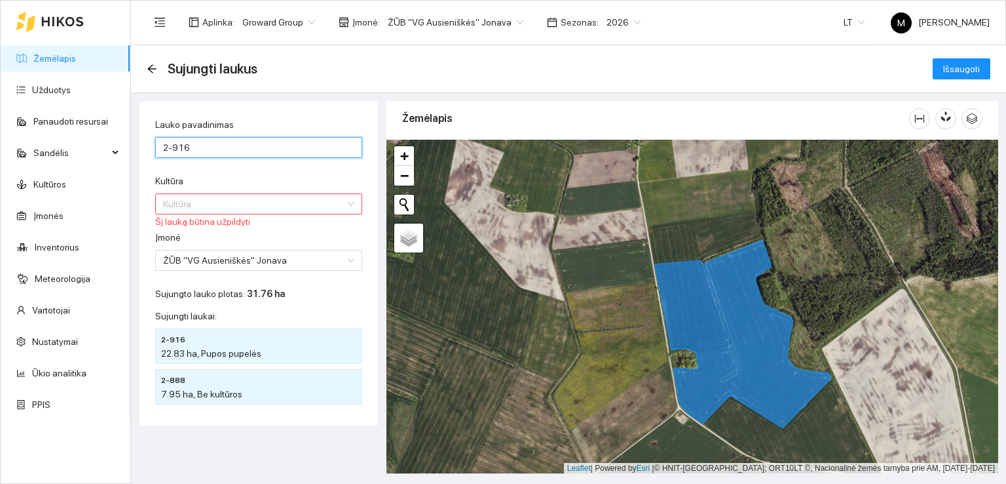
type input "2-916"
click at [208, 202] on input "Kultūra" at bounding box center [254, 204] width 182 height 20
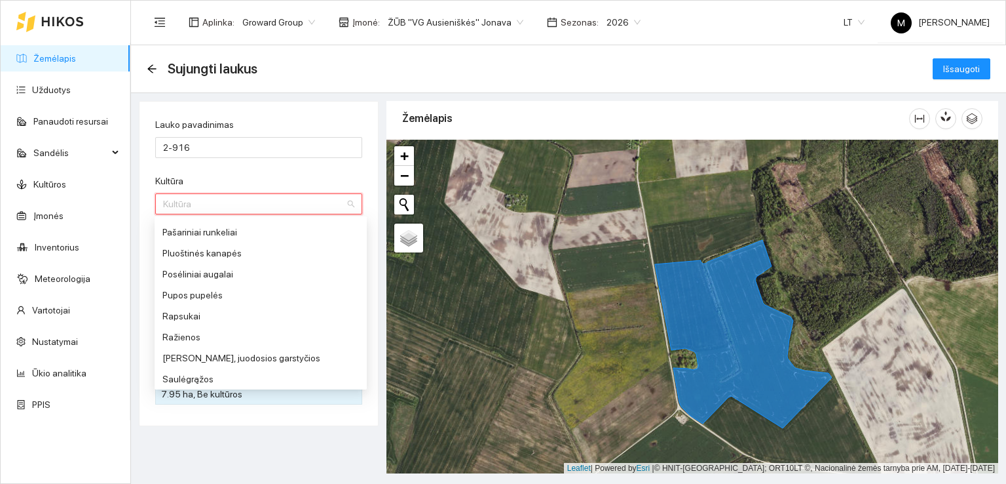
scroll to position [1048, 0]
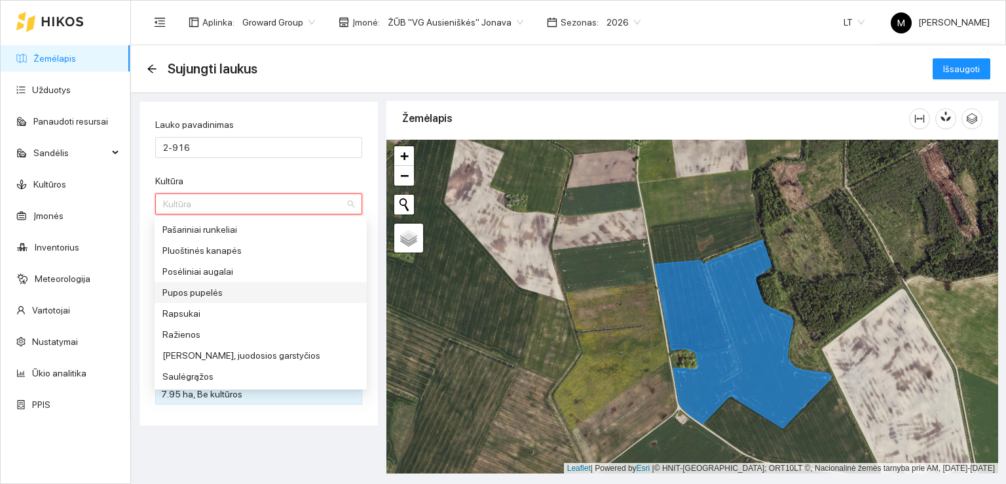
click at [200, 294] on div "Pupos pupelės" at bounding box center [260, 292] width 197 height 14
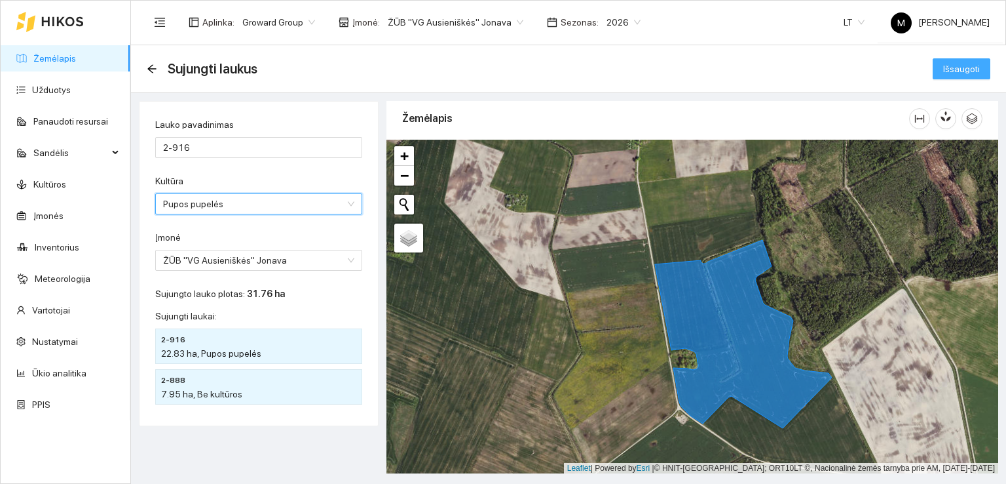
click at [978, 73] on span "Išsaugoti" at bounding box center [962, 69] width 37 height 14
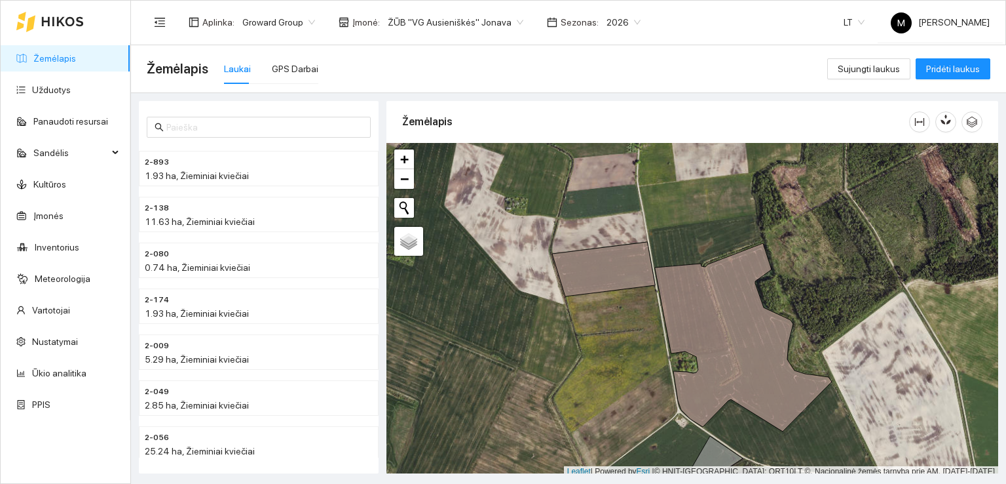
click at [571, 62] on div "Žemėlapis Laukai GPS Darbai" at bounding box center [487, 69] width 681 height 42
